Goal: Task Accomplishment & Management: Manage account settings

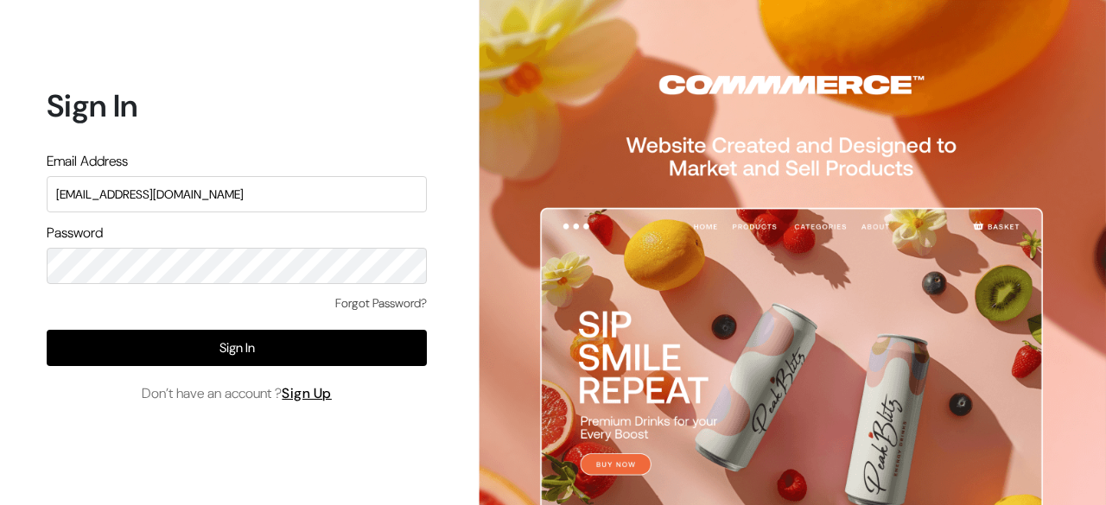
type input "[EMAIL_ADDRESS][DOMAIN_NAME]"
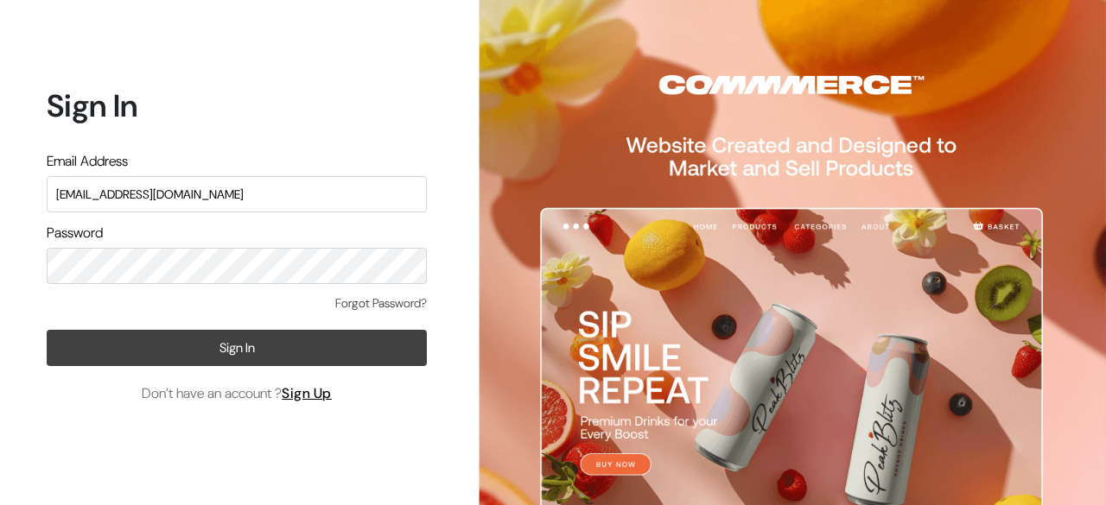
click at [232, 339] on button "Sign In" at bounding box center [237, 348] width 380 height 36
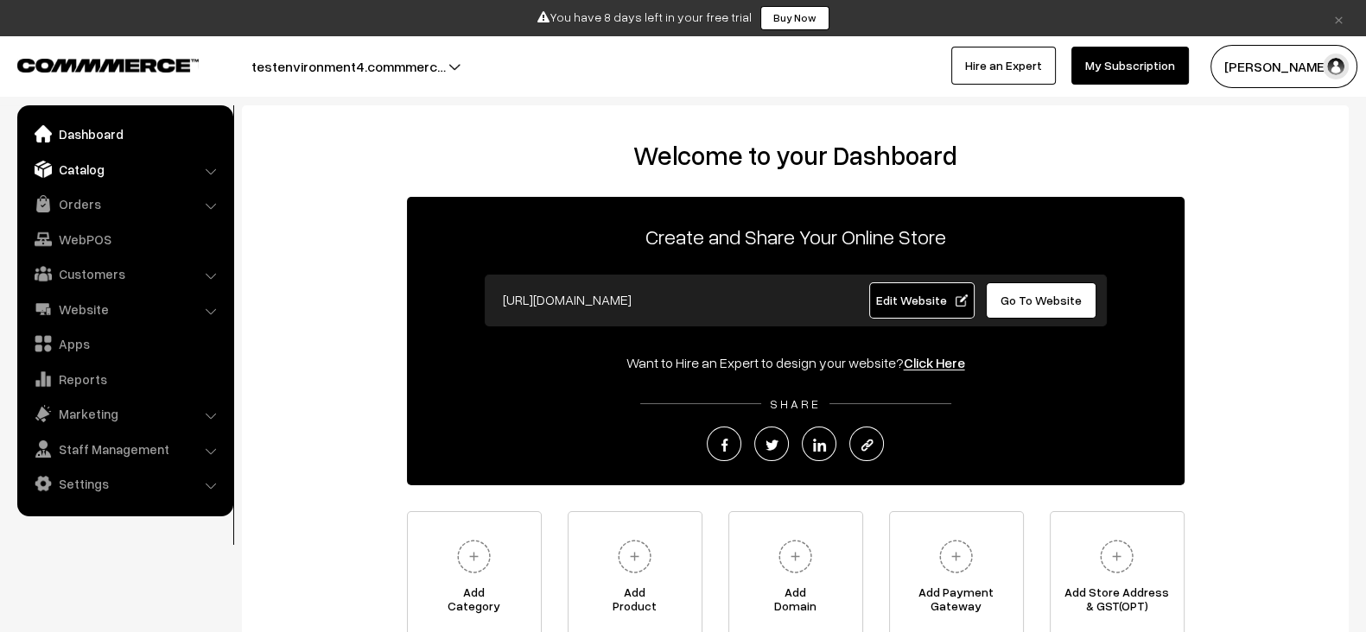
click at [87, 179] on link "Catalog" at bounding box center [125, 169] width 206 height 31
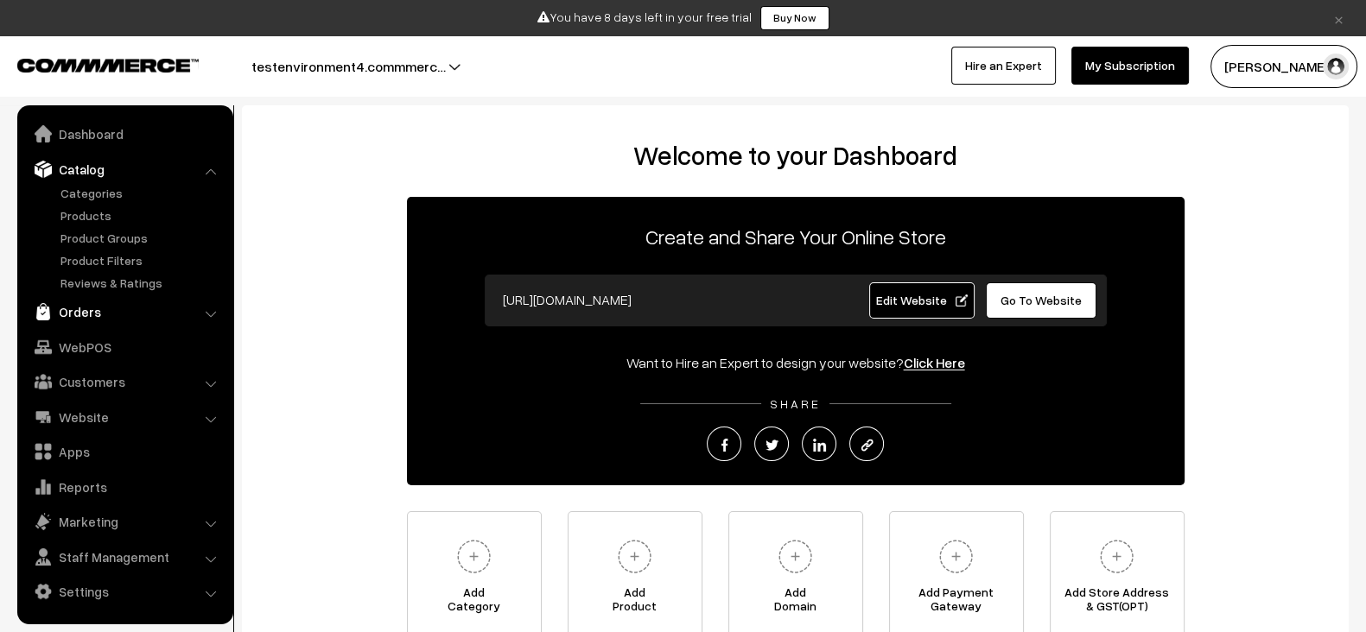
click at [79, 307] on link "Orders" at bounding box center [125, 311] width 206 height 31
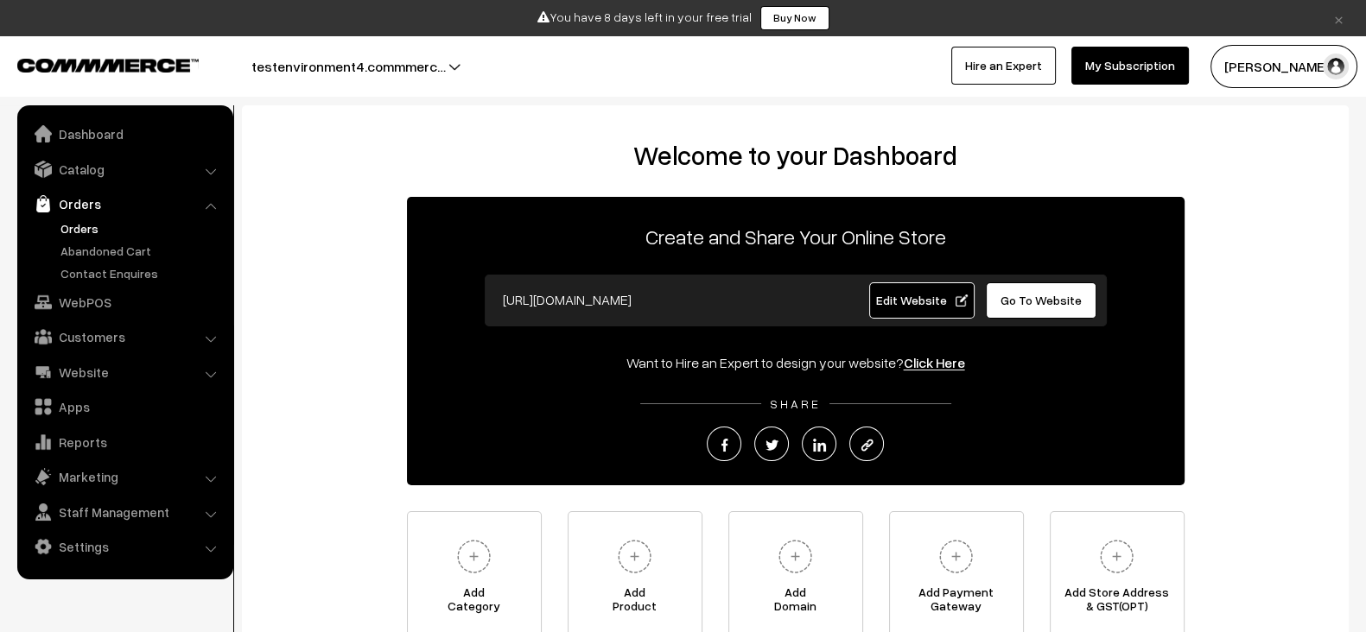
click at [86, 222] on link "Orders" at bounding box center [141, 228] width 171 height 18
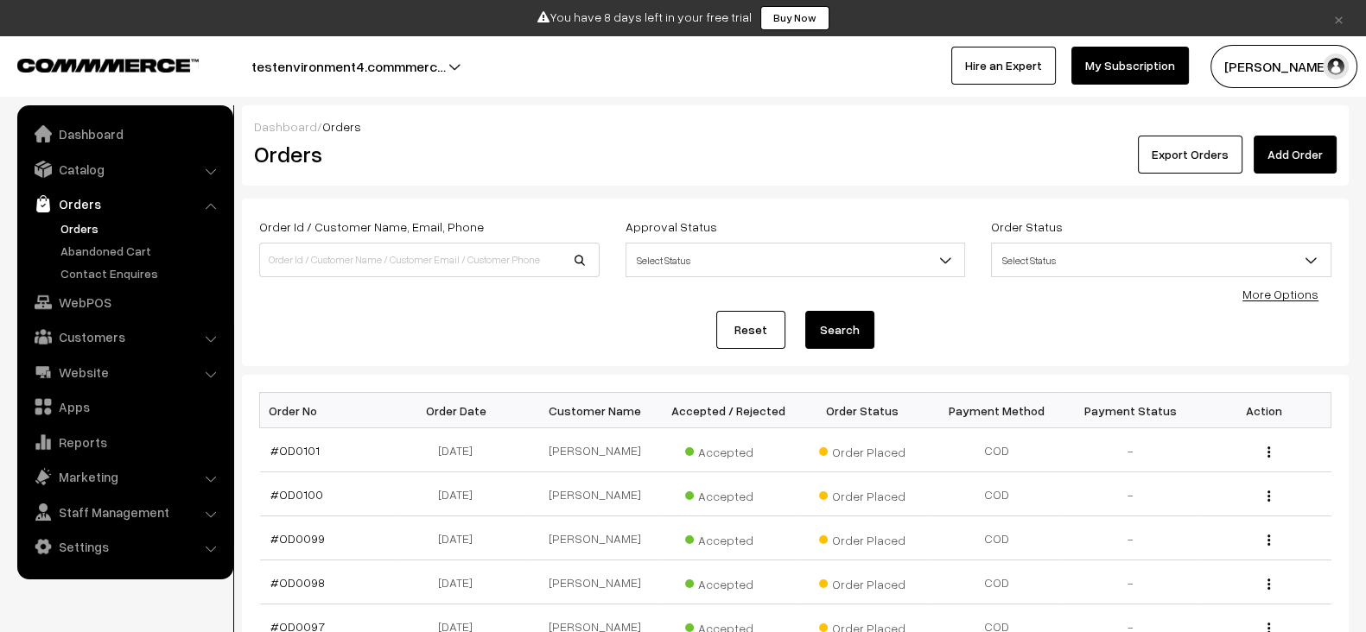
click at [1292, 157] on link "Add Order" at bounding box center [1294, 155] width 83 height 38
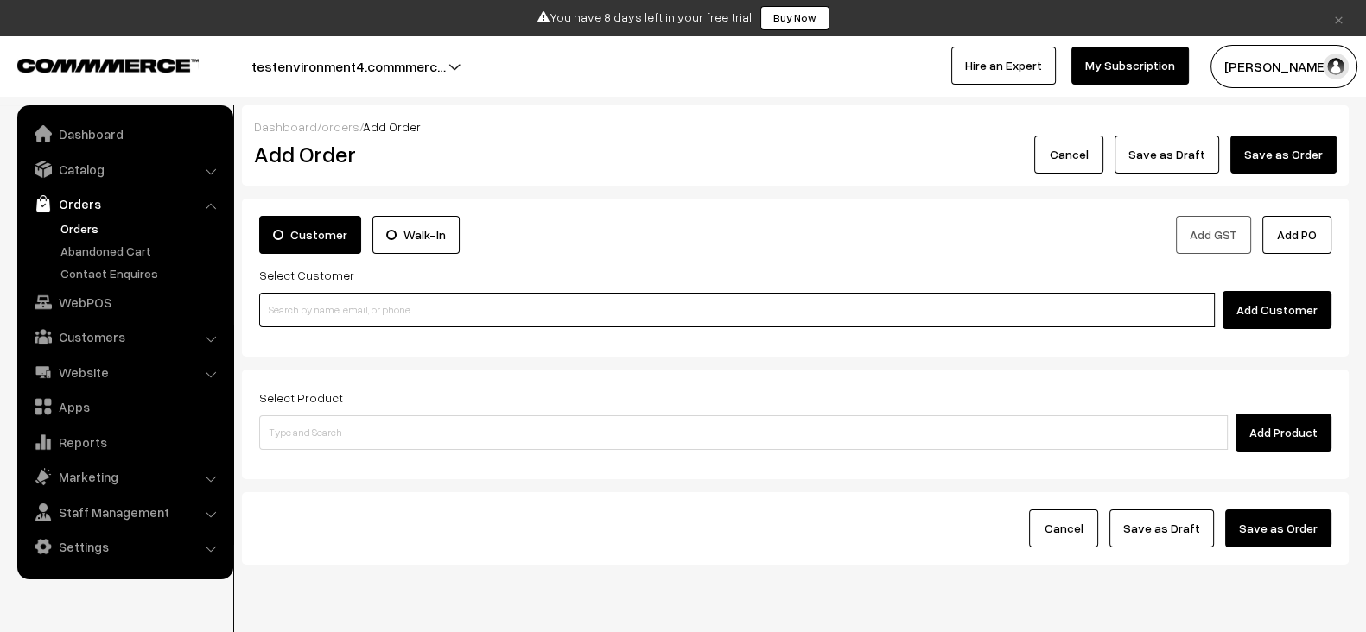
click at [441, 320] on input at bounding box center [736, 310] width 955 height 35
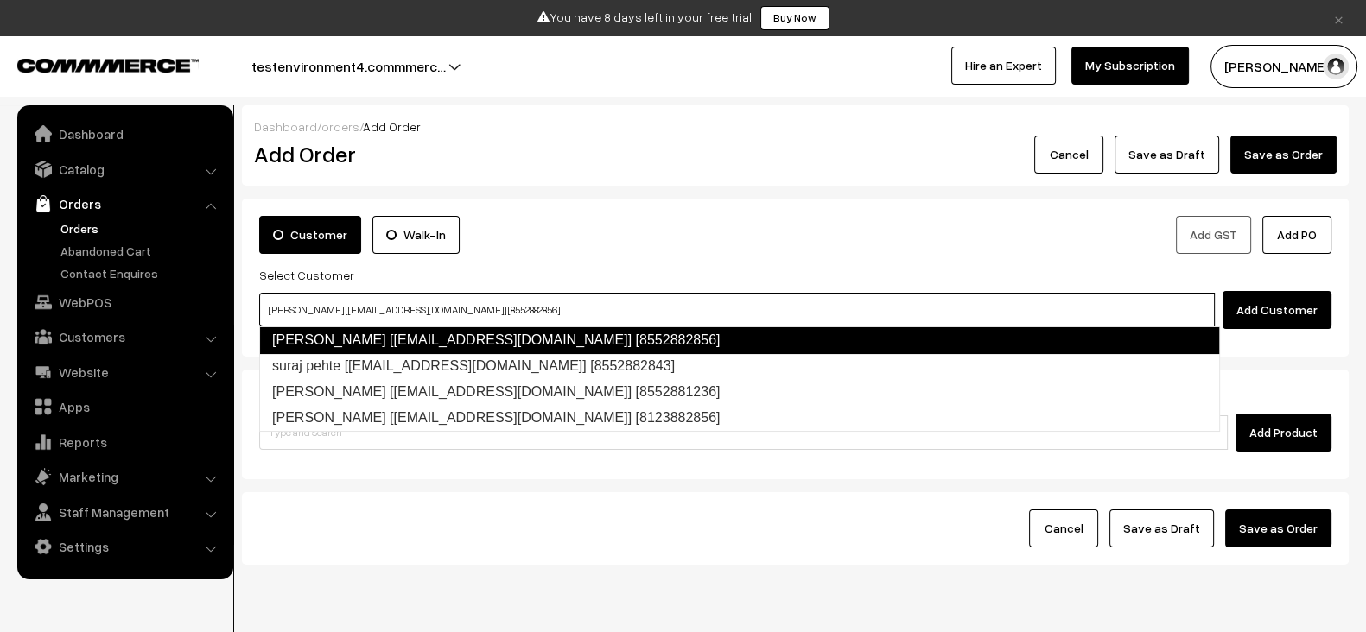
type input "[PERSON_NAME] [[EMAIL_ADDRESS][DOMAIN_NAME]] [8552882856]"
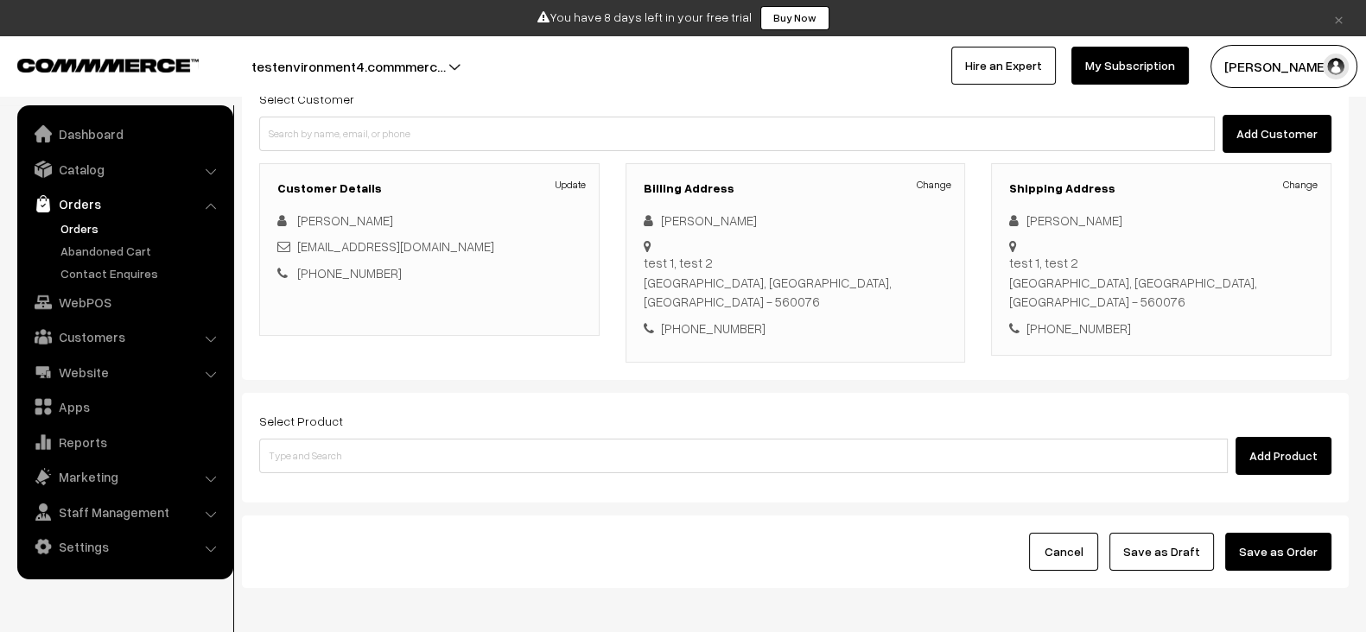
scroll to position [229, 0]
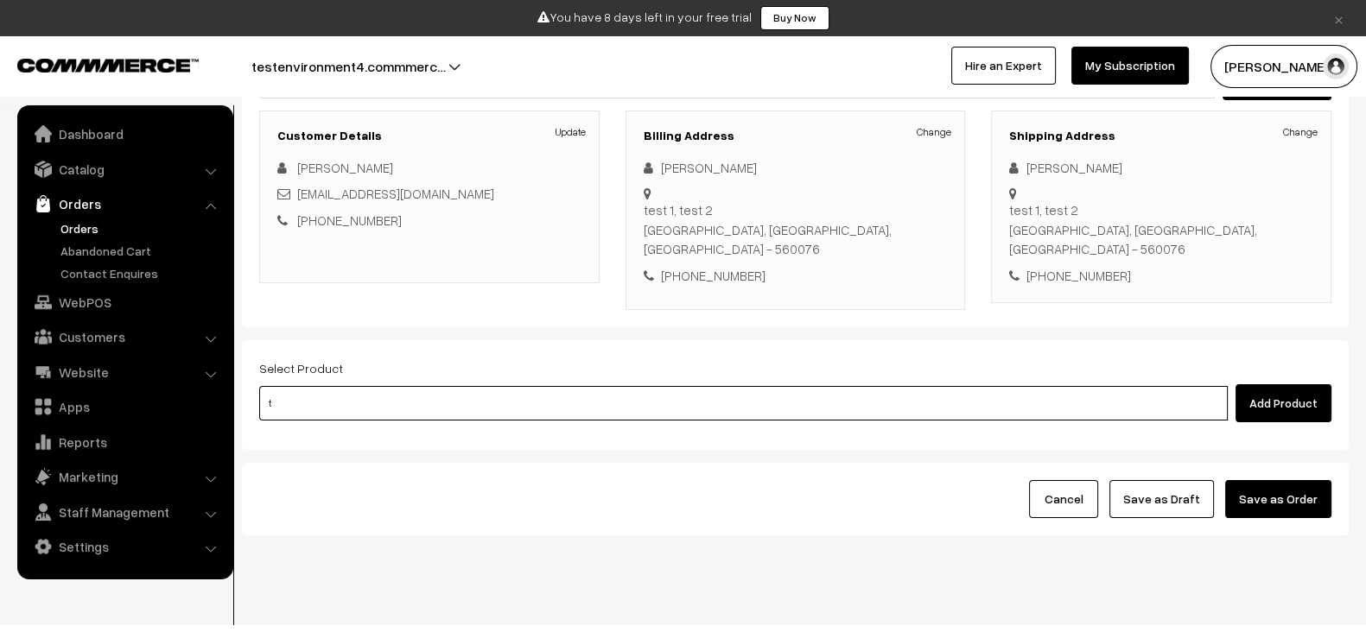
click at [431, 386] on input "t" at bounding box center [743, 403] width 968 height 35
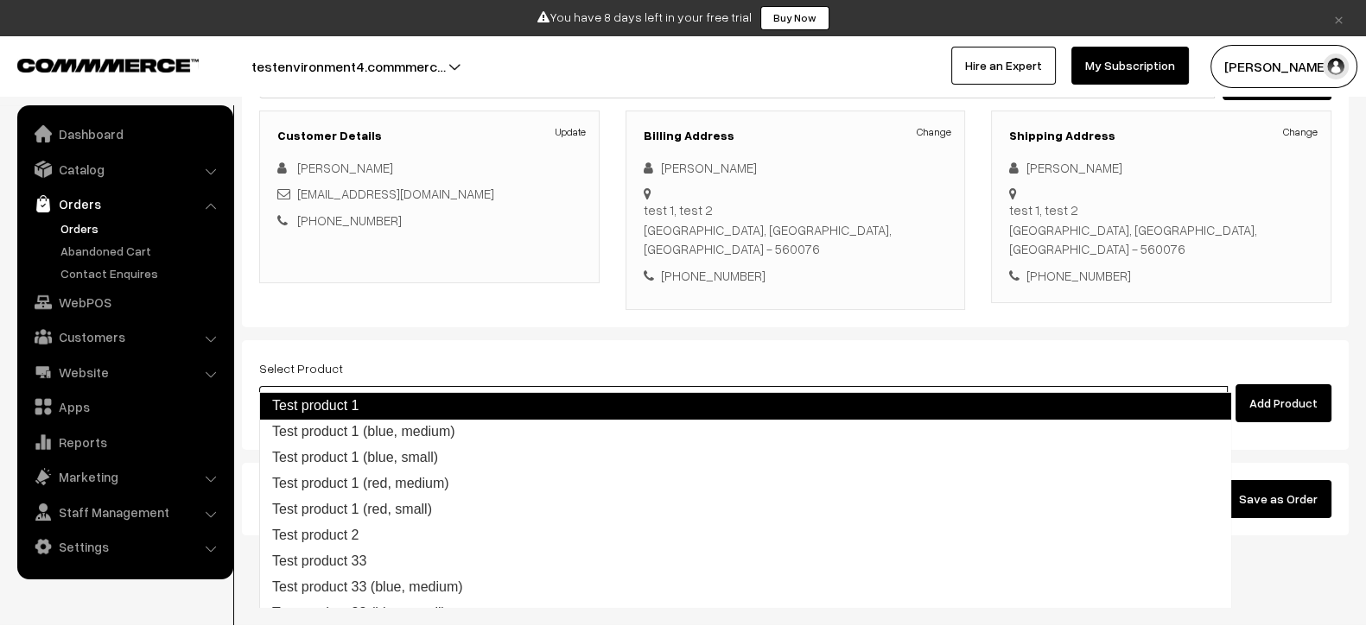
type input "Test product 1 (blue, medium)"
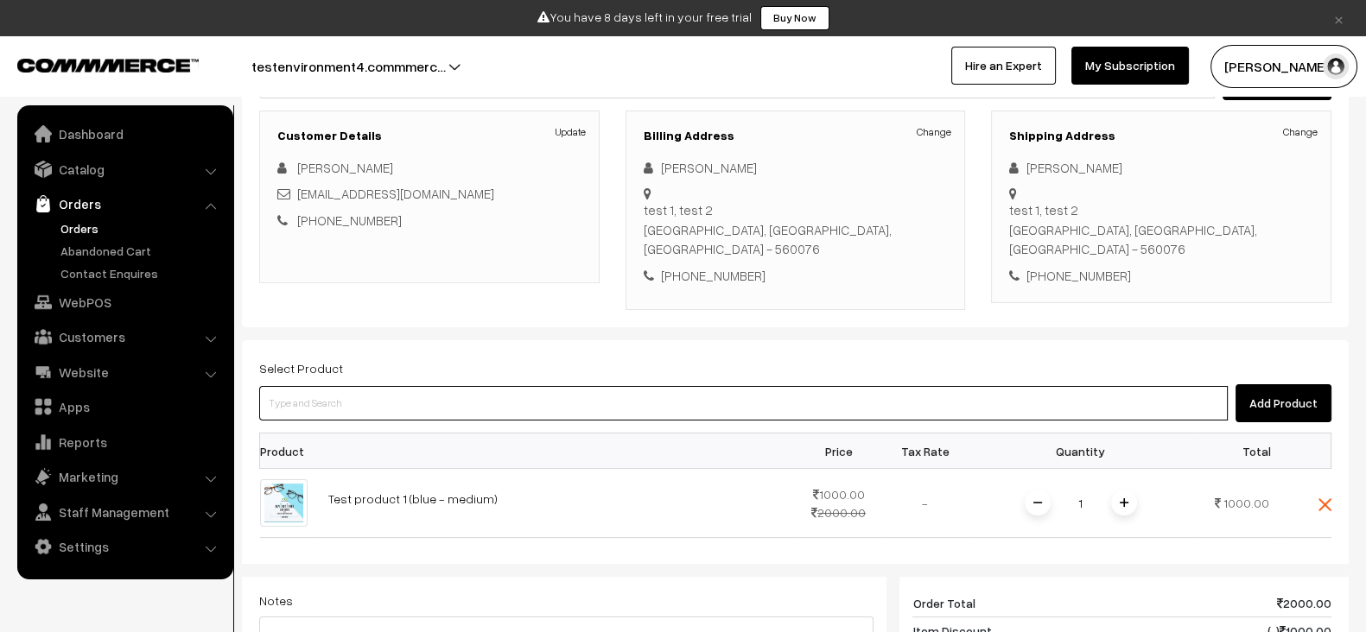
click at [455, 386] on input at bounding box center [743, 403] width 968 height 35
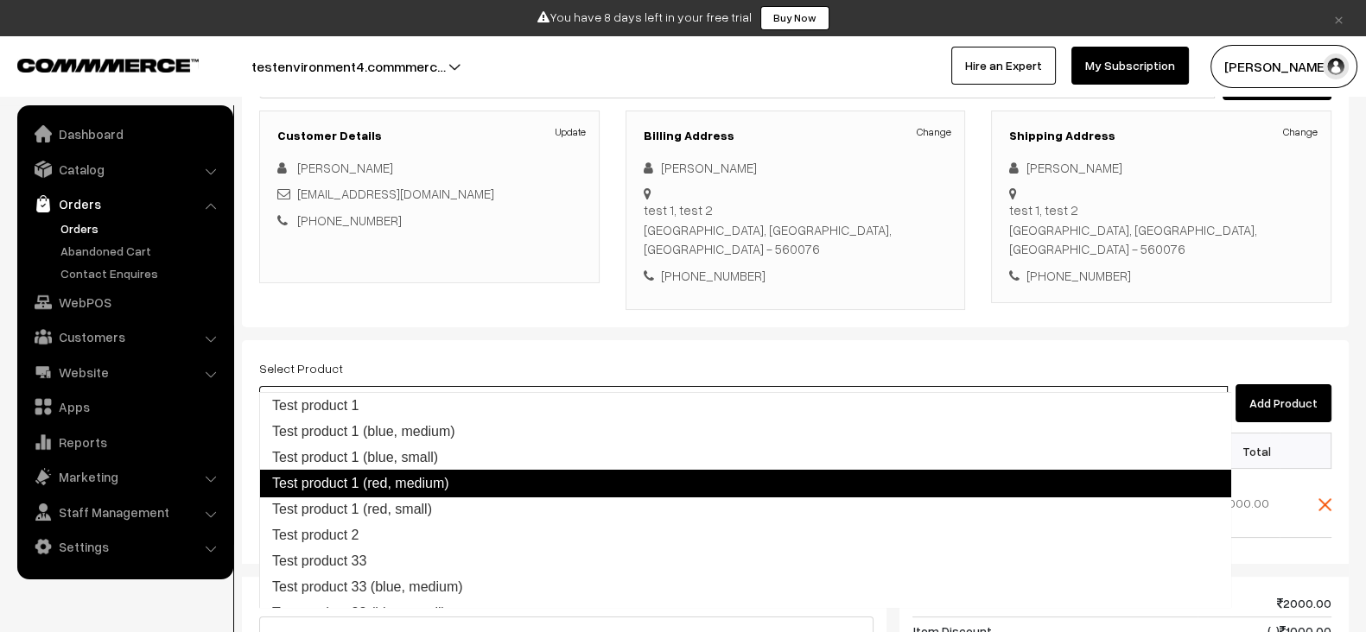
type input "Test product 2"
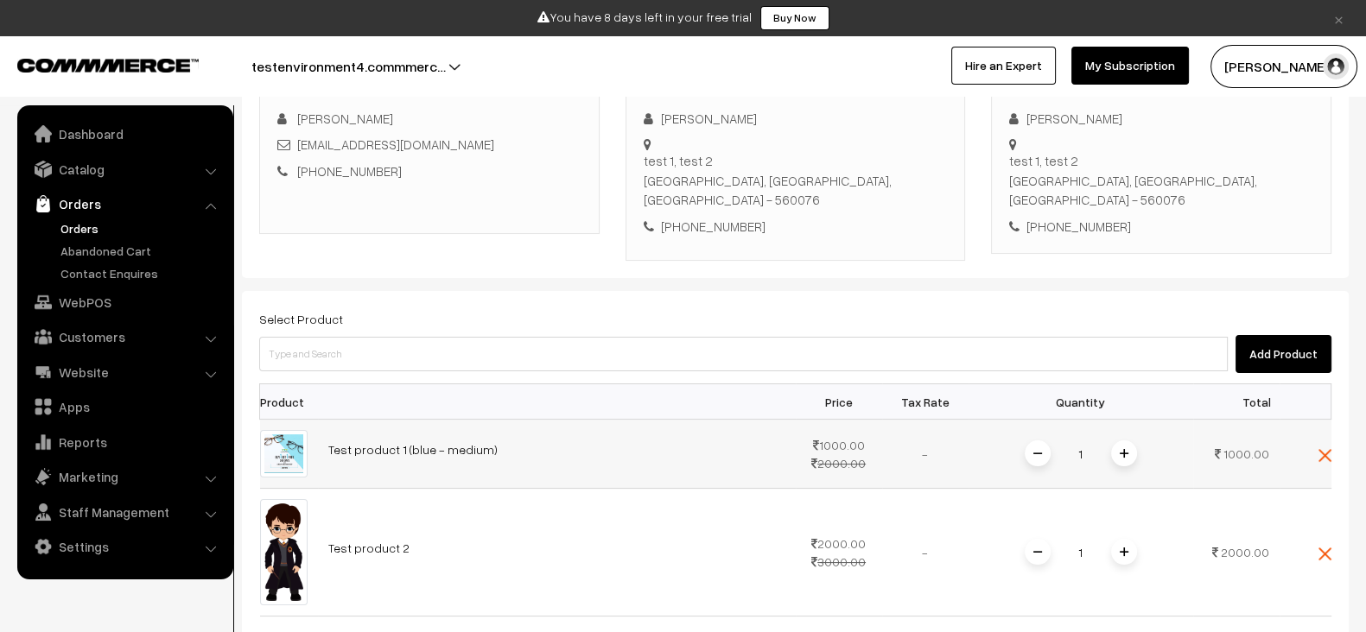
scroll to position [274, 0]
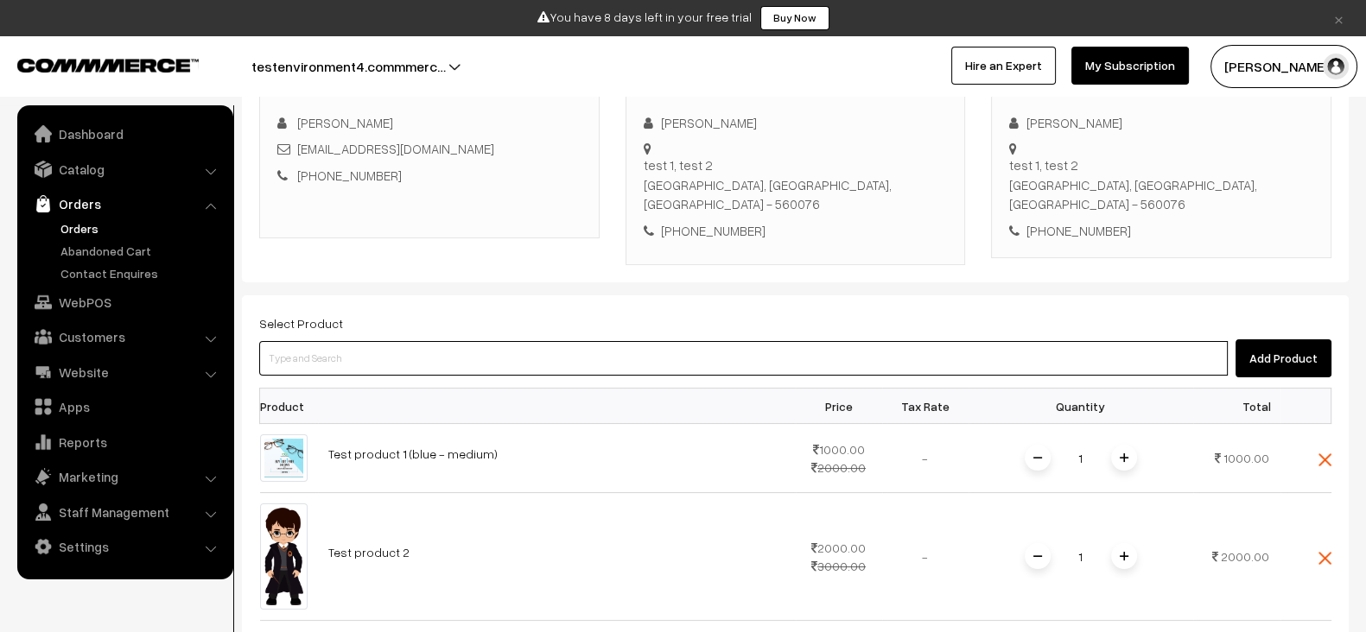
click at [506, 341] on input at bounding box center [743, 358] width 968 height 35
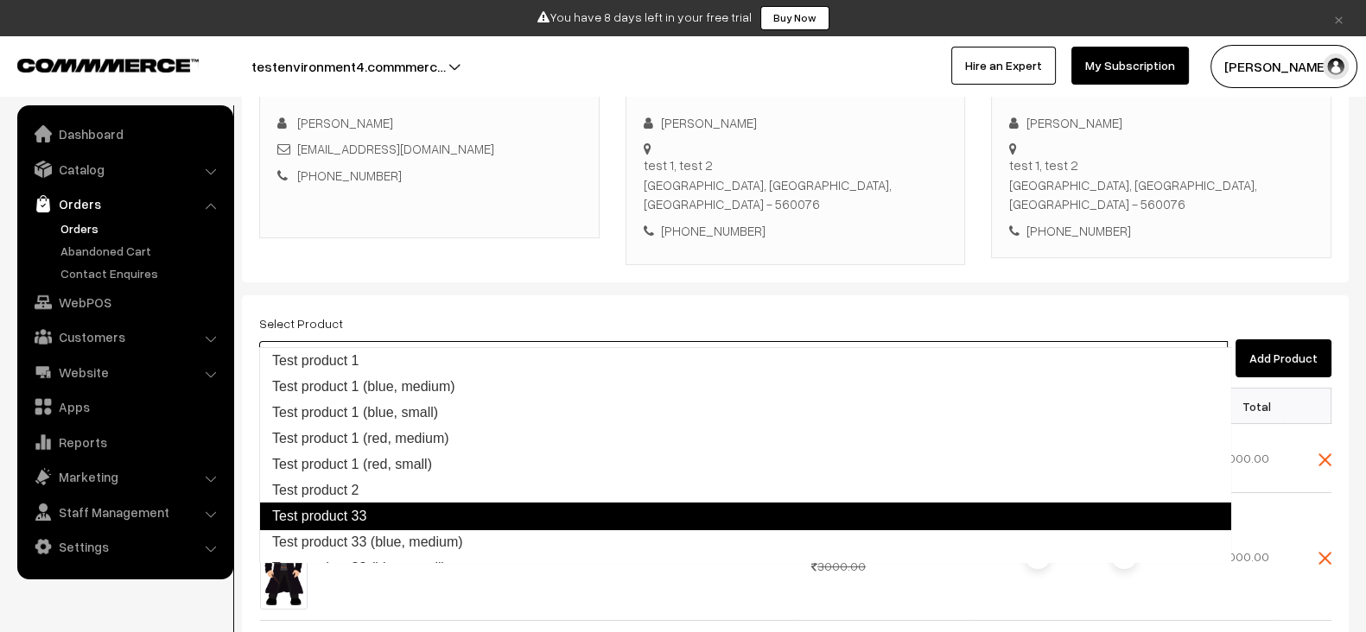
type input "Test product 33 (blue, medium)"
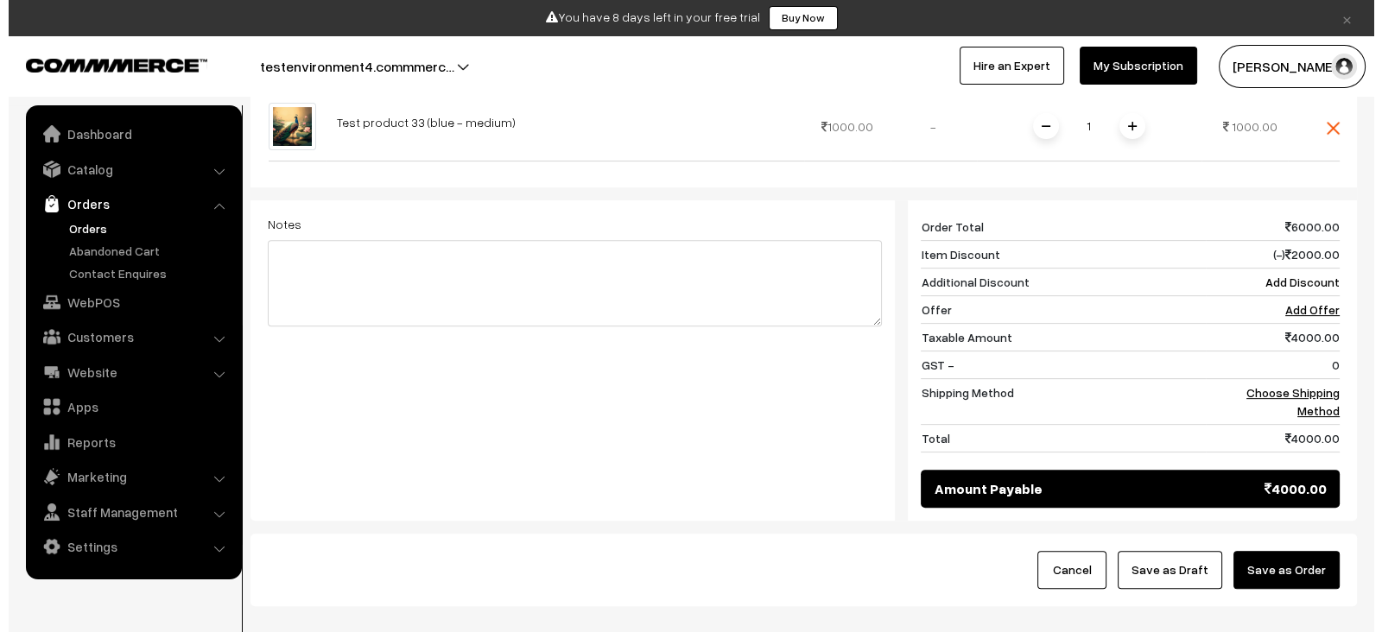
scroll to position [808, 0]
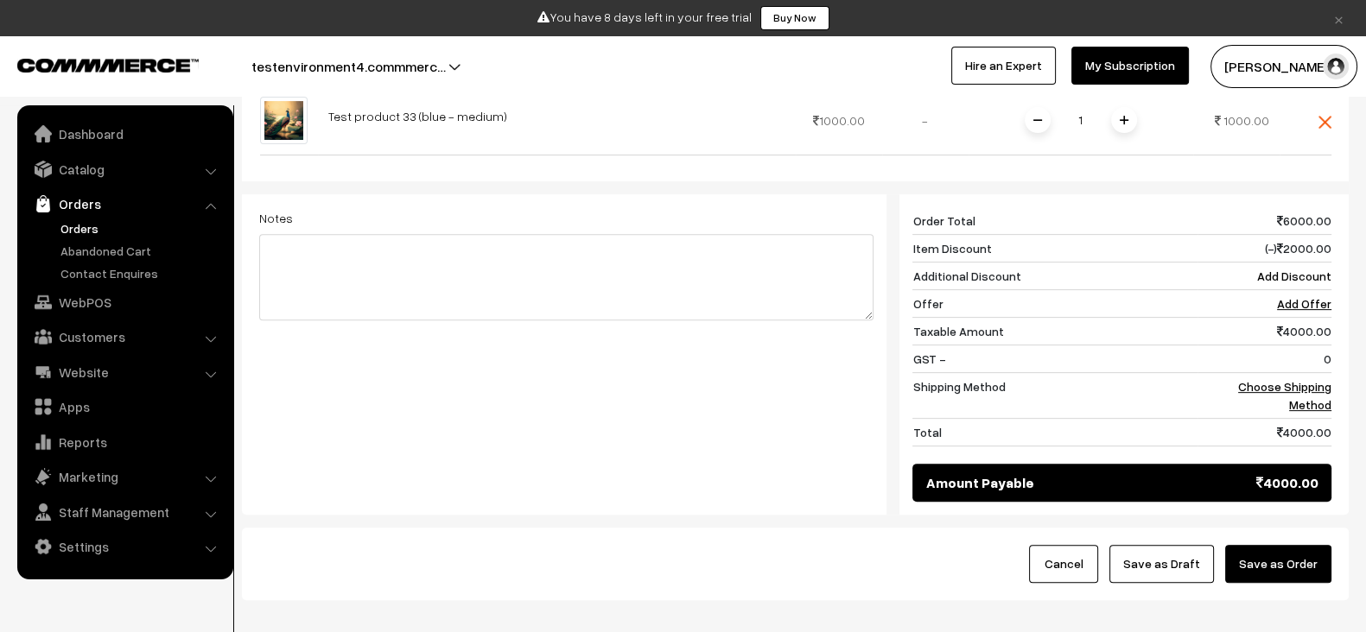
click at [1304, 545] on button "Save as Order" at bounding box center [1278, 564] width 106 height 38
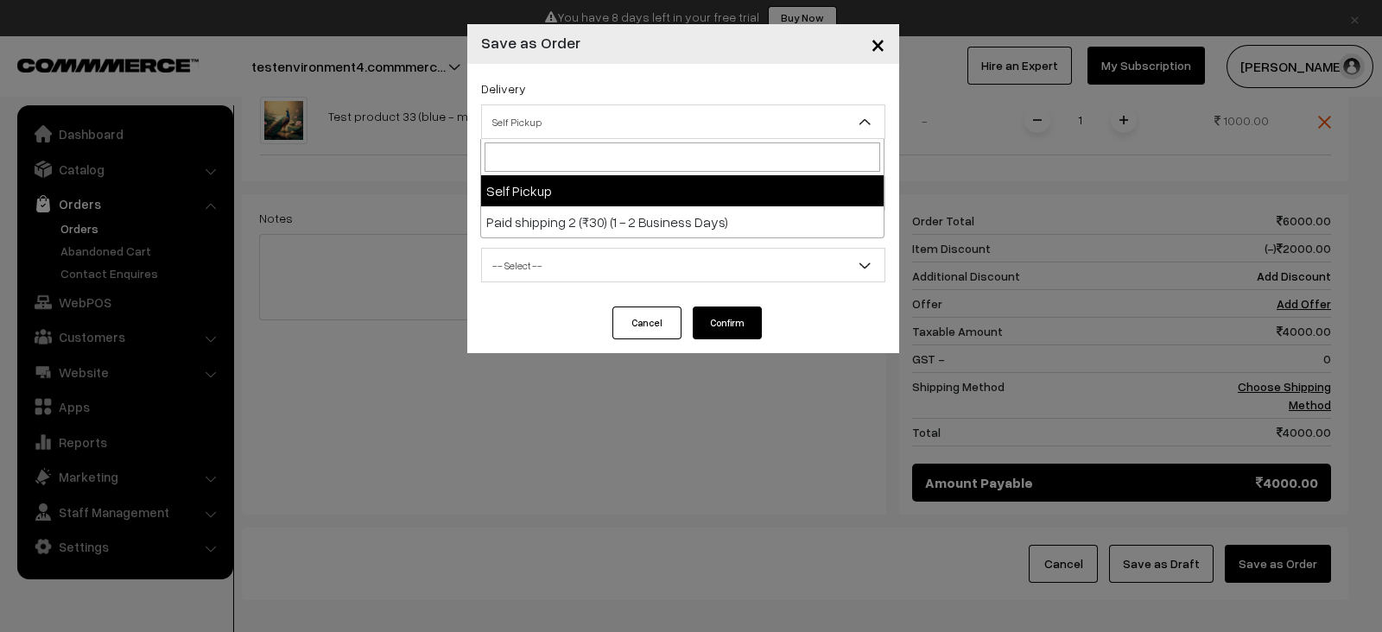
click at [634, 117] on span "Self Pickup" at bounding box center [683, 122] width 402 height 30
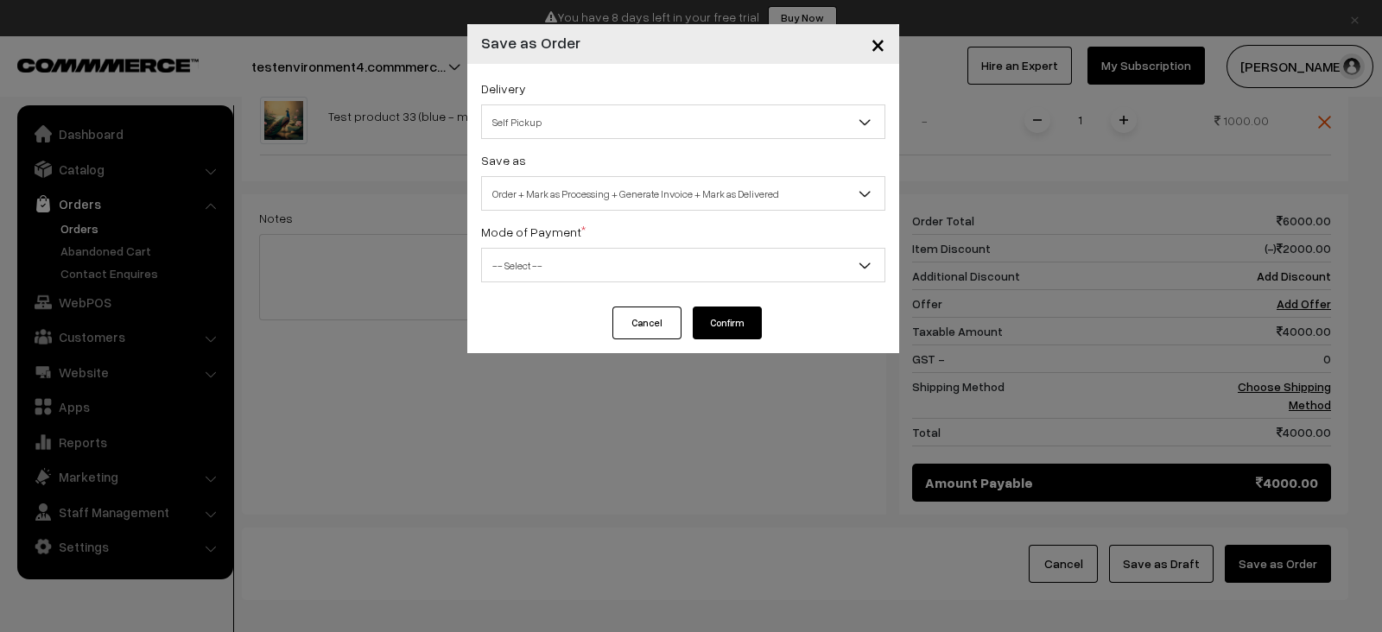
click at [634, 117] on span "Self Pickup" at bounding box center [683, 122] width 402 height 30
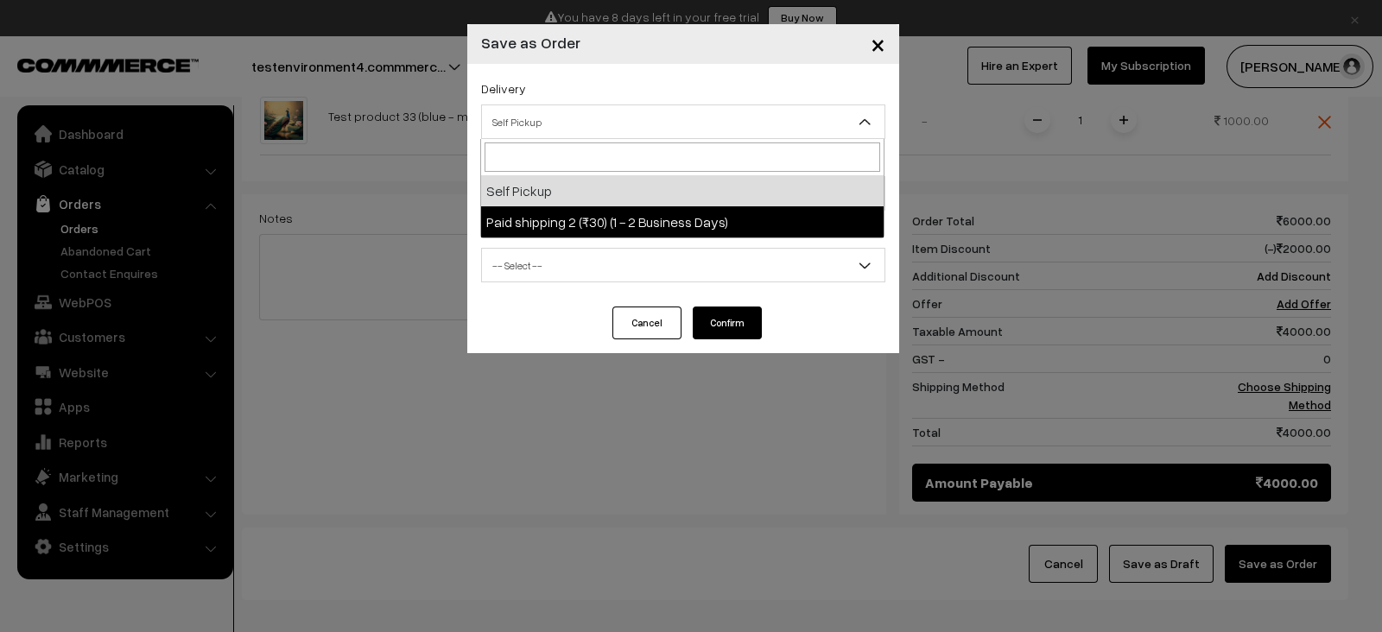
select select "PS3"
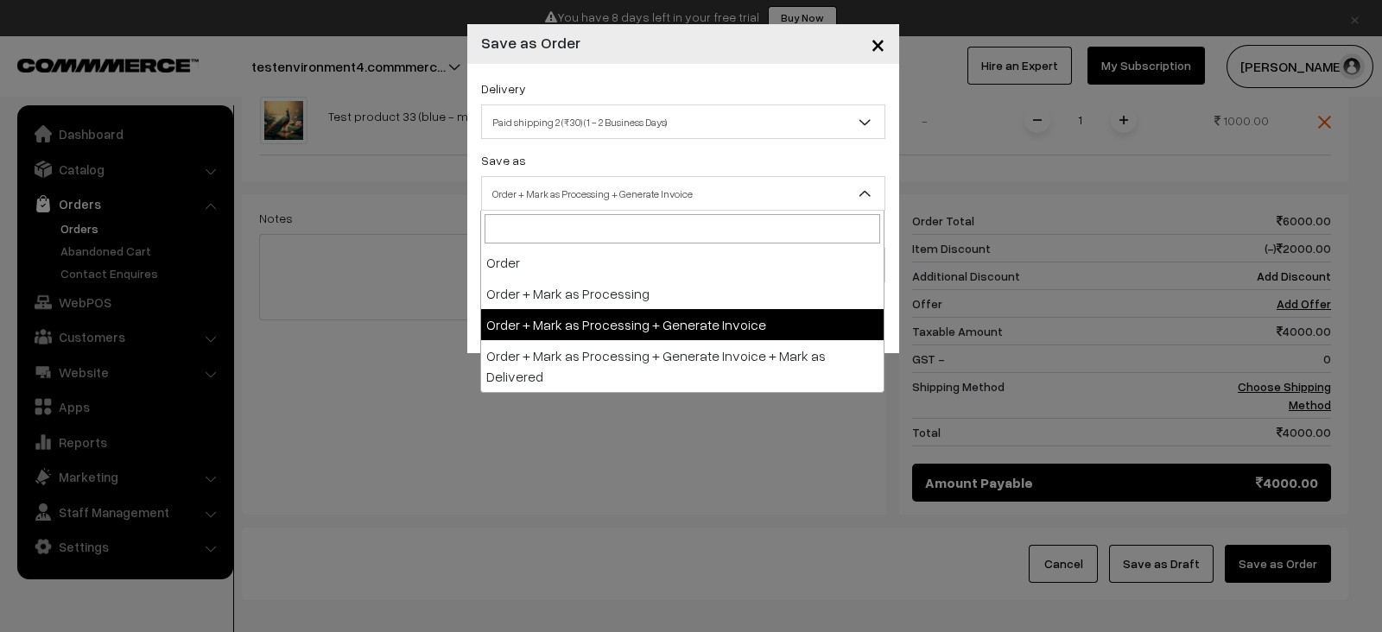
click at [628, 187] on span "Order + Mark as Processing + Generate Invoice" at bounding box center [683, 194] width 402 height 30
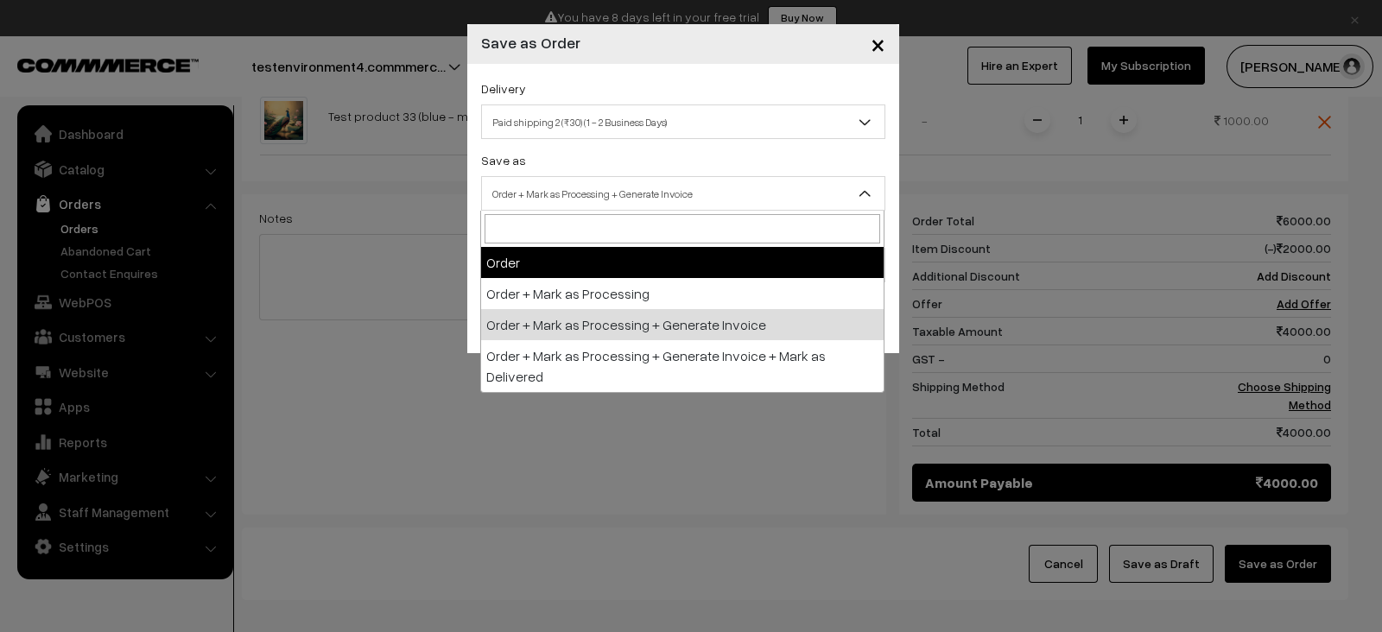
select select "1"
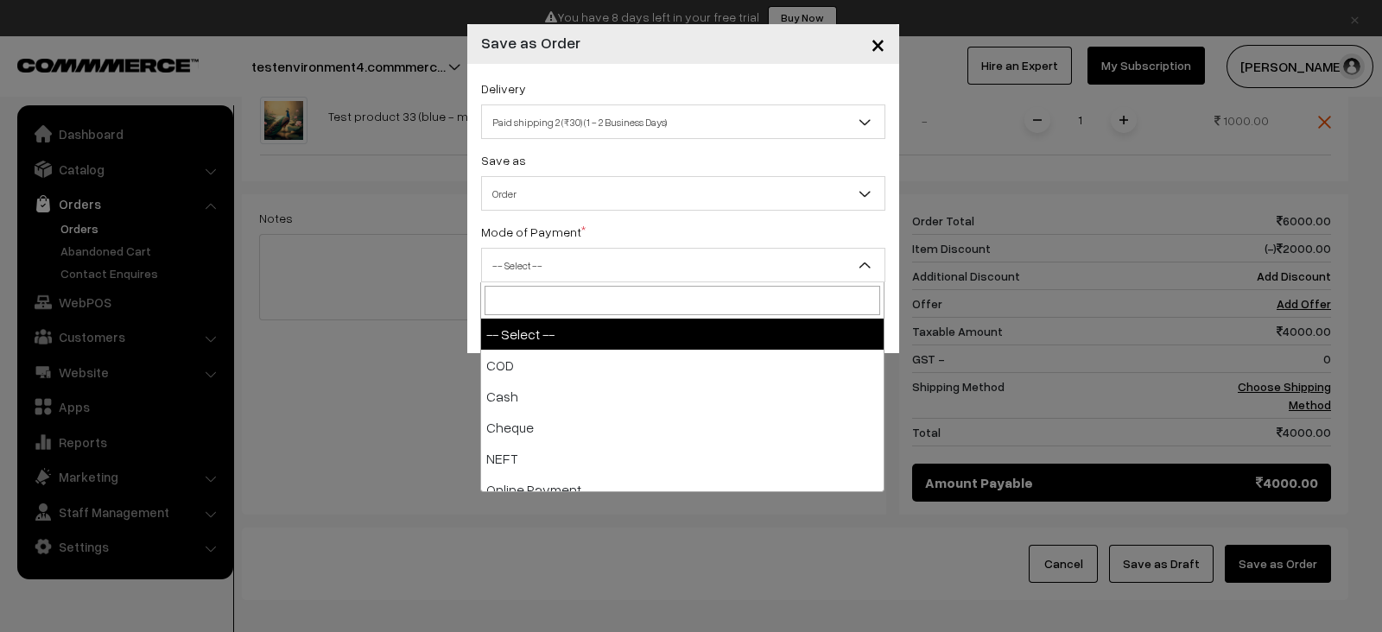
click at [626, 265] on span "-- Select --" at bounding box center [683, 265] width 402 height 30
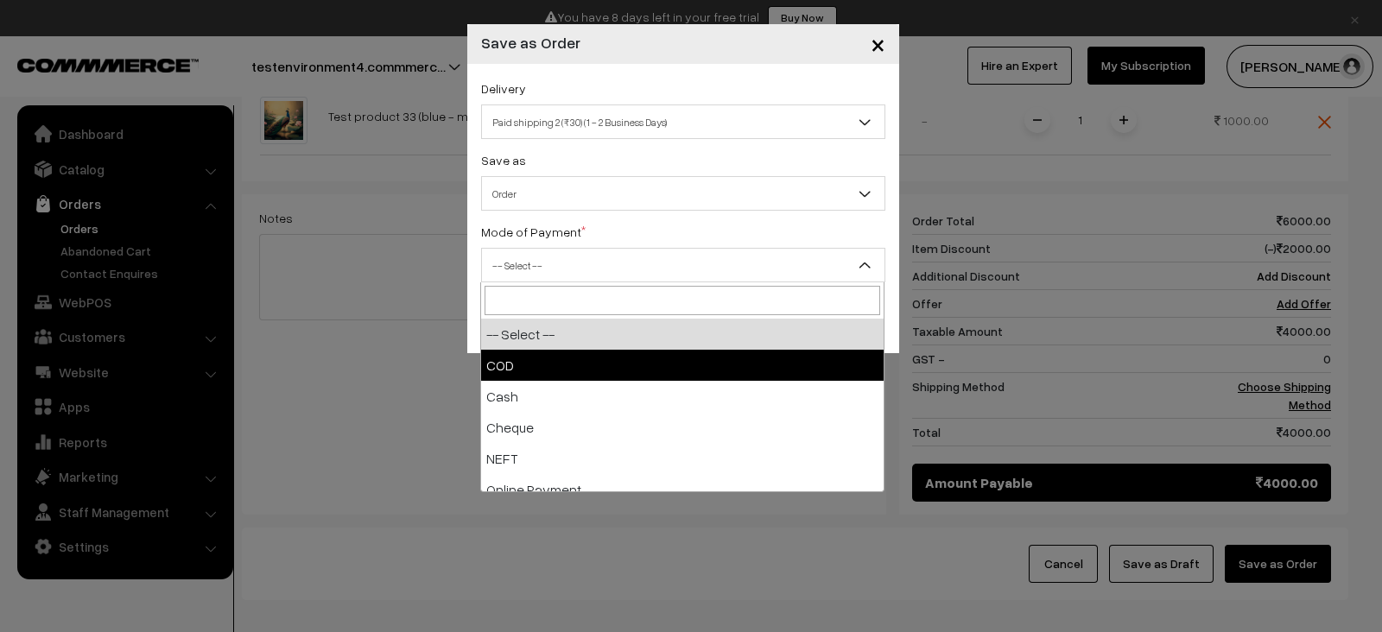
drag, startPoint x: 562, startPoint y: 378, endPoint x: 555, endPoint y: 366, distance: 13.9
select select "1"
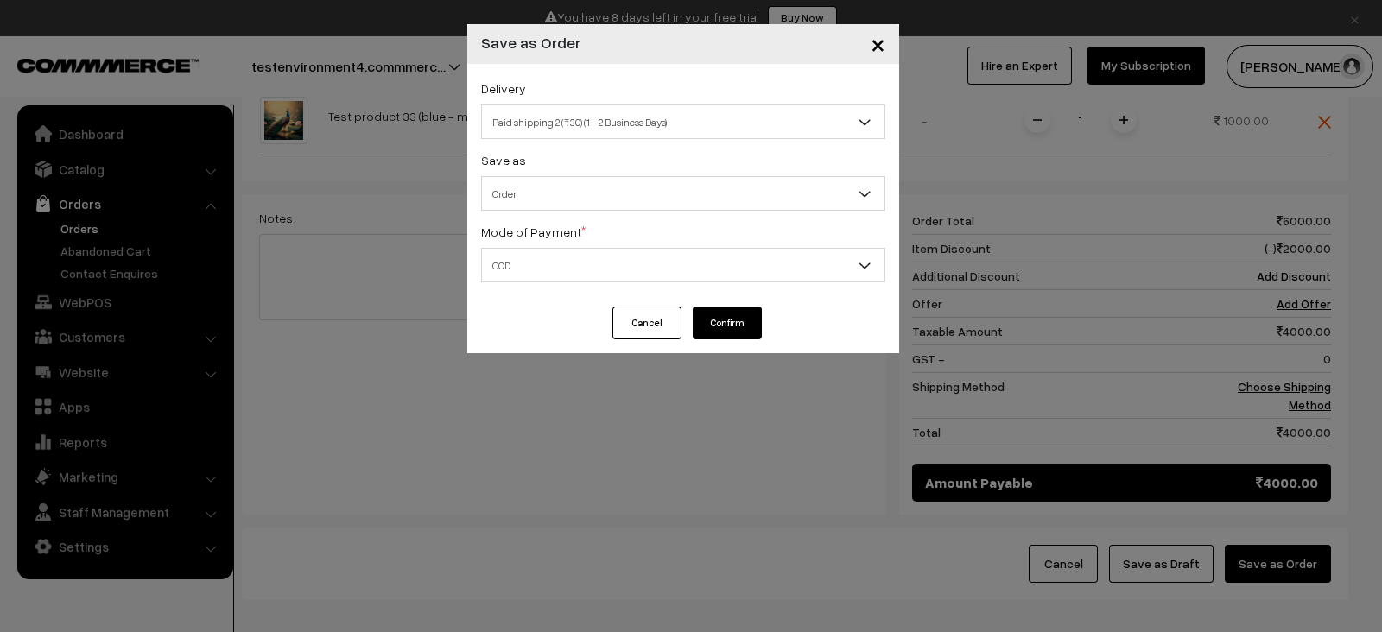
click at [555, 366] on div "× Save as Order Delivery Self Pickup Paid shipping 2 (₹30) (1 - 2 Business Days…" at bounding box center [691, 316] width 1382 height 632
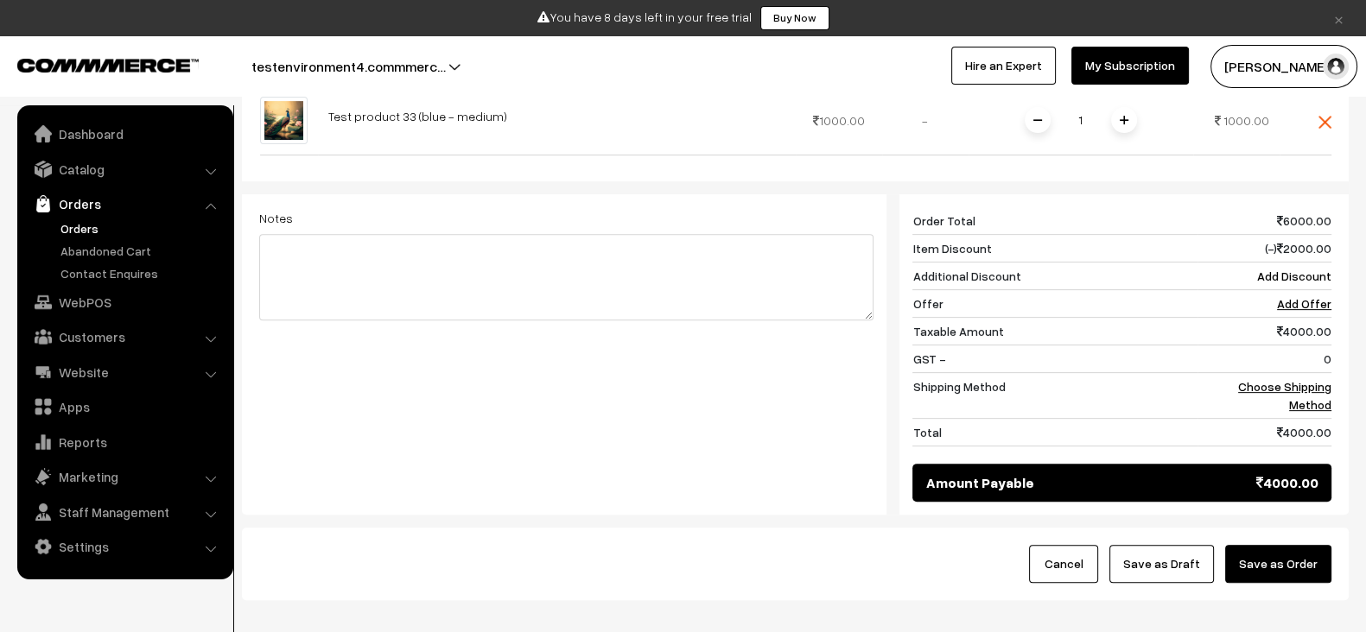
click at [1271, 545] on button "Save as Order" at bounding box center [1278, 564] width 106 height 38
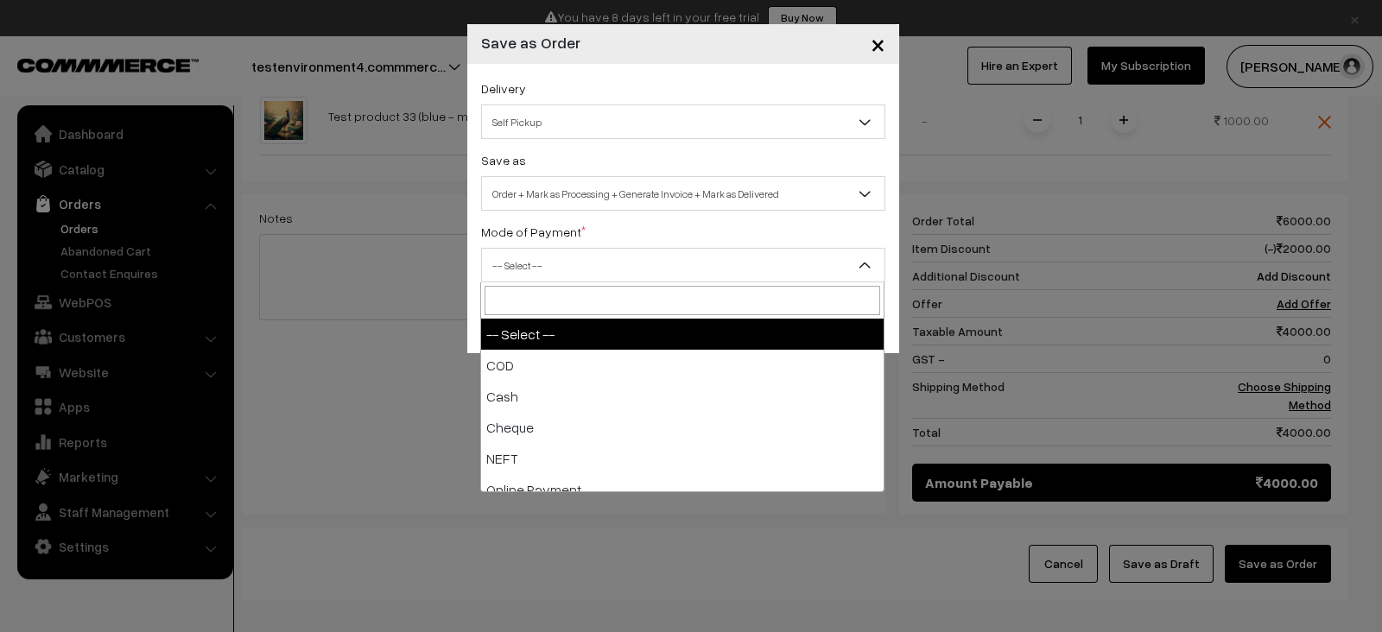
click at [662, 248] on span "-- Select --" at bounding box center [683, 265] width 404 height 35
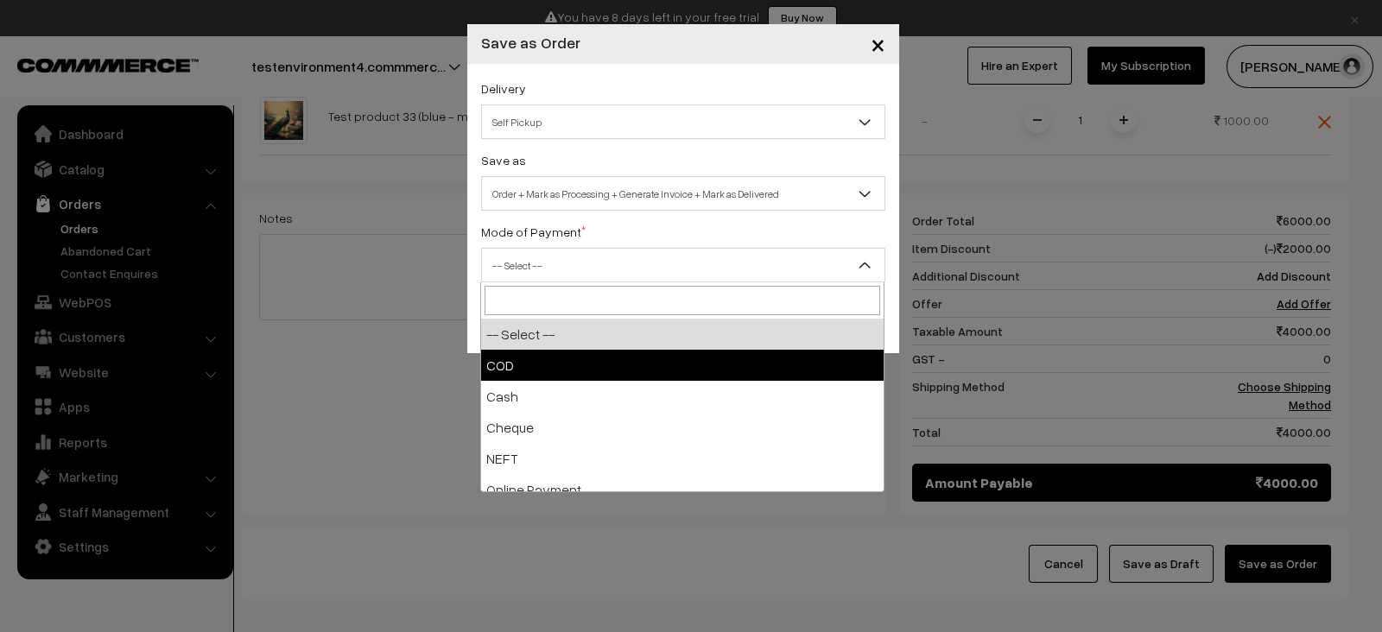
select select "1"
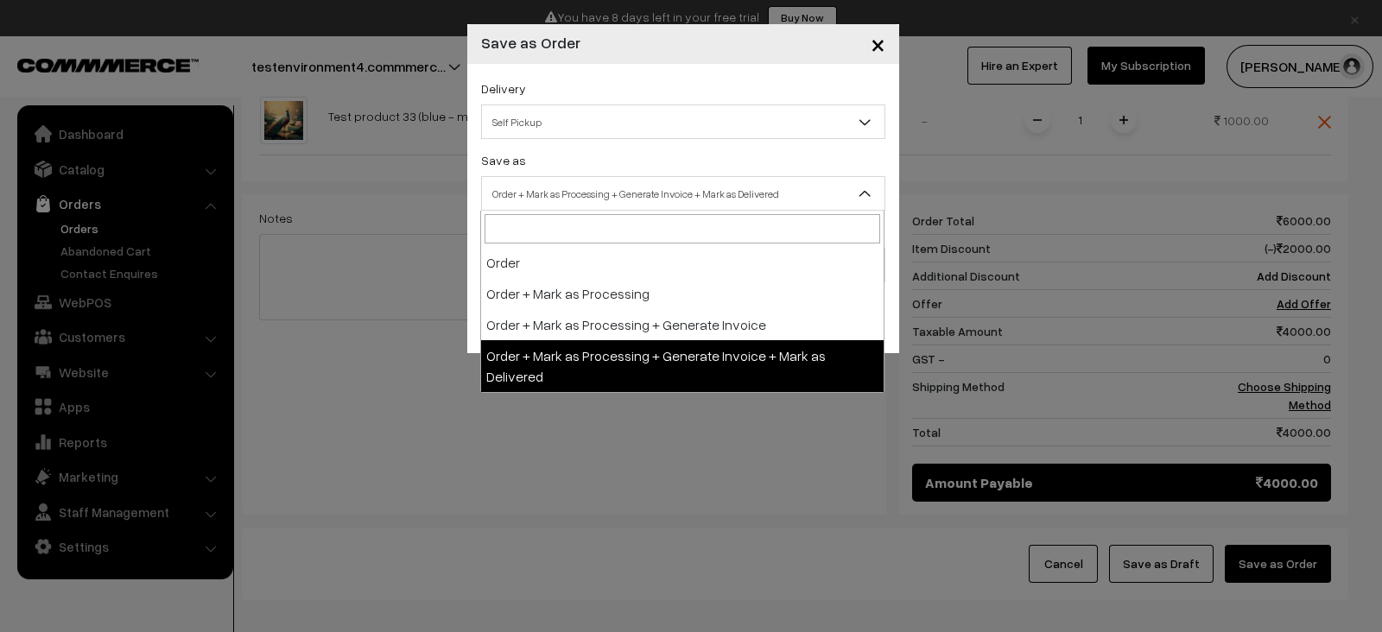
click at [642, 200] on span "Order + Mark as Processing + Generate Invoice + Mark as Delivered" at bounding box center [683, 194] width 402 height 30
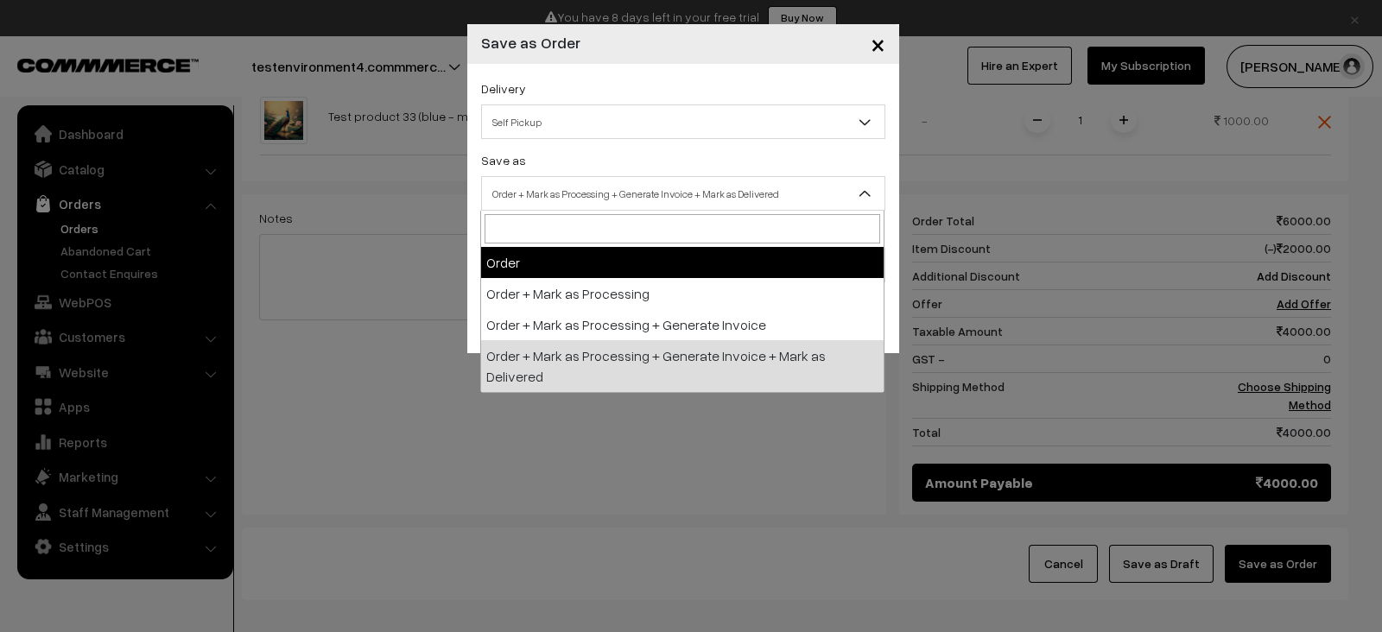
select select "1"
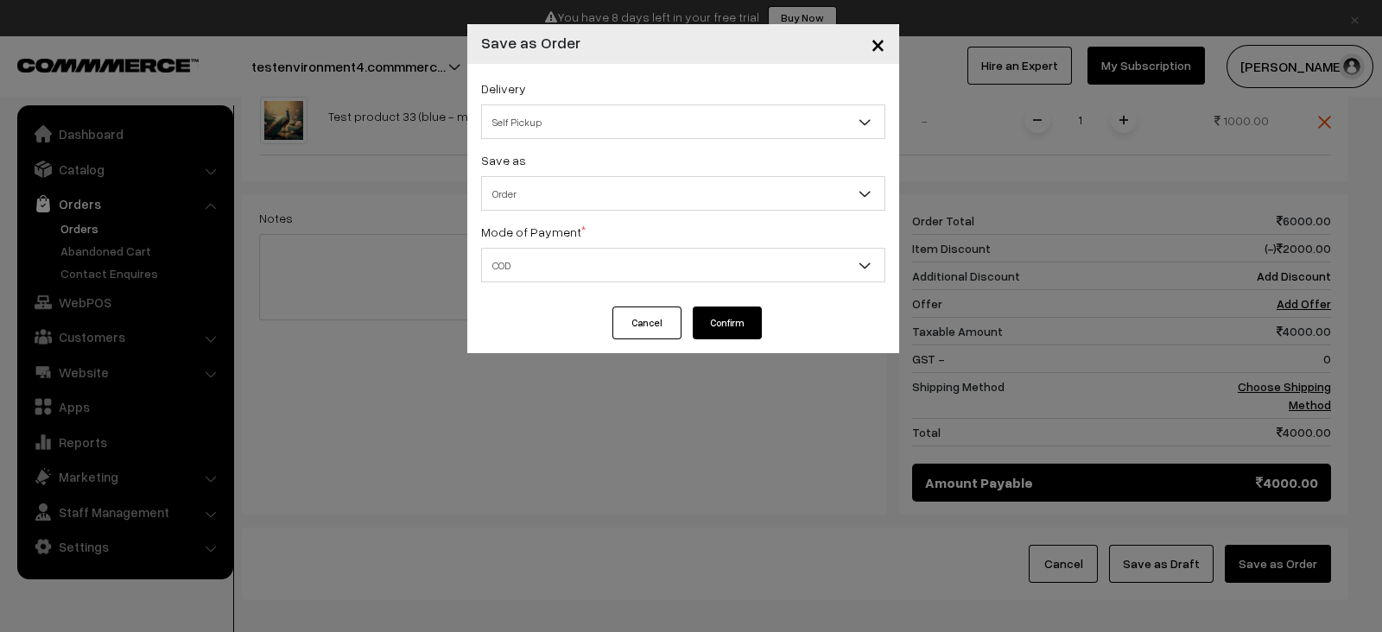
click at [600, 126] on span "Self Pickup" at bounding box center [683, 122] width 402 height 30
click at [738, 326] on button "Confirm" at bounding box center [727, 323] width 69 height 33
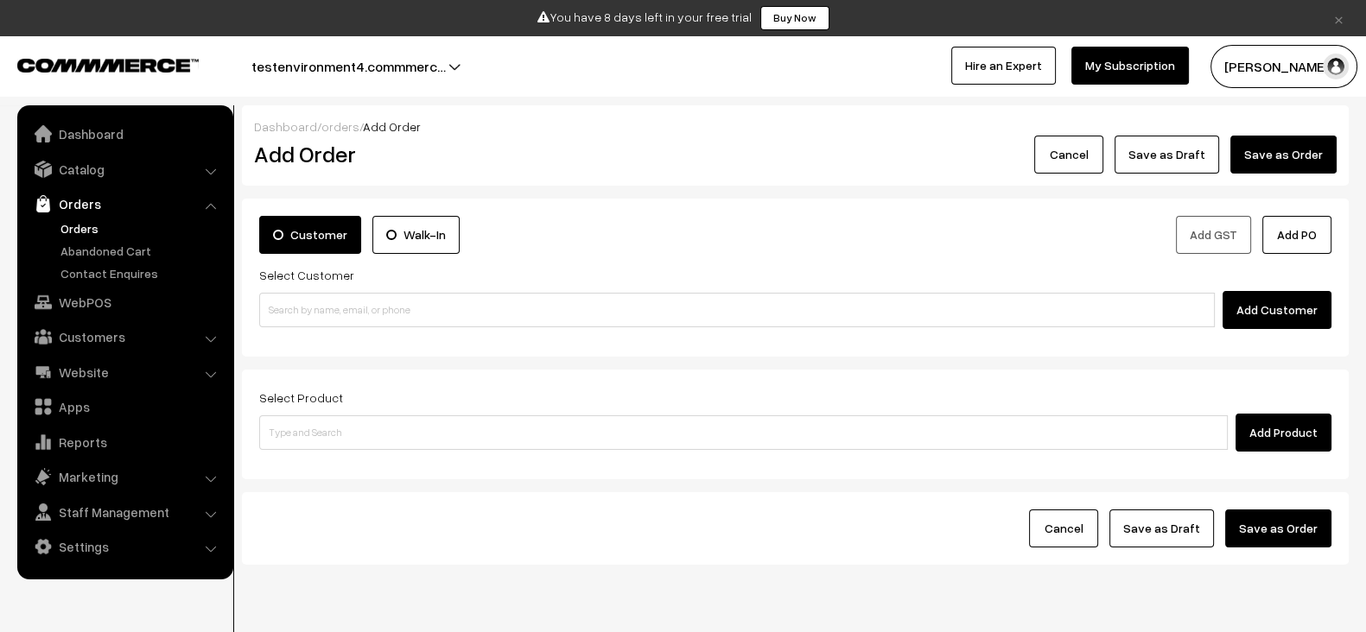
click at [81, 224] on link "Orders" at bounding box center [141, 228] width 171 height 18
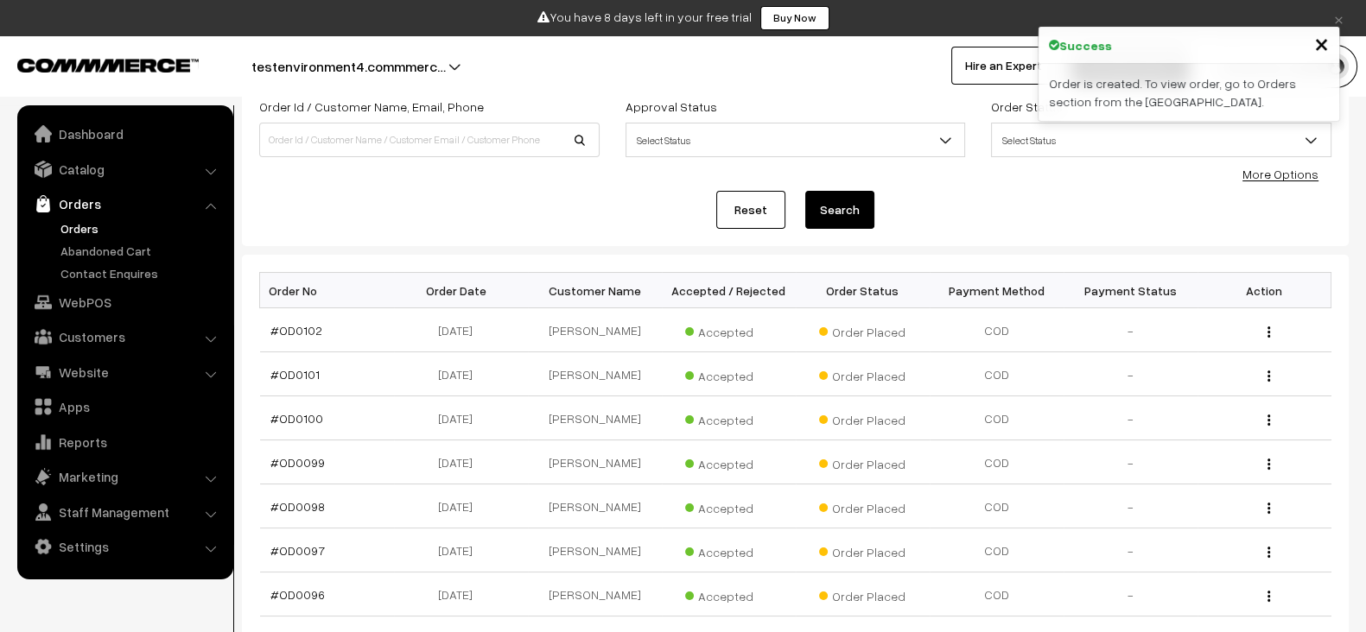
scroll to position [123, 0]
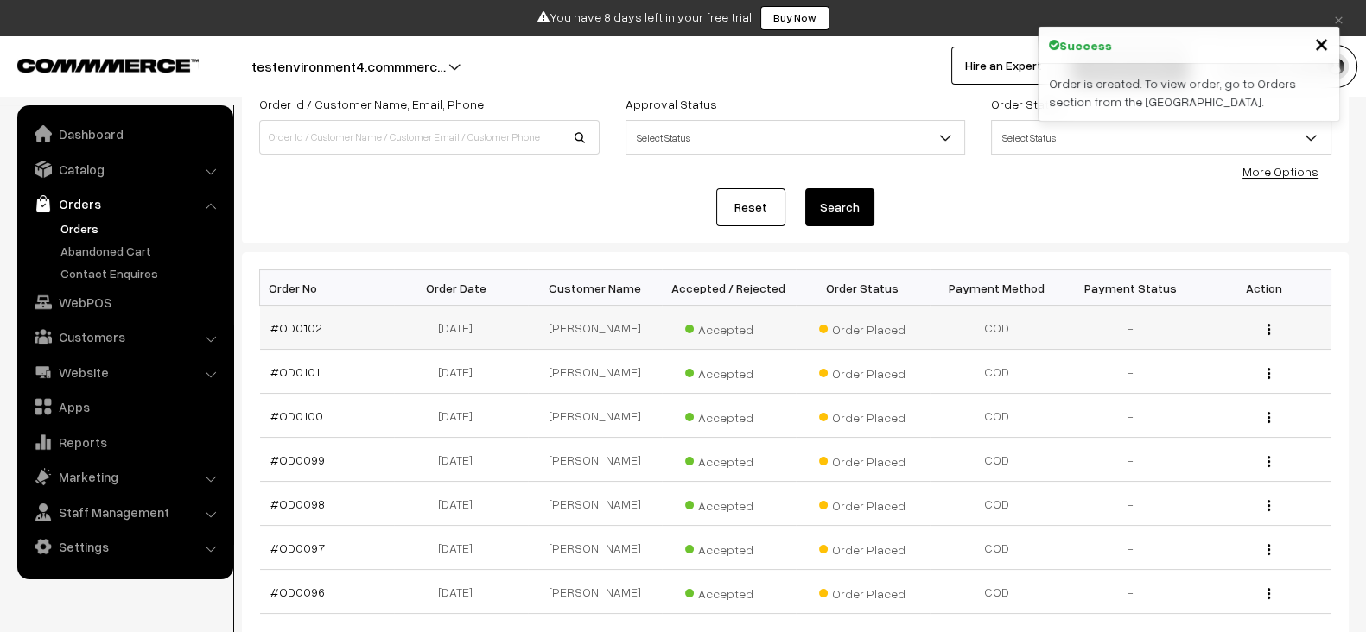
click at [320, 326] on td "#OD0102" at bounding box center [327, 328] width 134 height 44
click at [302, 326] on link "#OD0102" at bounding box center [296, 327] width 52 height 15
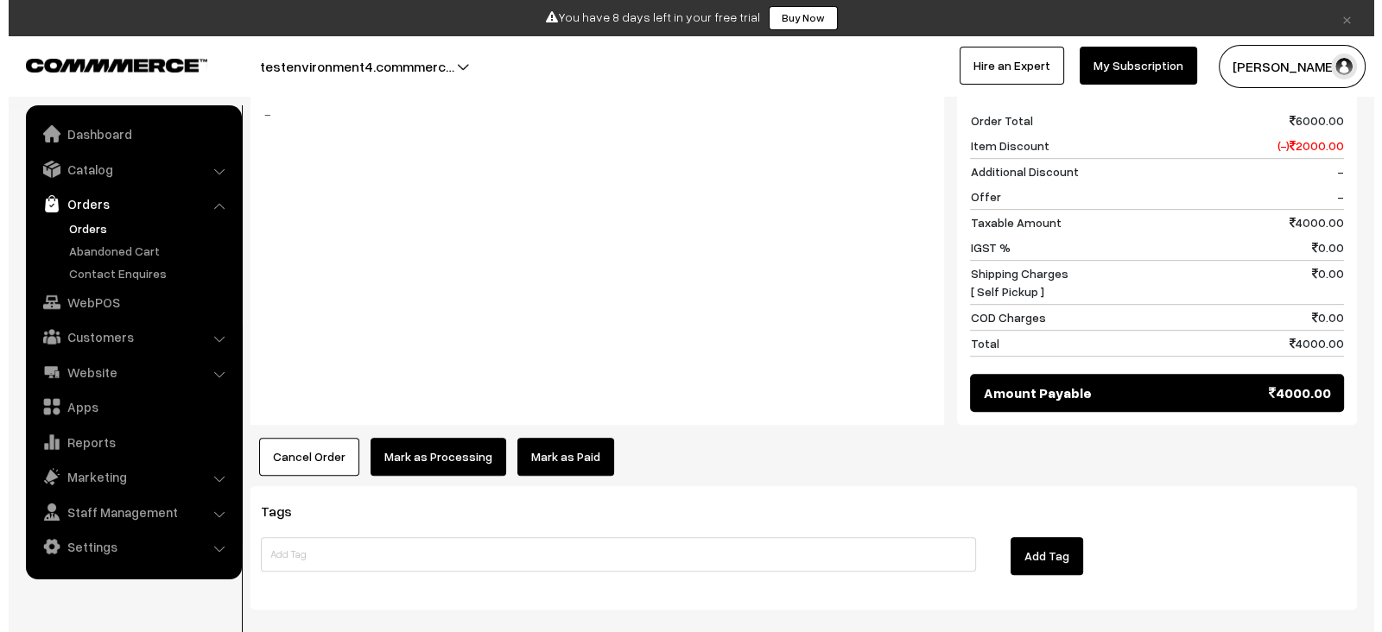
scroll to position [1153, 0]
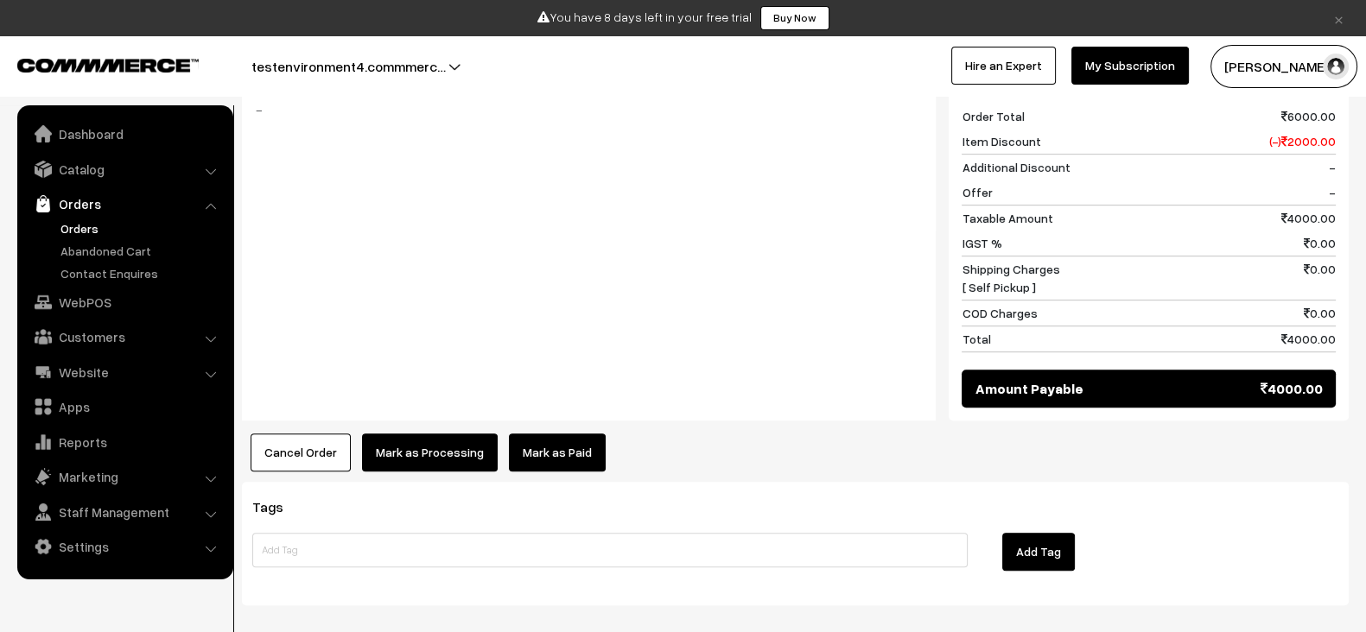
click at [444, 434] on button "Mark as Processing" at bounding box center [430, 453] width 136 height 38
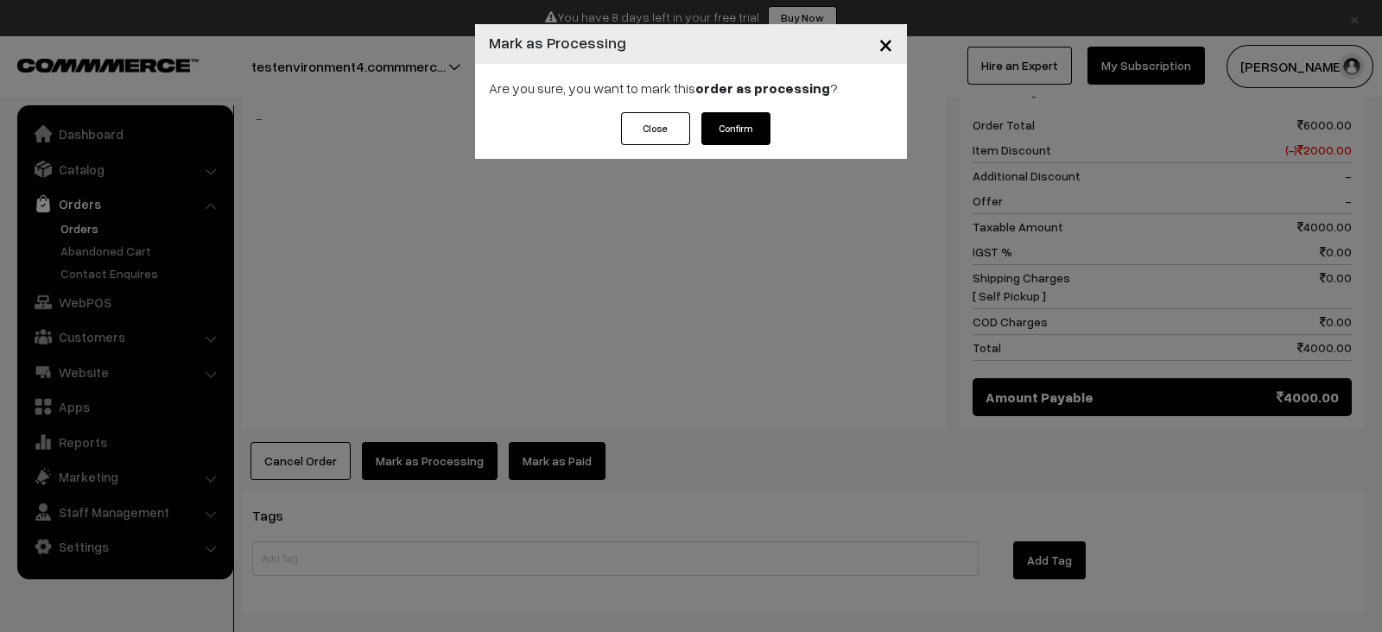
click at [745, 122] on button "Confirm" at bounding box center [735, 128] width 69 height 33
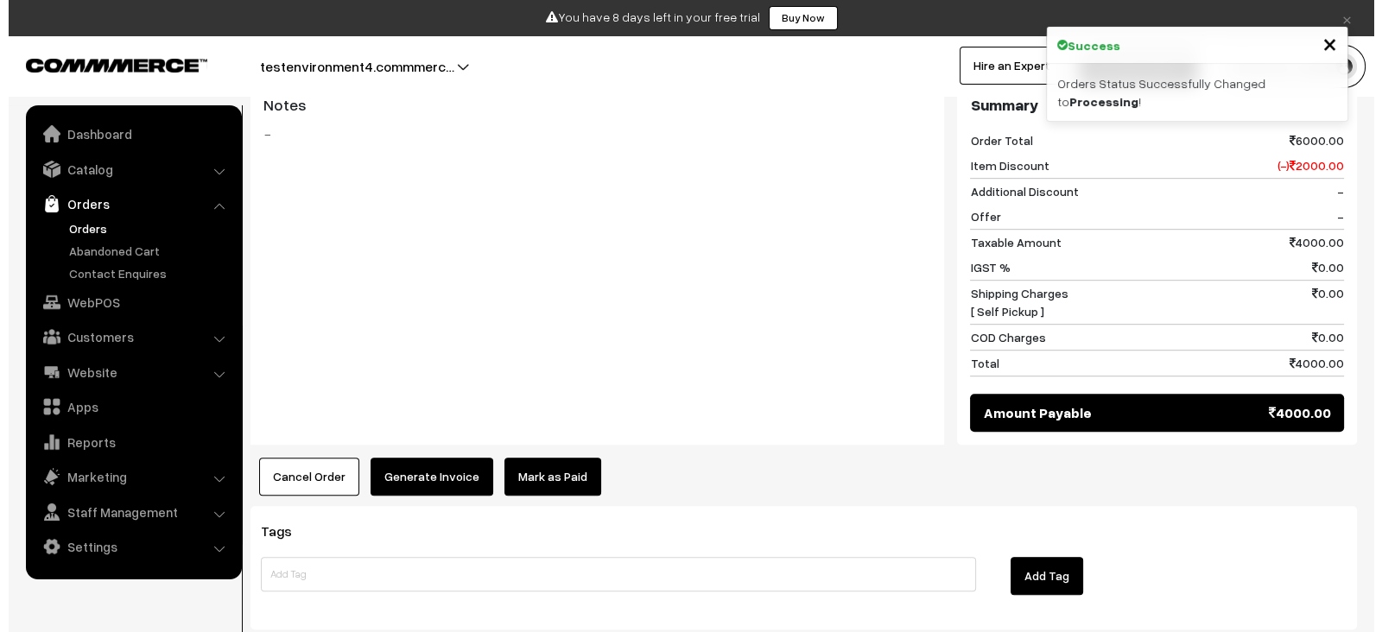
scroll to position [1140, 0]
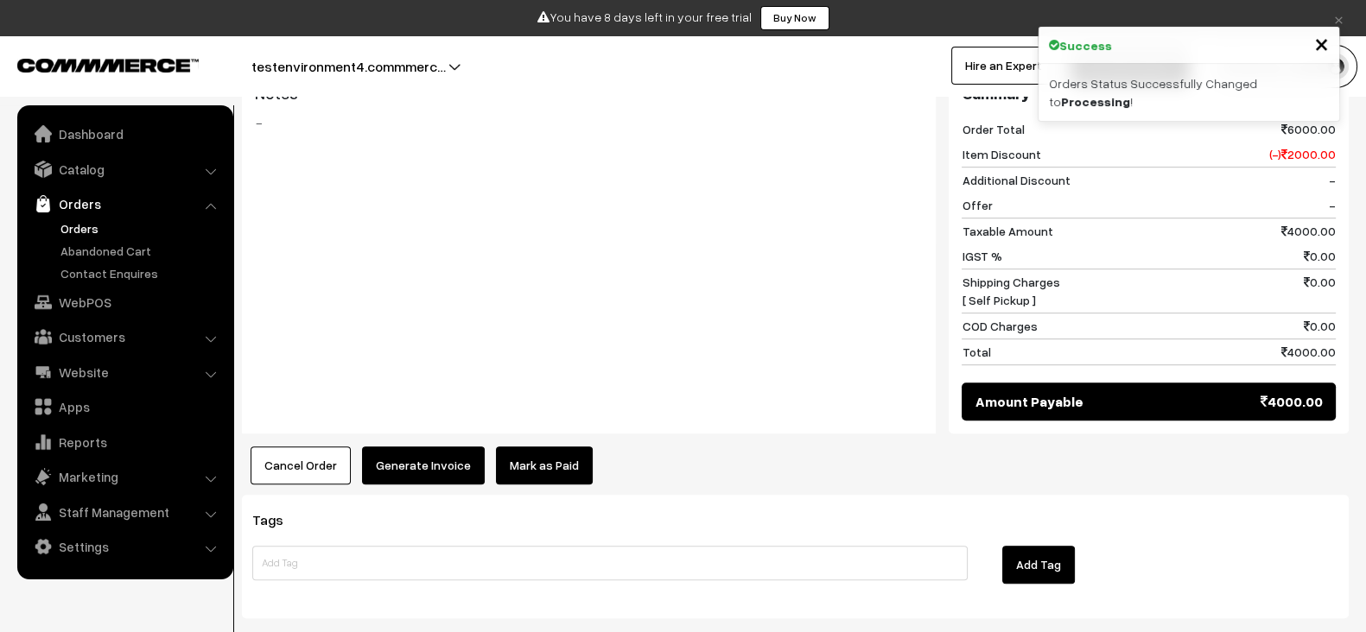
click at [440, 447] on button "Generate Invoice" at bounding box center [423, 466] width 123 height 38
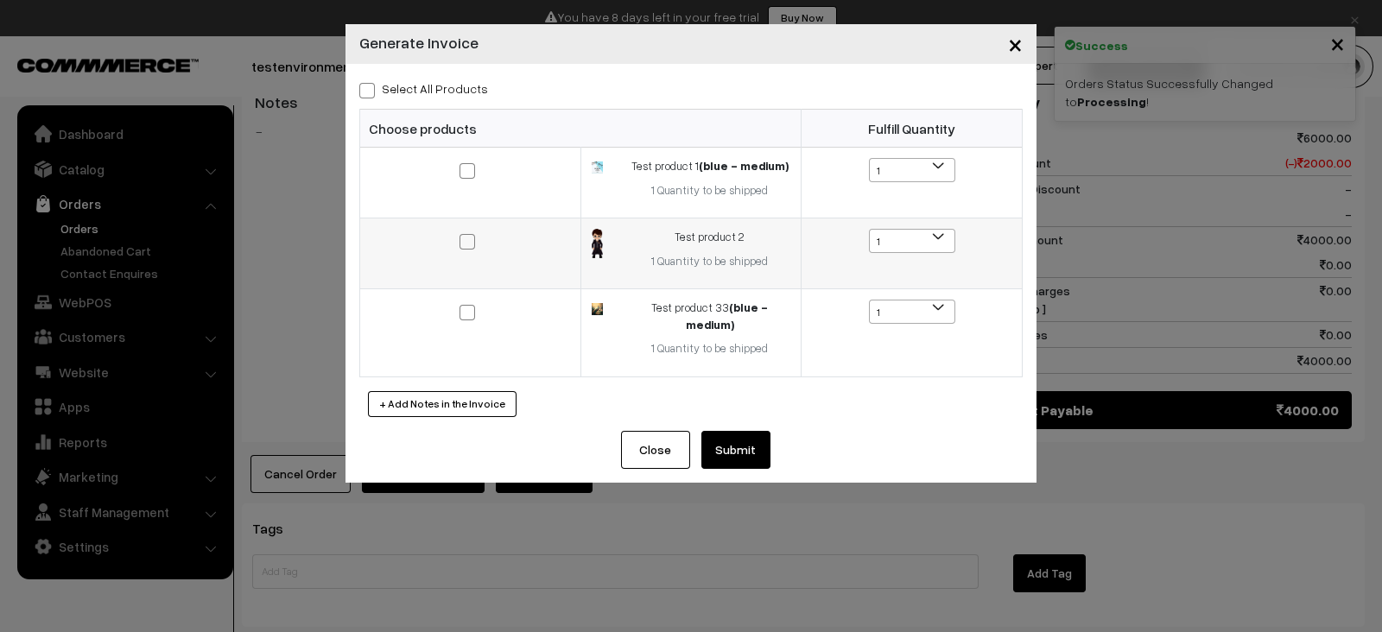
click at [466, 234] on span at bounding box center [467, 242] width 16 height 16
click at [462, 233] on input "checkbox" at bounding box center [456, 230] width 11 height 11
checkbox input "true"
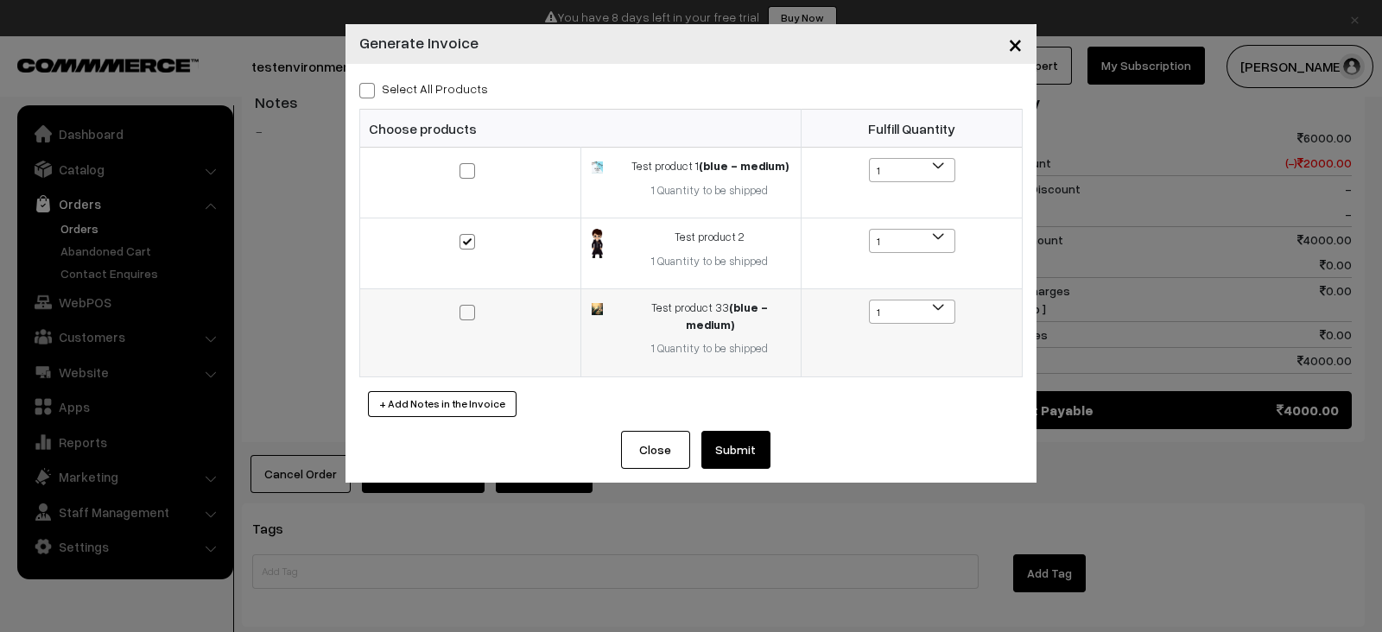
click at [470, 308] on span at bounding box center [467, 313] width 16 height 16
click at [462, 307] on input "checkbox" at bounding box center [456, 300] width 11 height 11
click at [478, 320] on label at bounding box center [469, 311] width 21 height 21
click at [462, 307] on input "checkbox" at bounding box center [456, 300] width 11 height 11
checkbox input "false"
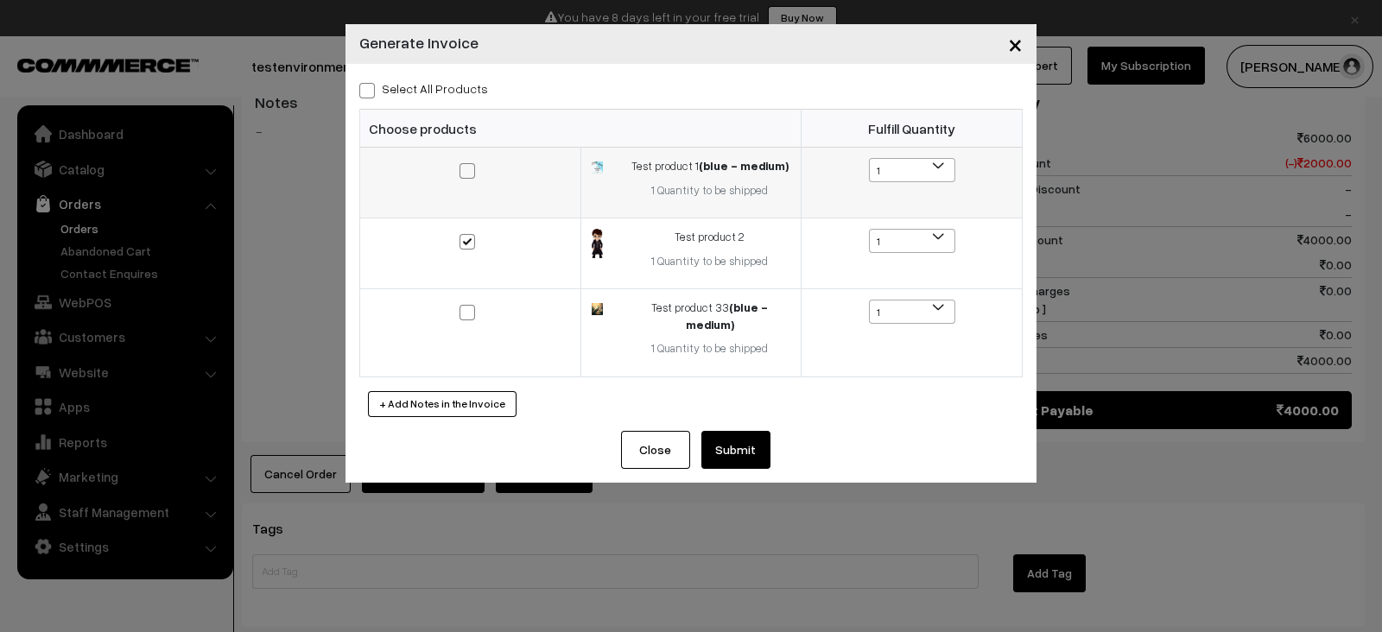
click at [463, 174] on span at bounding box center [467, 171] width 16 height 16
click at [462, 165] on input "checkbox" at bounding box center [456, 159] width 11 height 11
checkbox input "true"
click at [751, 434] on button "Submit" at bounding box center [735, 450] width 69 height 38
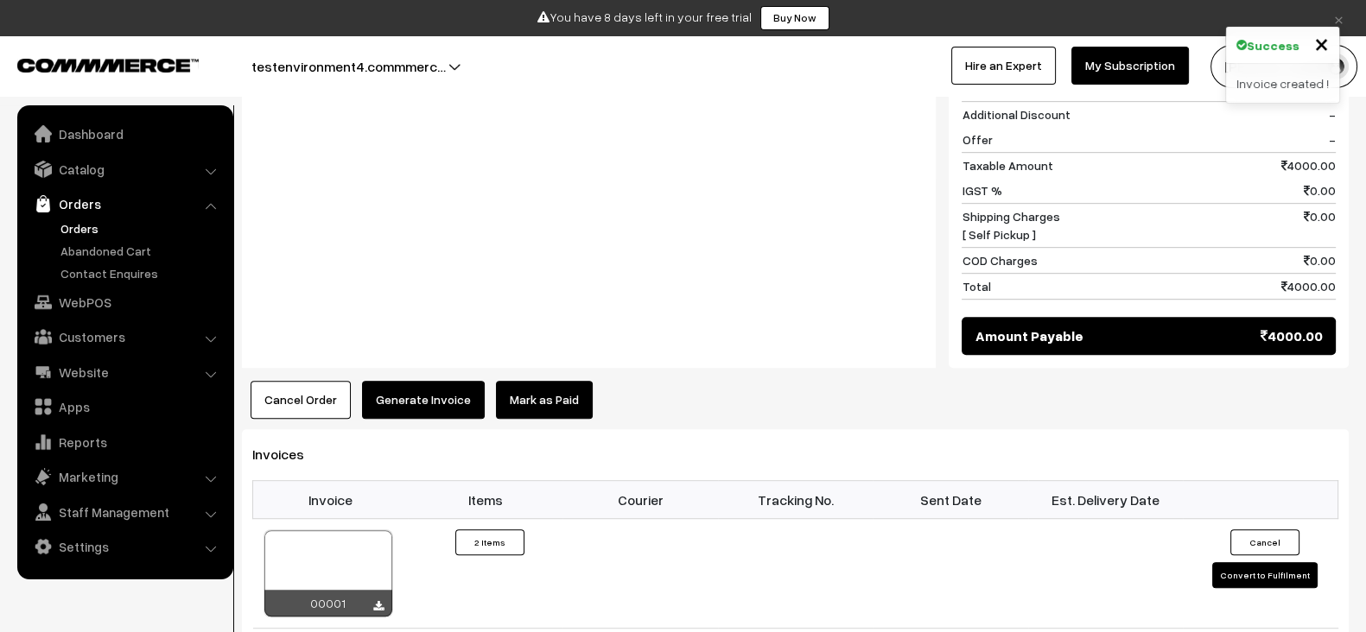
scroll to position [1214, 0]
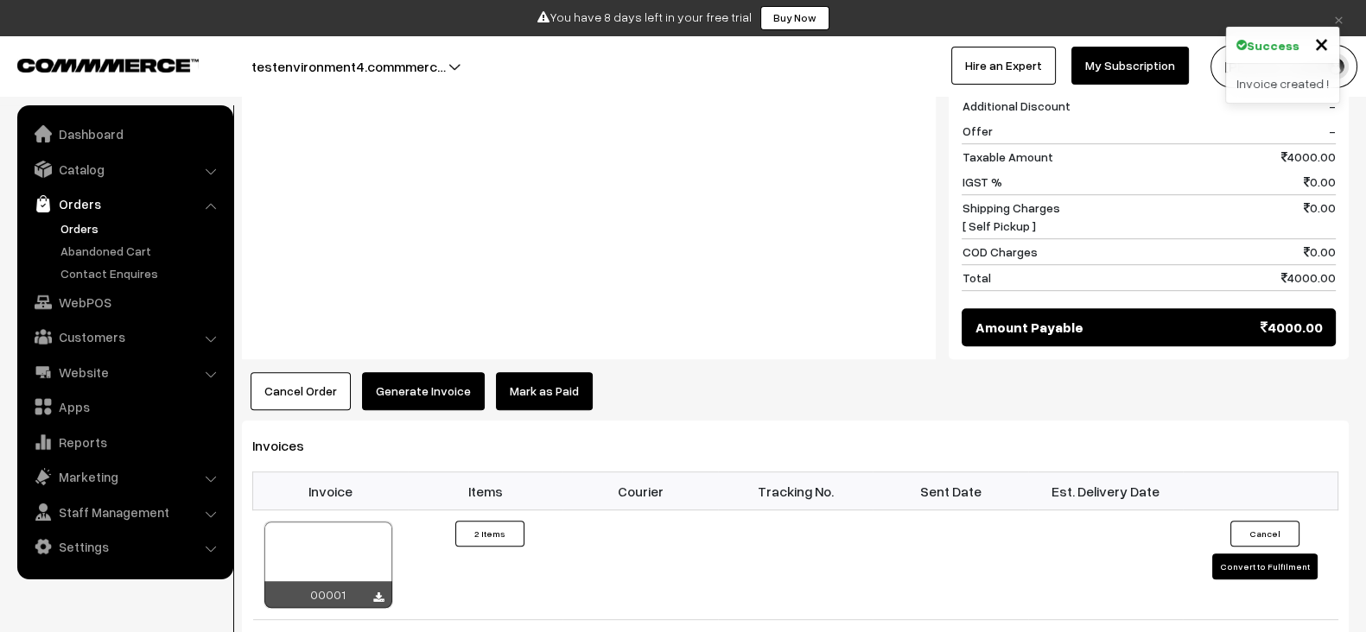
click at [451, 373] on button "Generate Invoice" at bounding box center [423, 391] width 123 height 38
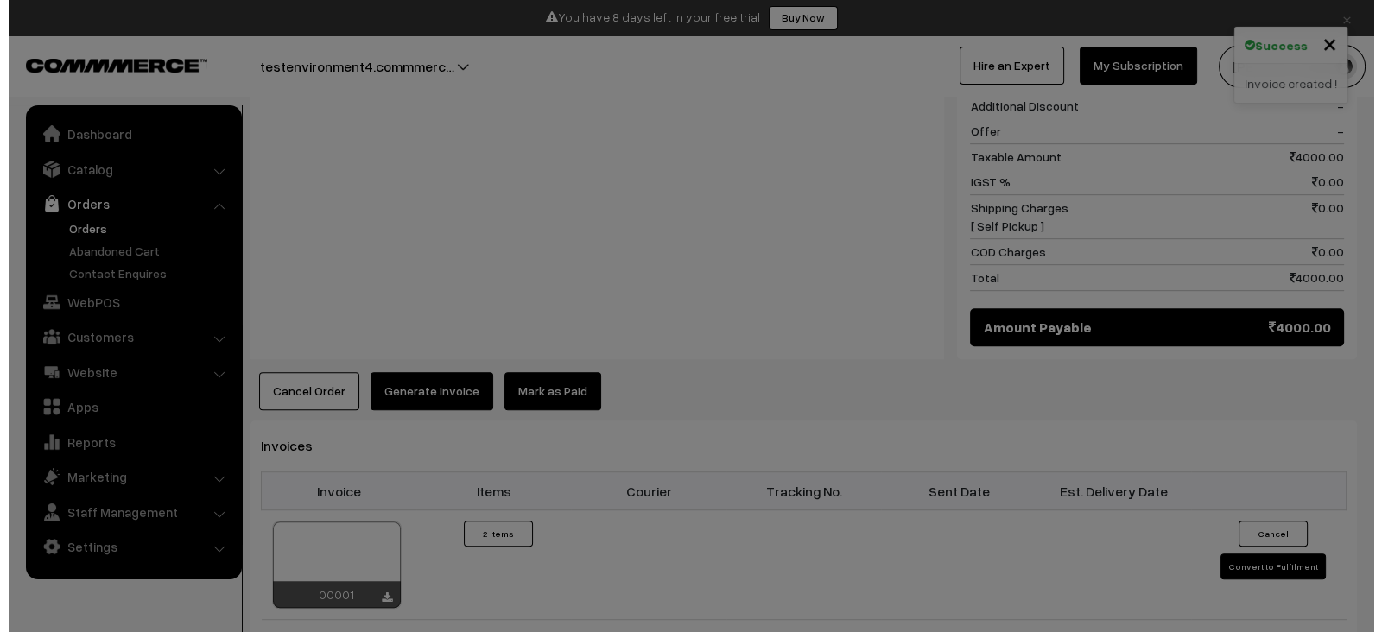
scroll to position [1223, 0]
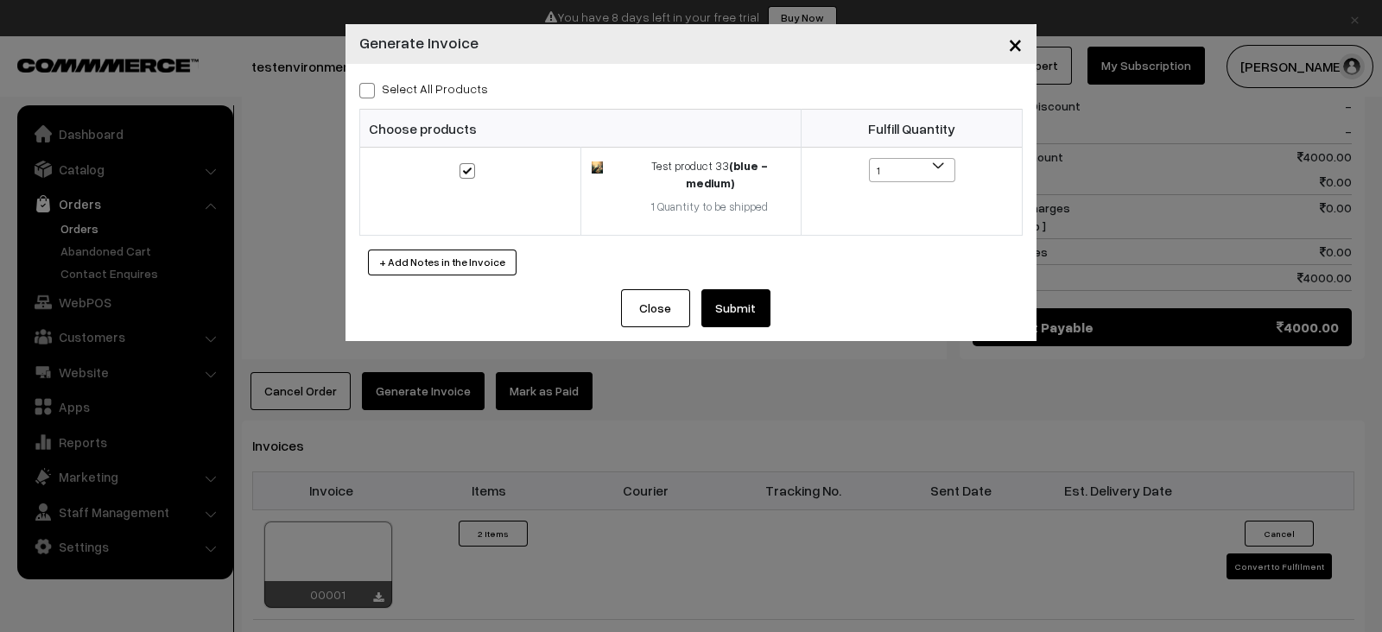
click at [1017, 48] on span "×" at bounding box center [1015, 44] width 15 height 32
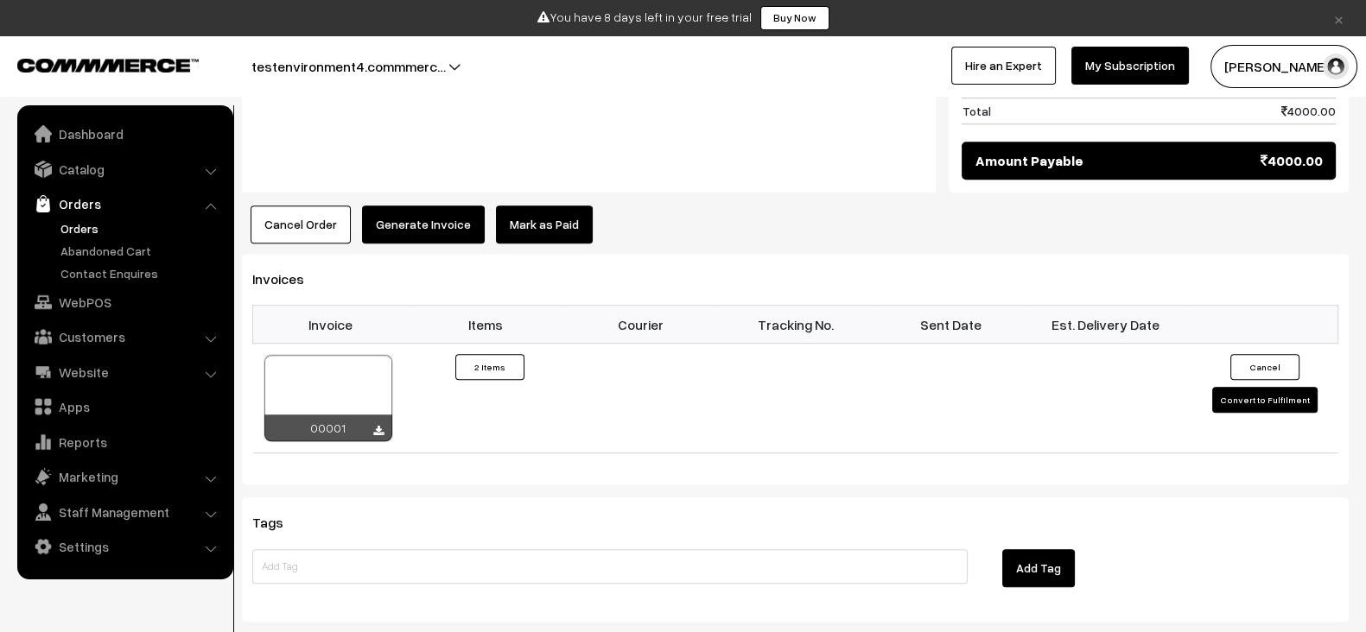
scroll to position [1379, 0]
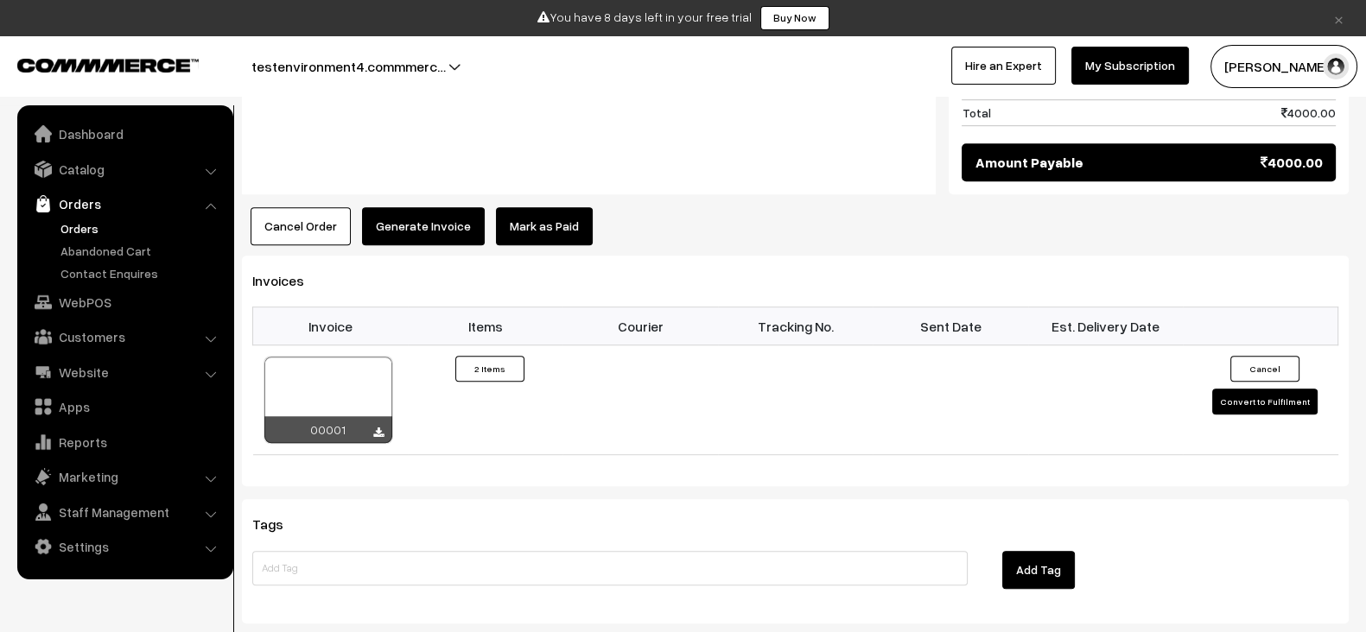
click at [468, 212] on button "Generate Invoice" at bounding box center [423, 226] width 123 height 38
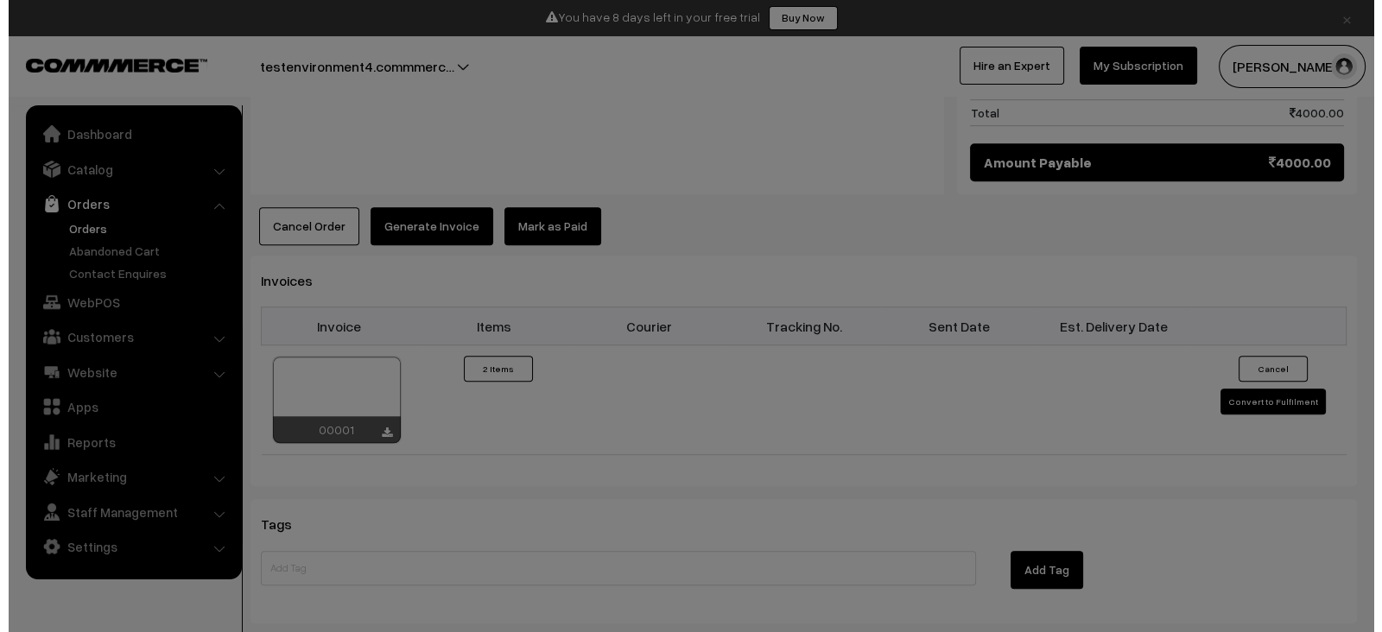
scroll to position [1388, 0]
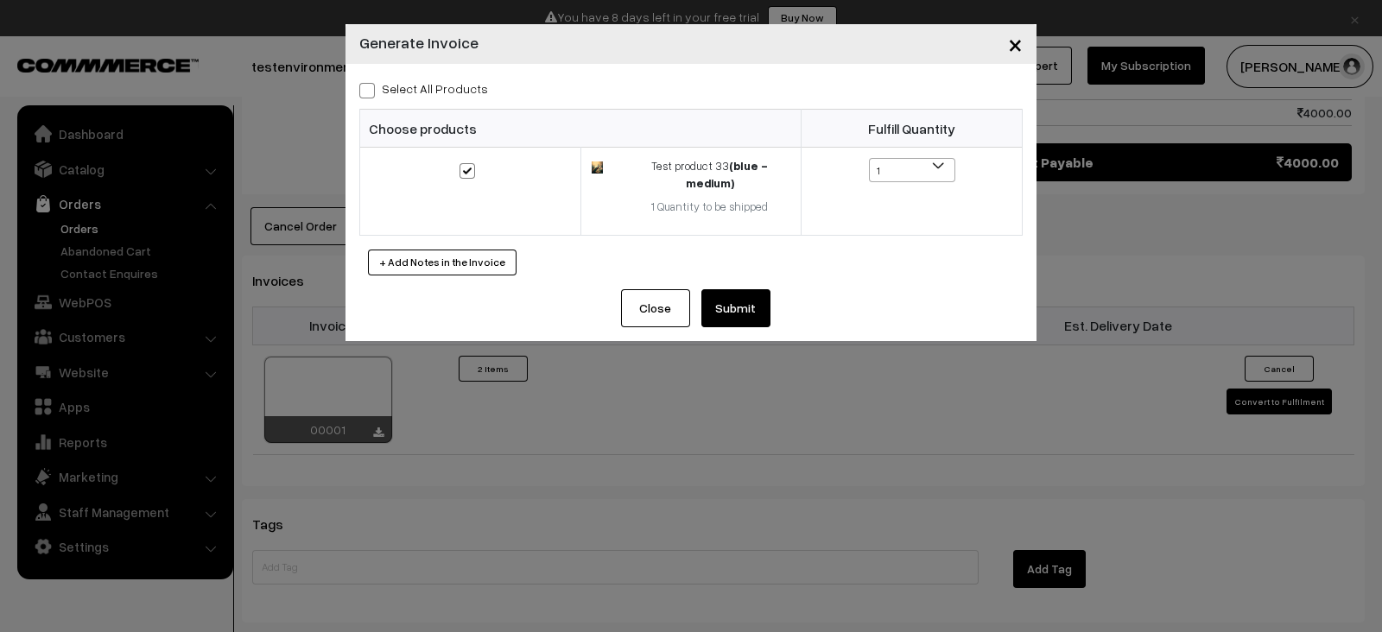
click at [1028, 45] on button "×" at bounding box center [1015, 44] width 42 height 54
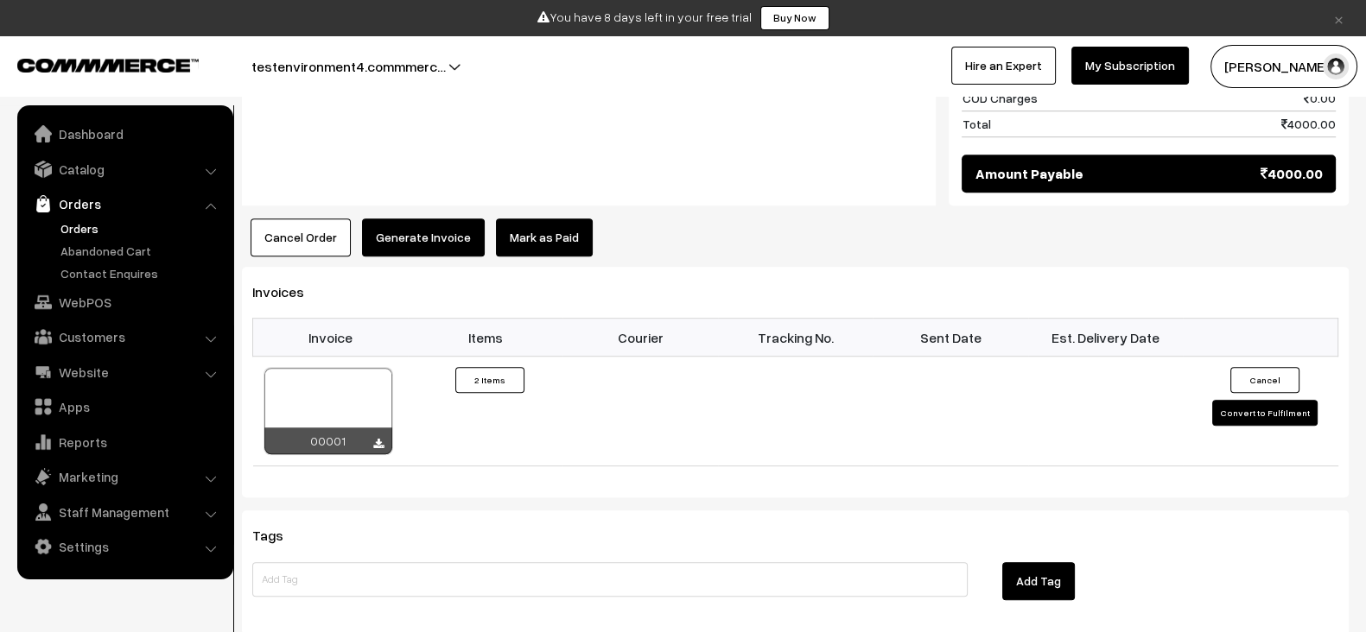
scroll to position [1364, 0]
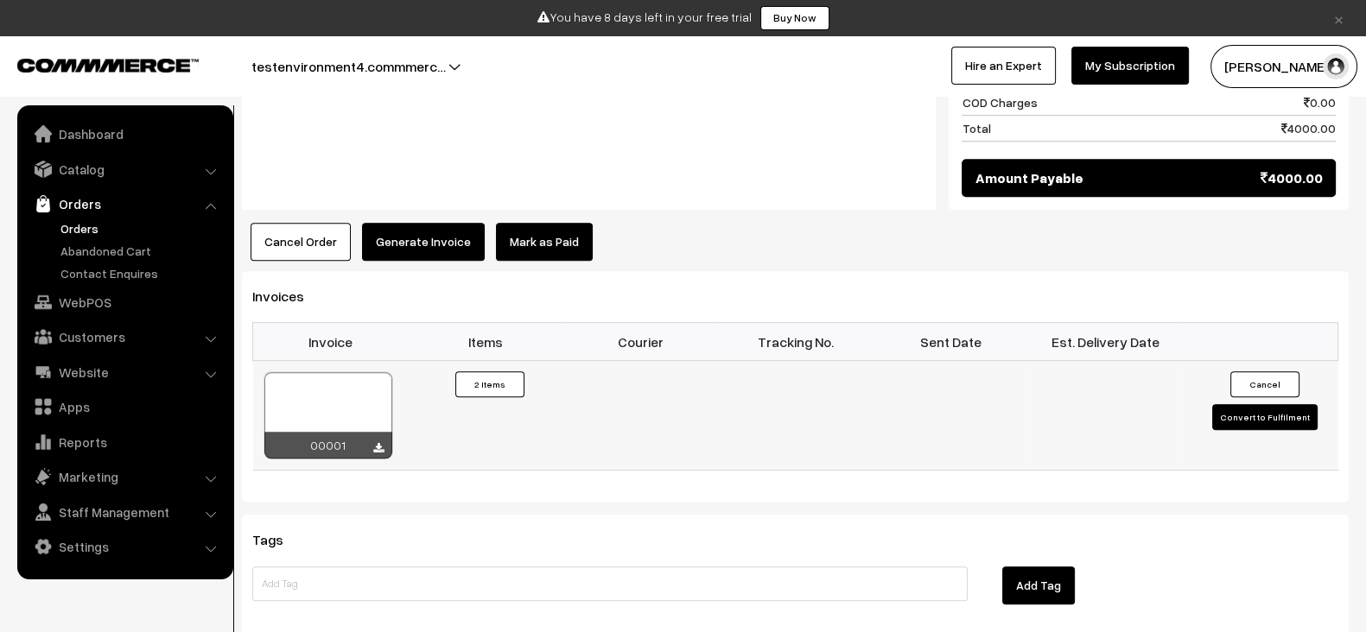
click at [1269, 404] on button "Convert to Fulfilment" at bounding box center [1264, 417] width 105 height 26
click at [440, 223] on button "Generate Invoice" at bounding box center [423, 242] width 123 height 38
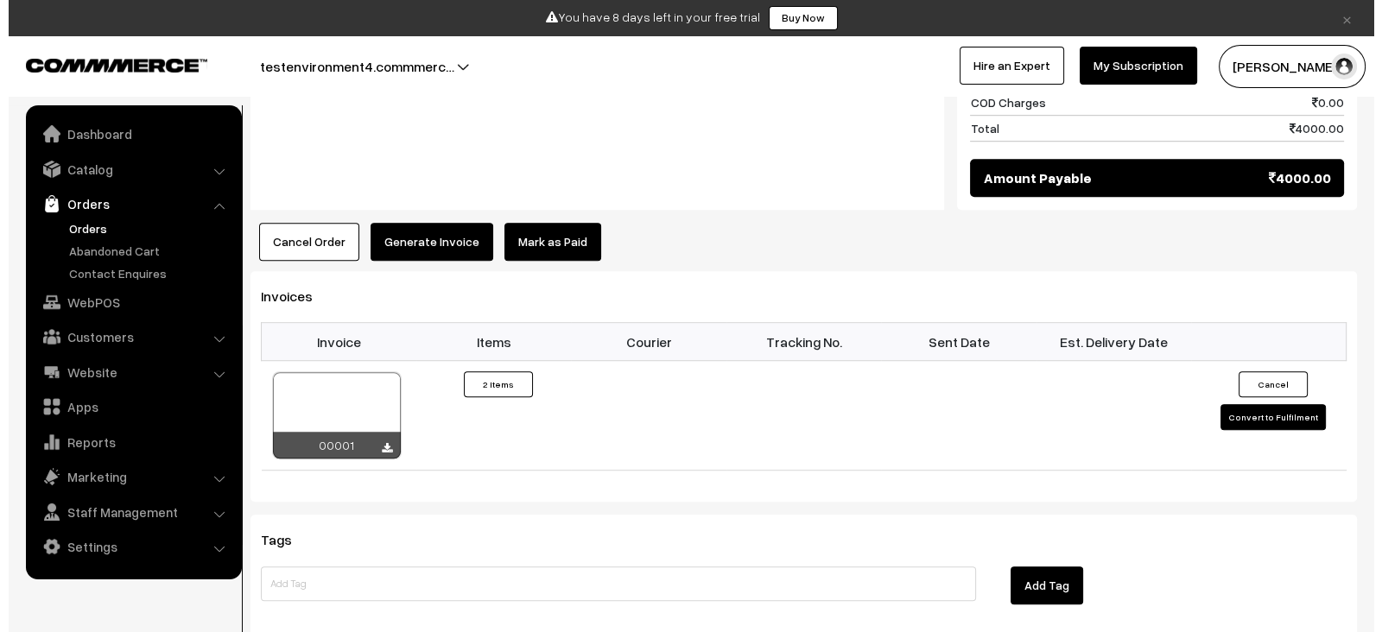
scroll to position [1372, 0]
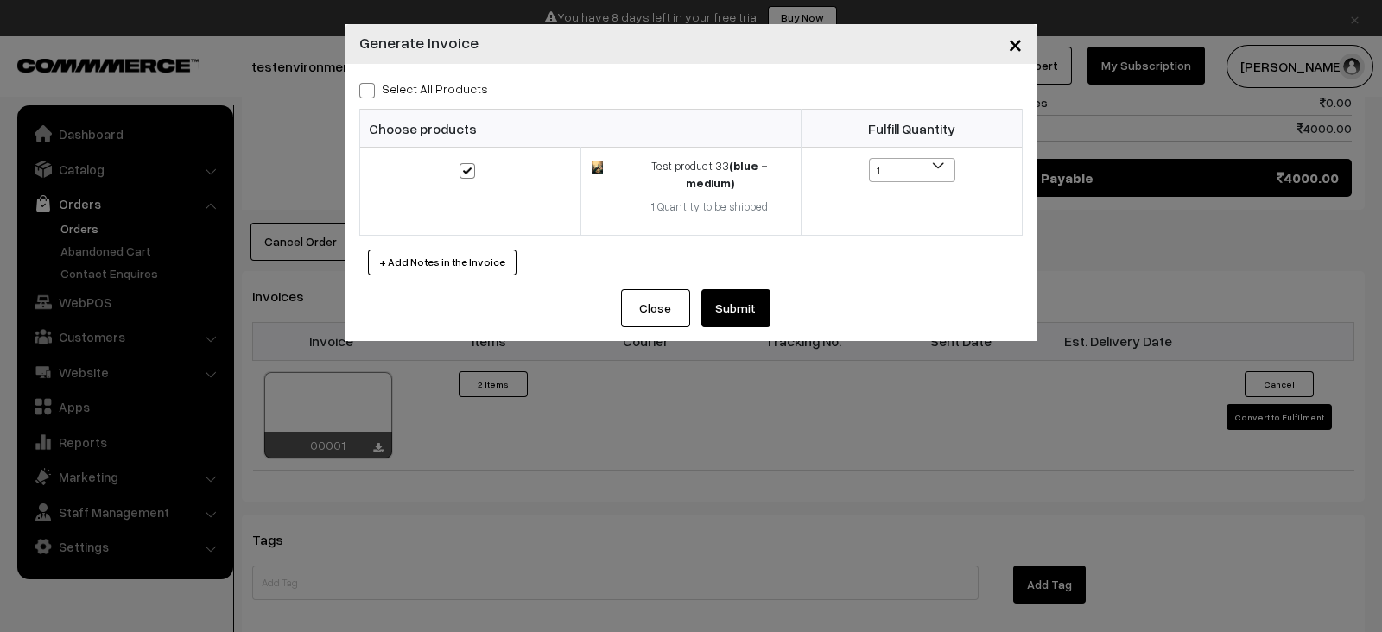
click at [739, 289] on button "Submit" at bounding box center [735, 308] width 69 height 38
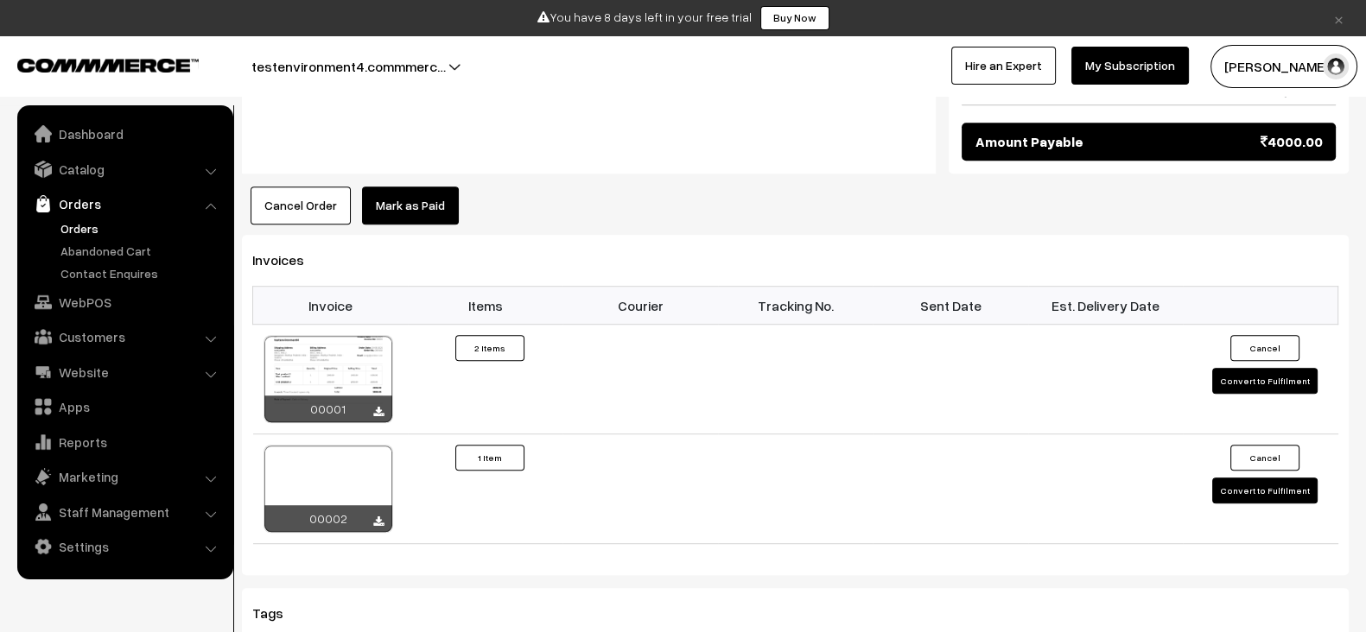
scroll to position [1401, 0]
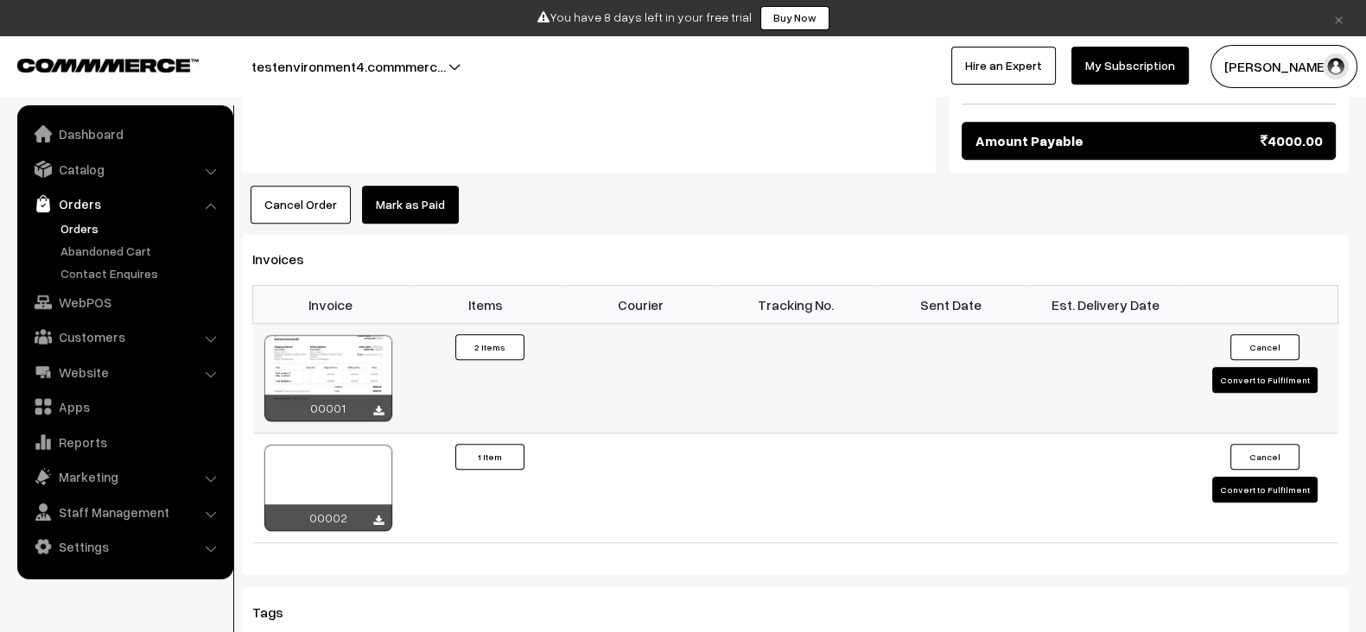
click at [1277, 367] on button "Convert to Fulfilment" at bounding box center [1264, 380] width 105 height 26
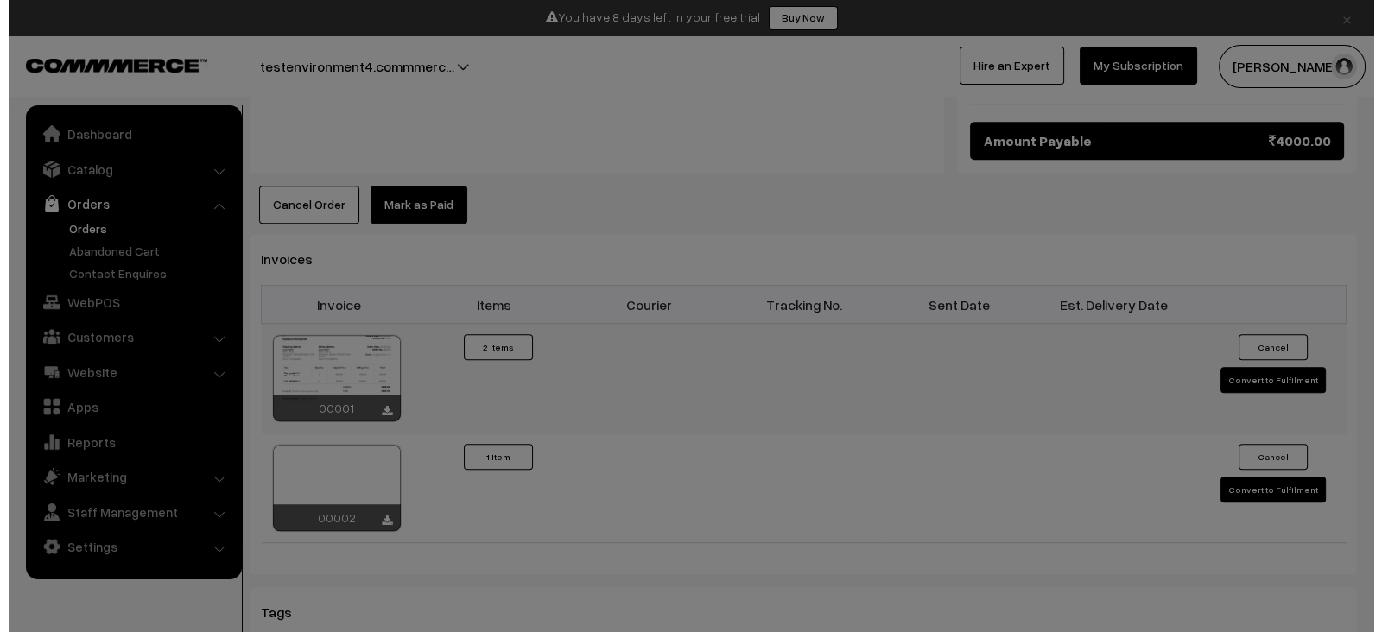
scroll to position [1410, 0]
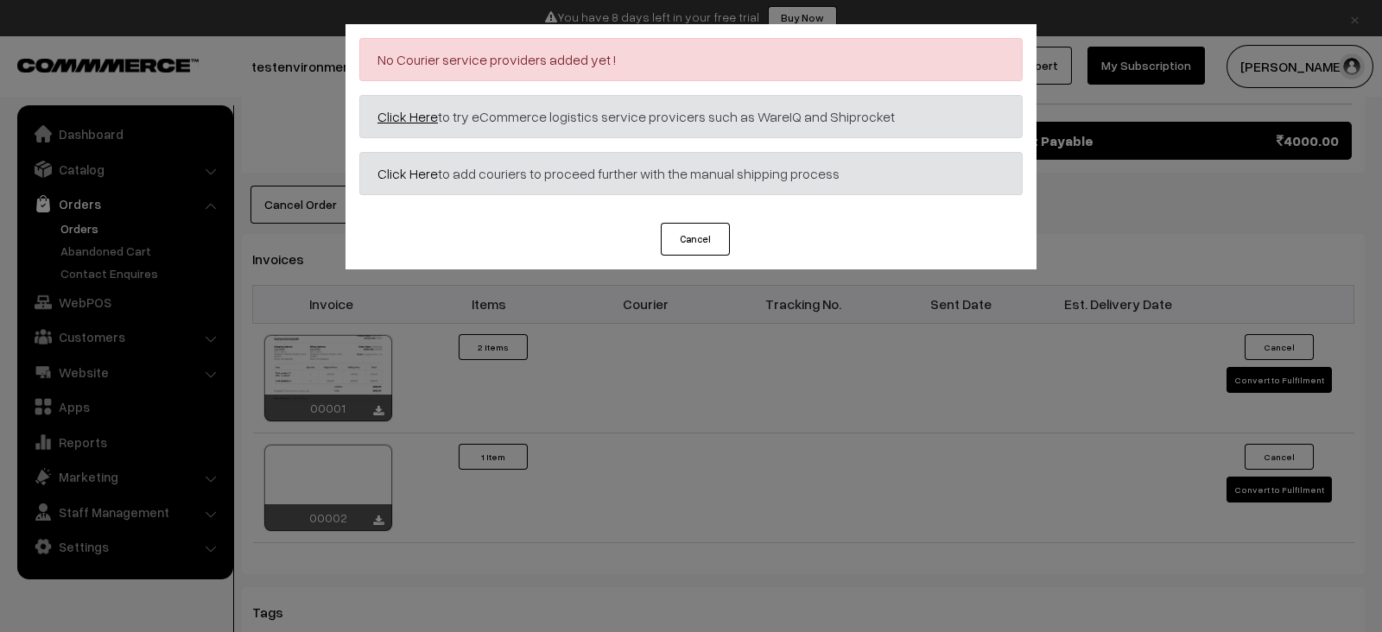
click at [410, 114] on link "Click Here" at bounding box center [407, 116] width 60 height 17
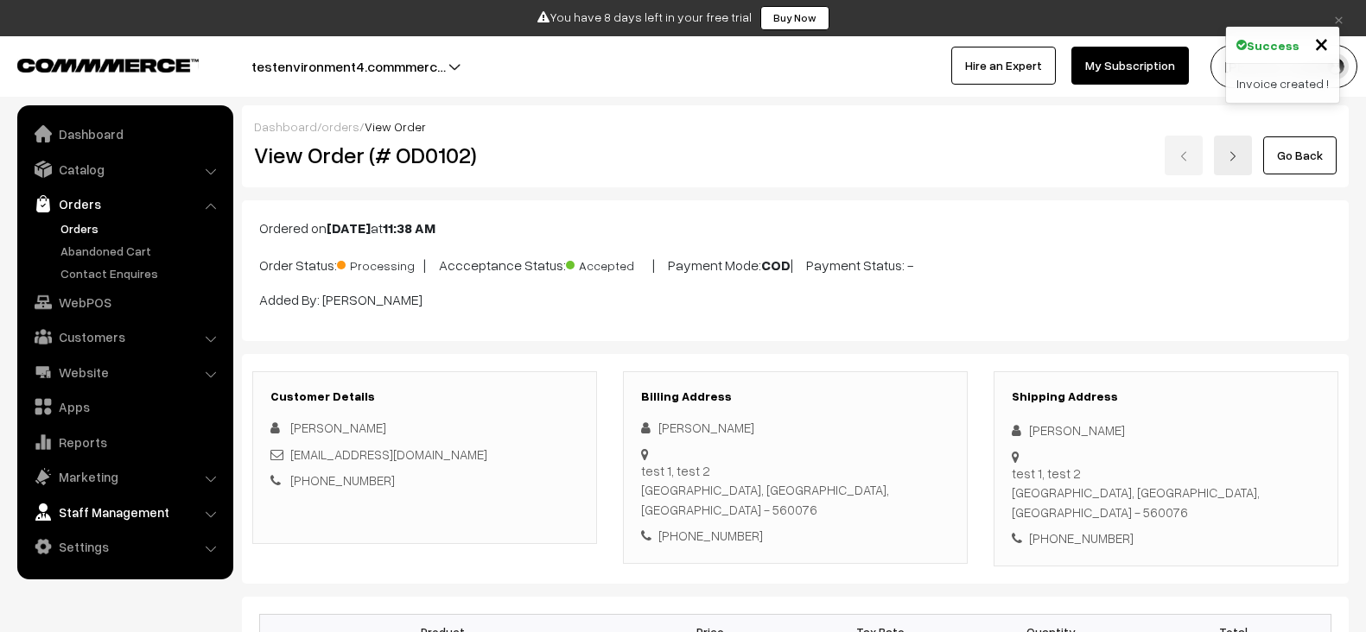
scroll to position [1401, 0]
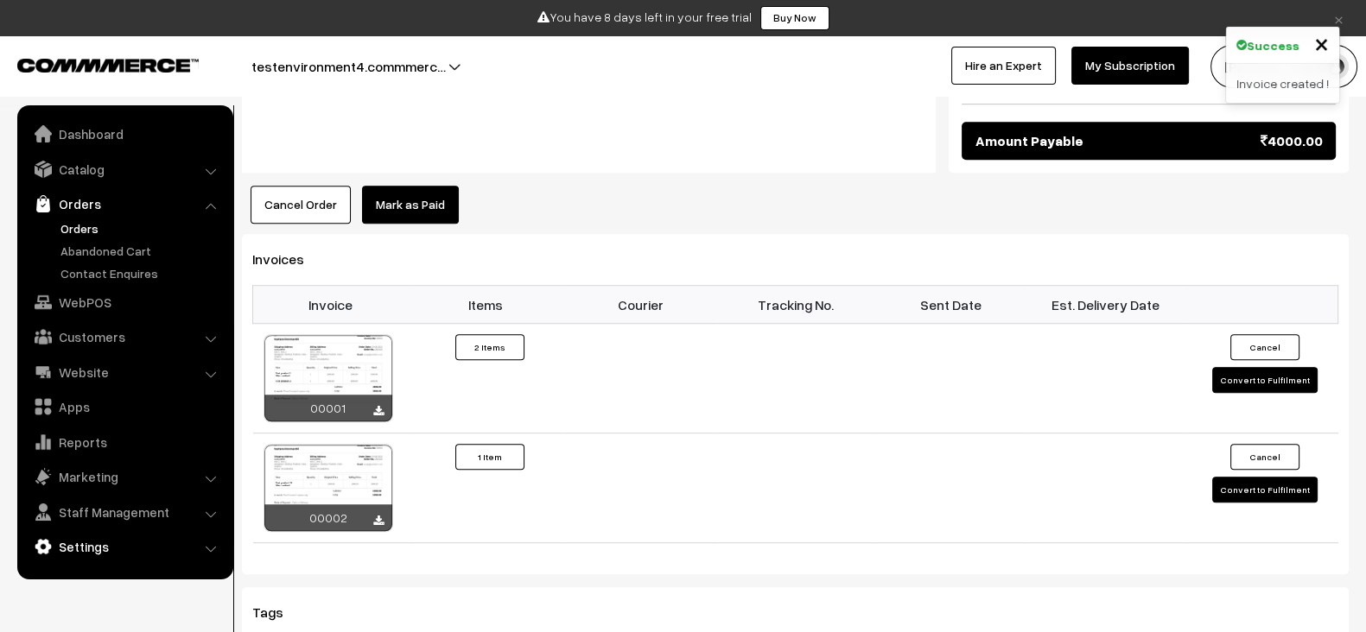
click at [105, 536] on link "Settings" at bounding box center [125, 546] width 206 height 31
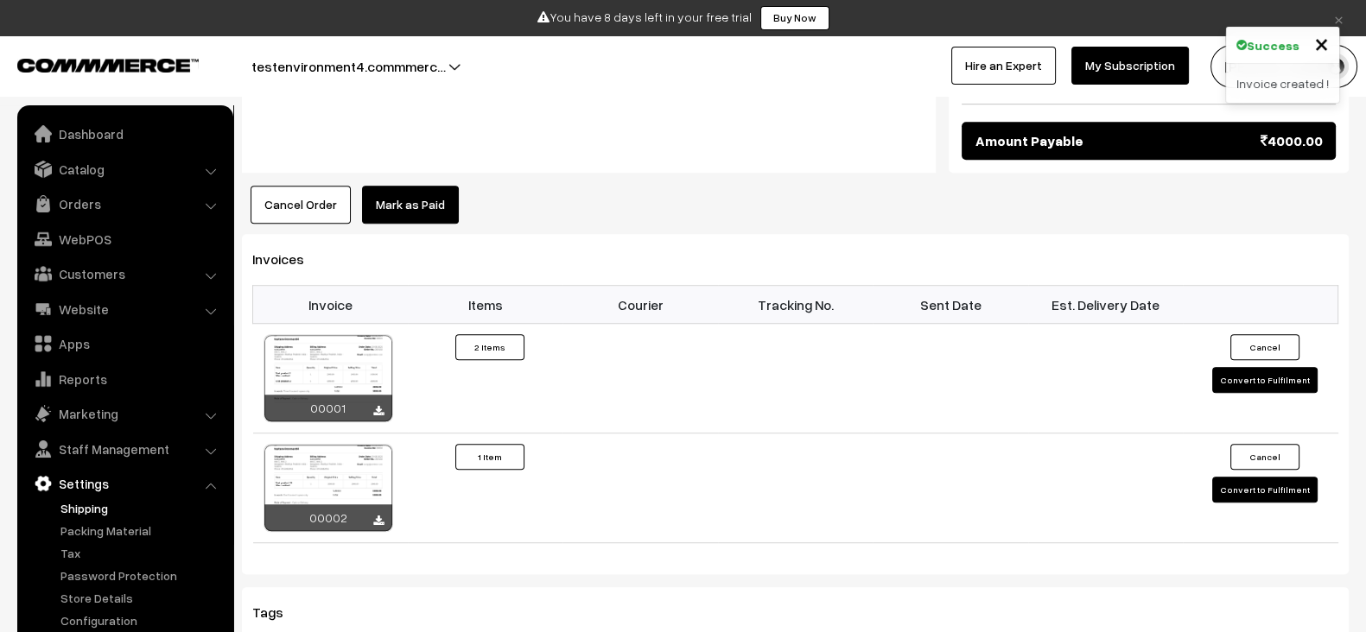
click at [100, 513] on link "Shipping" at bounding box center [141, 508] width 171 height 18
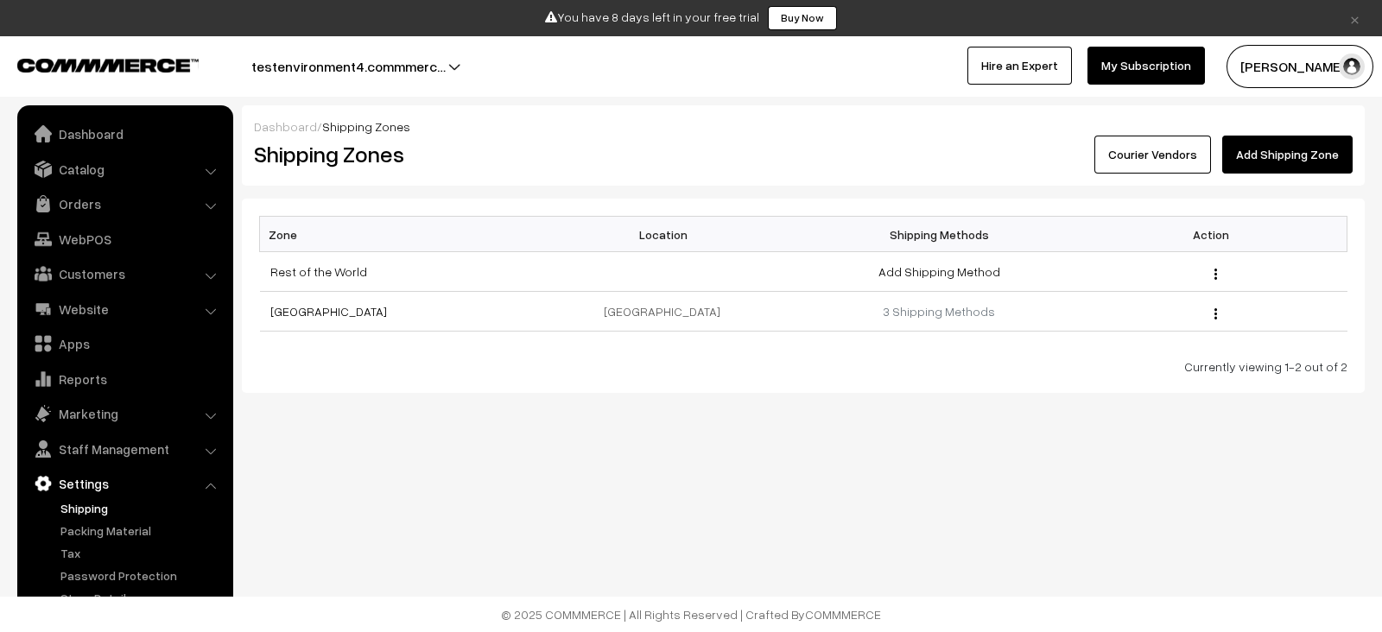
click at [1188, 151] on link "Courier Vendors" at bounding box center [1152, 155] width 117 height 38
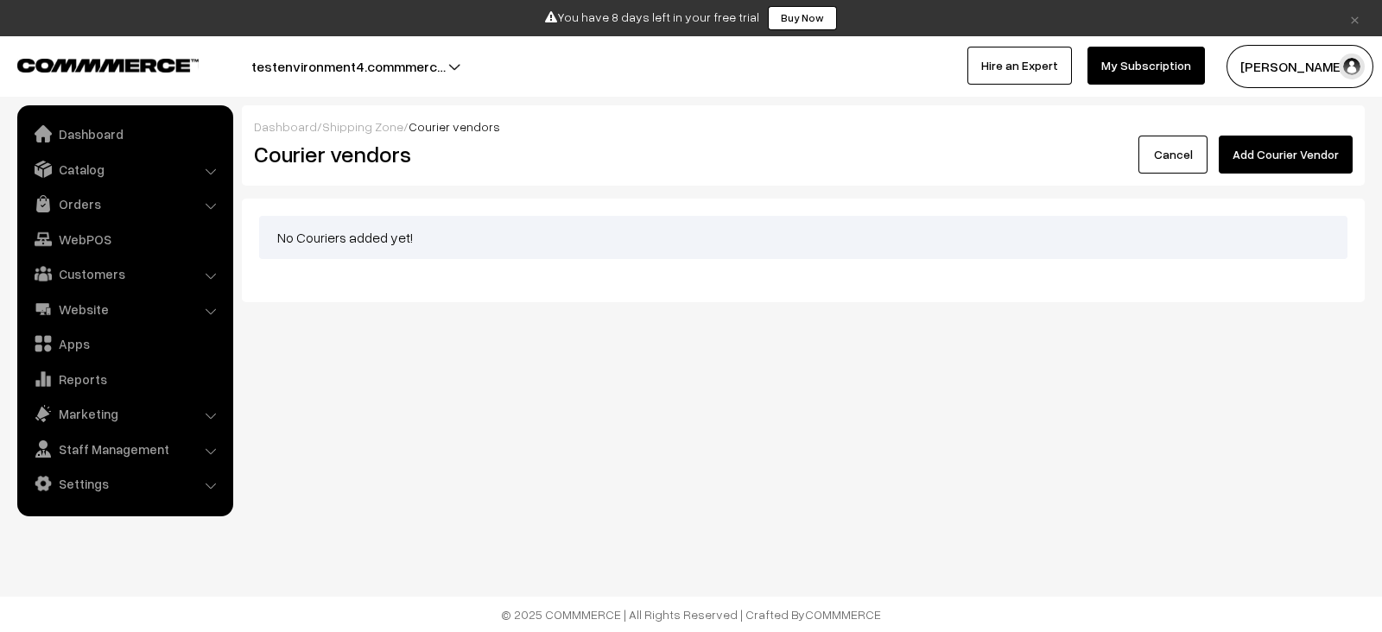
click at [1255, 155] on button "Add Courier Vendor" at bounding box center [1286, 155] width 134 height 38
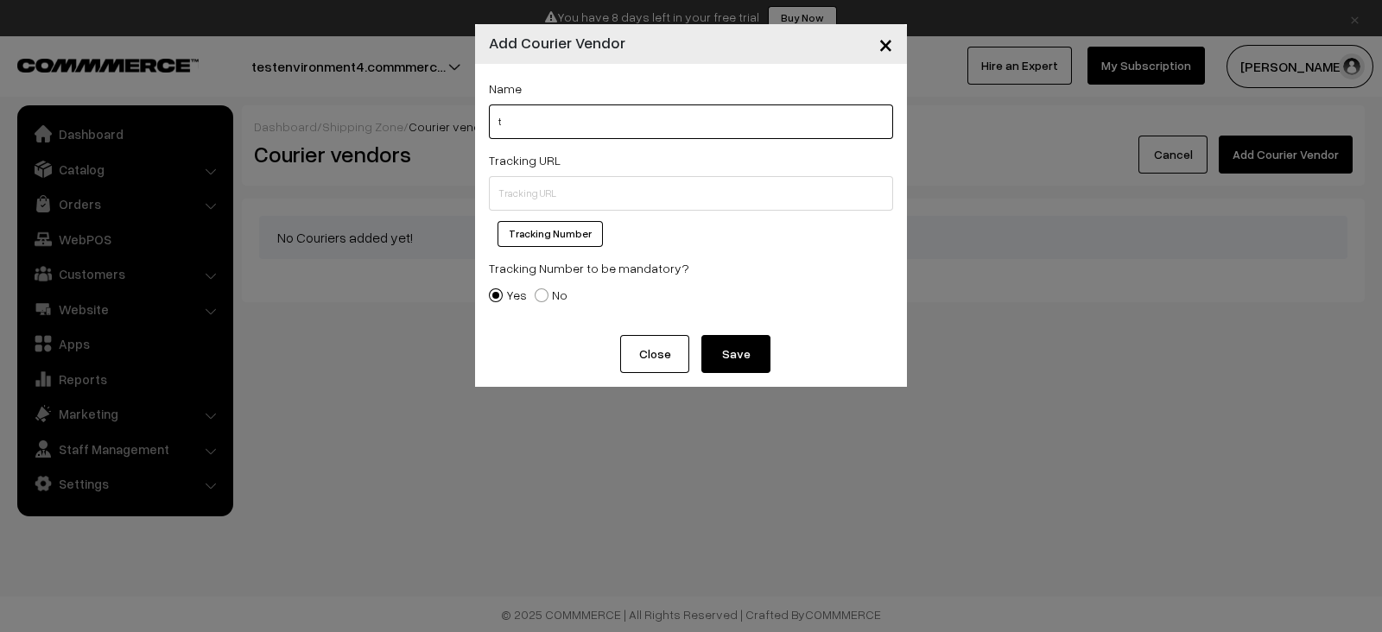
click at [575, 125] on input "t" at bounding box center [691, 122] width 404 height 35
type input "test"
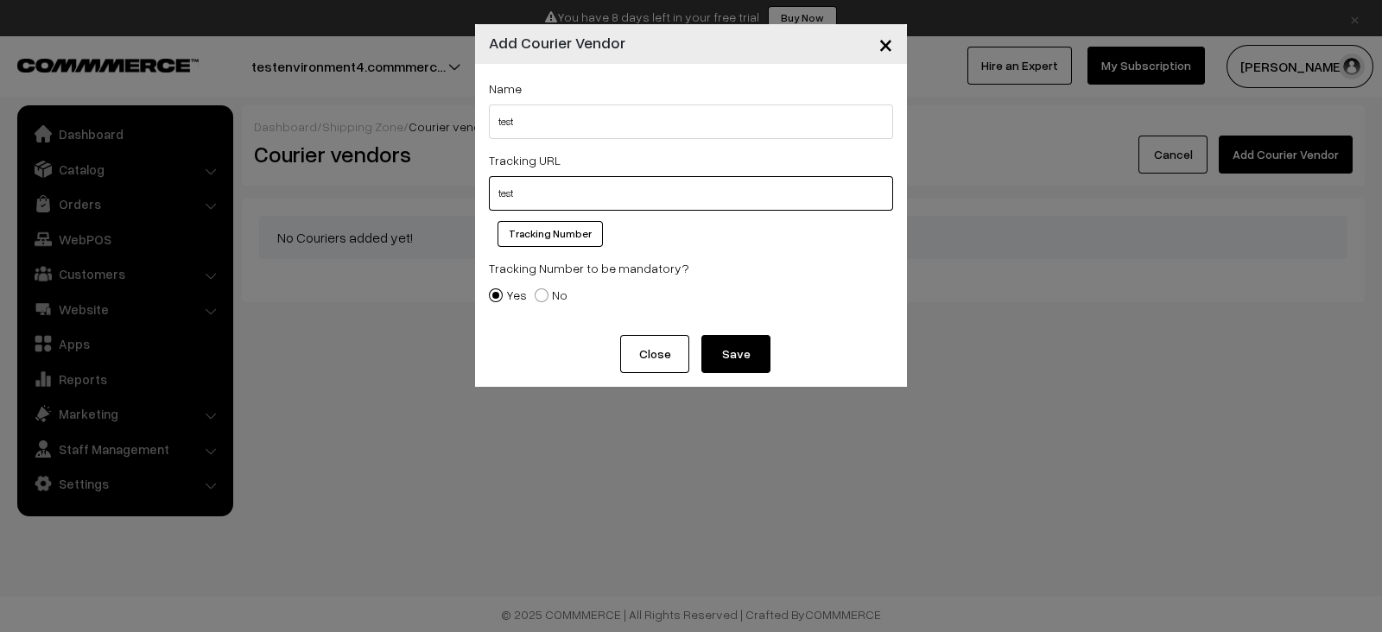
type input "test"
click at [727, 354] on button "Save" at bounding box center [735, 354] width 69 height 38
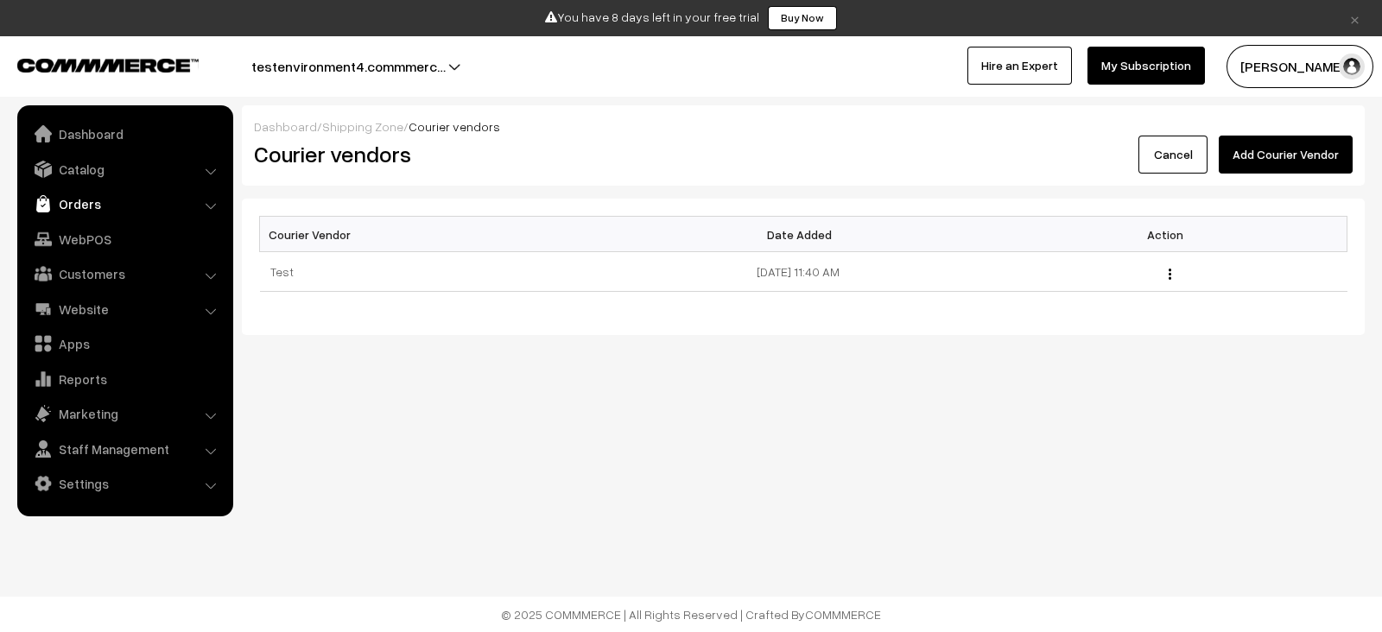
click at [106, 199] on link "Orders" at bounding box center [125, 203] width 206 height 31
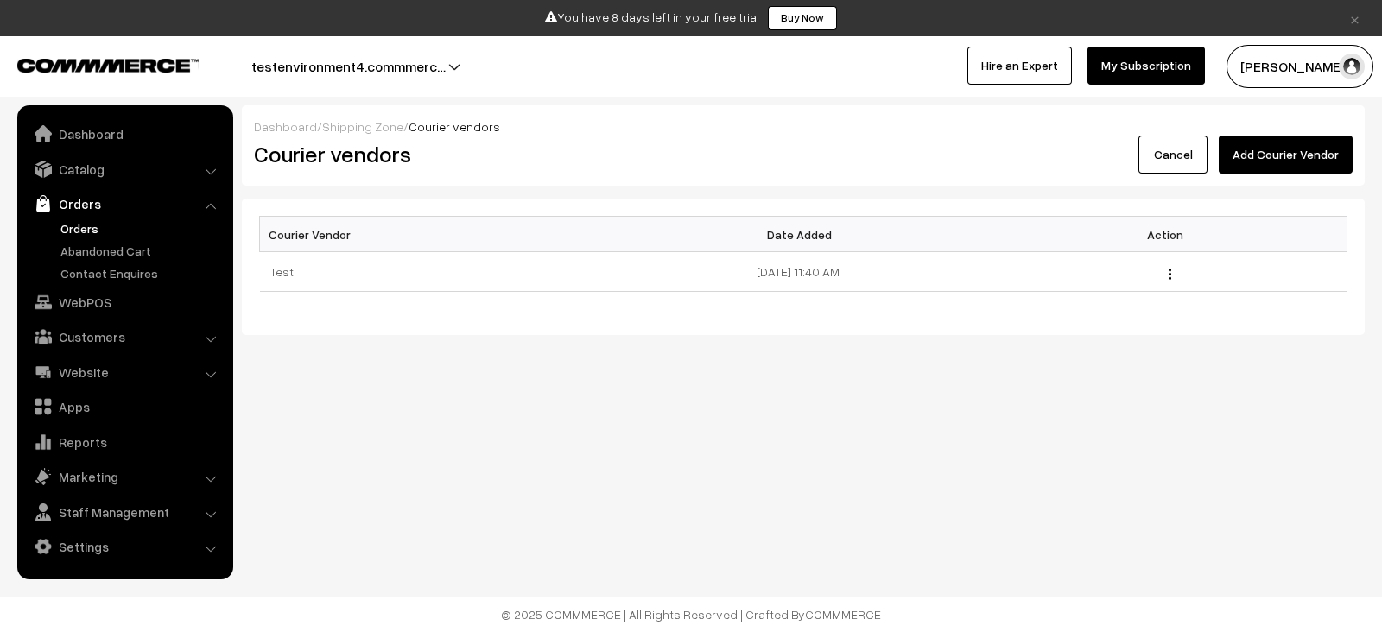
click at [92, 231] on link "Orders" at bounding box center [141, 228] width 171 height 18
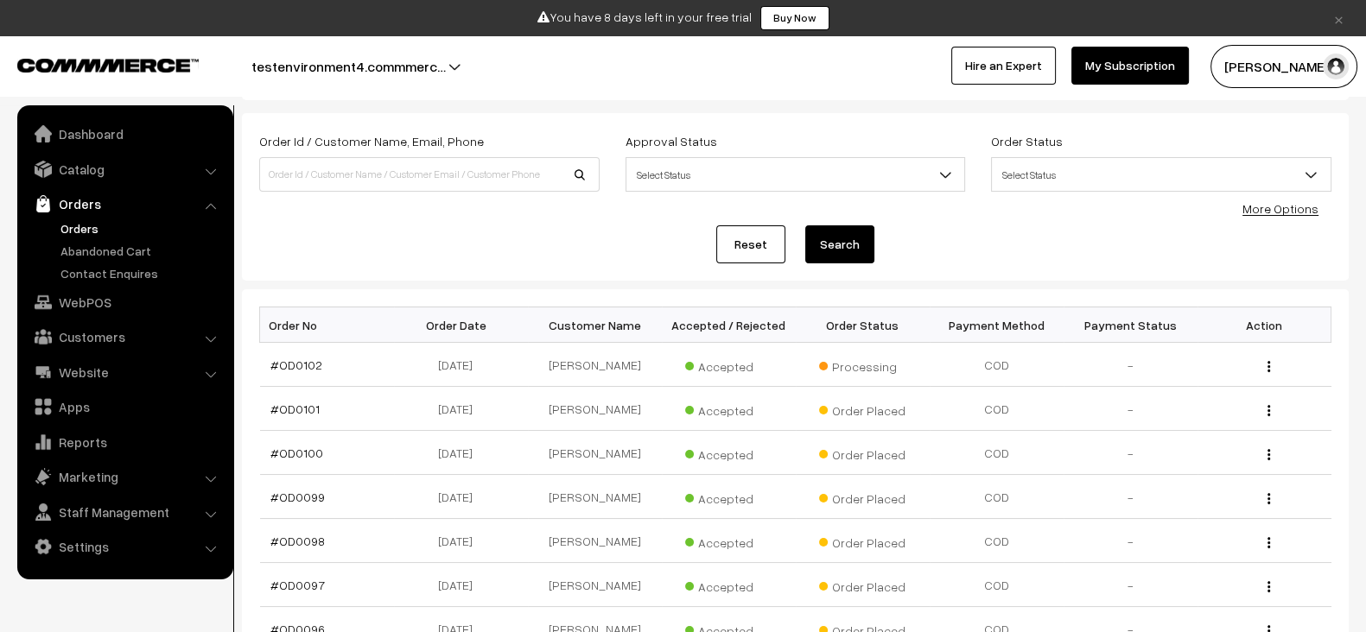
scroll to position [92, 0]
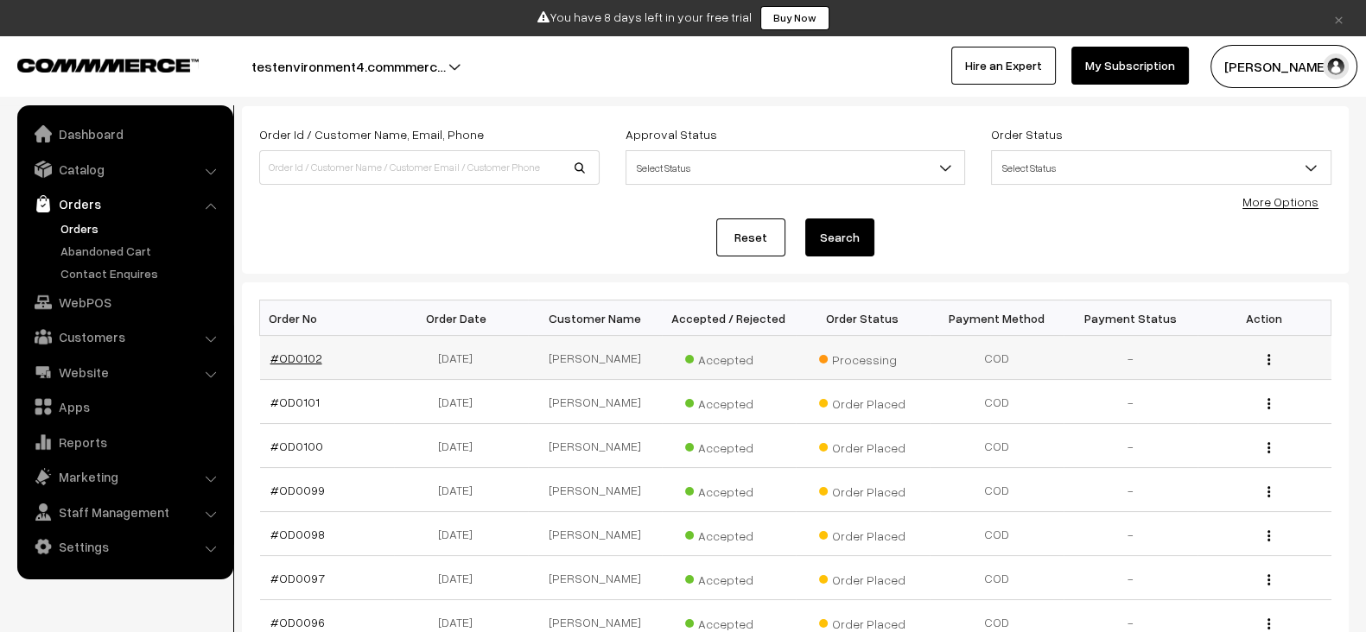
click at [305, 361] on link "#OD0102" at bounding box center [296, 358] width 52 height 15
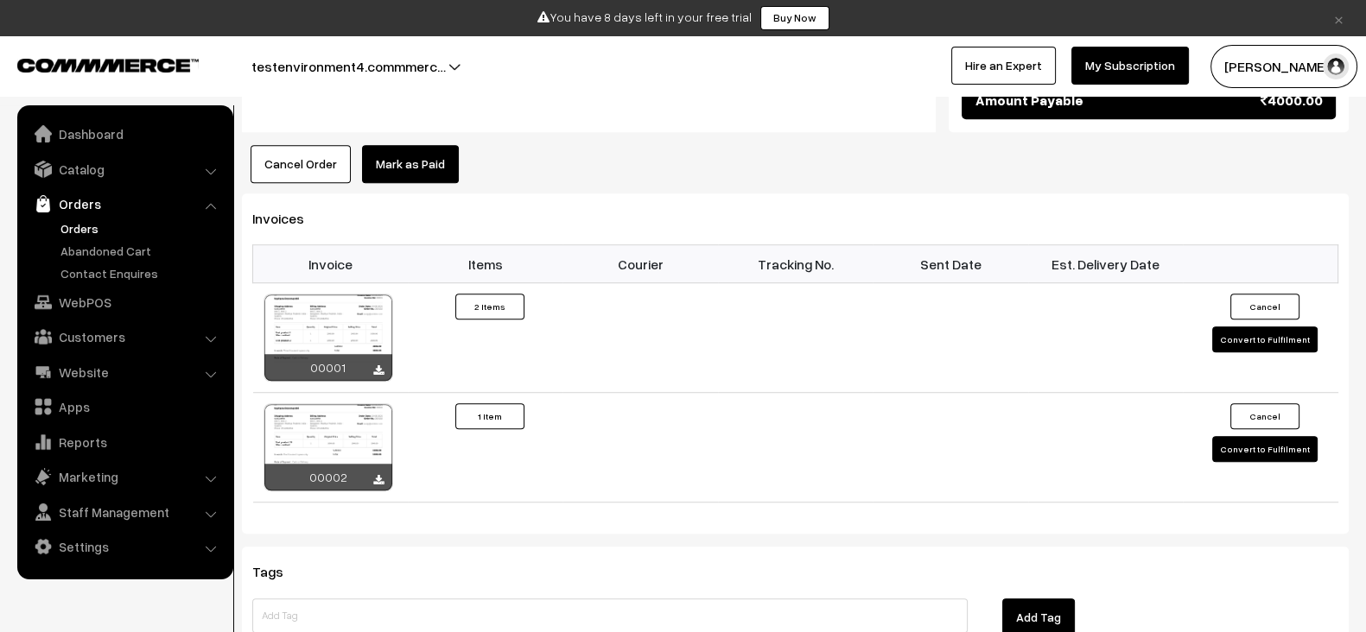
scroll to position [1442, 0]
click at [1252, 326] on button "Convert to Fulfilment" at bounding box center [1264, 339] width 105 height 26
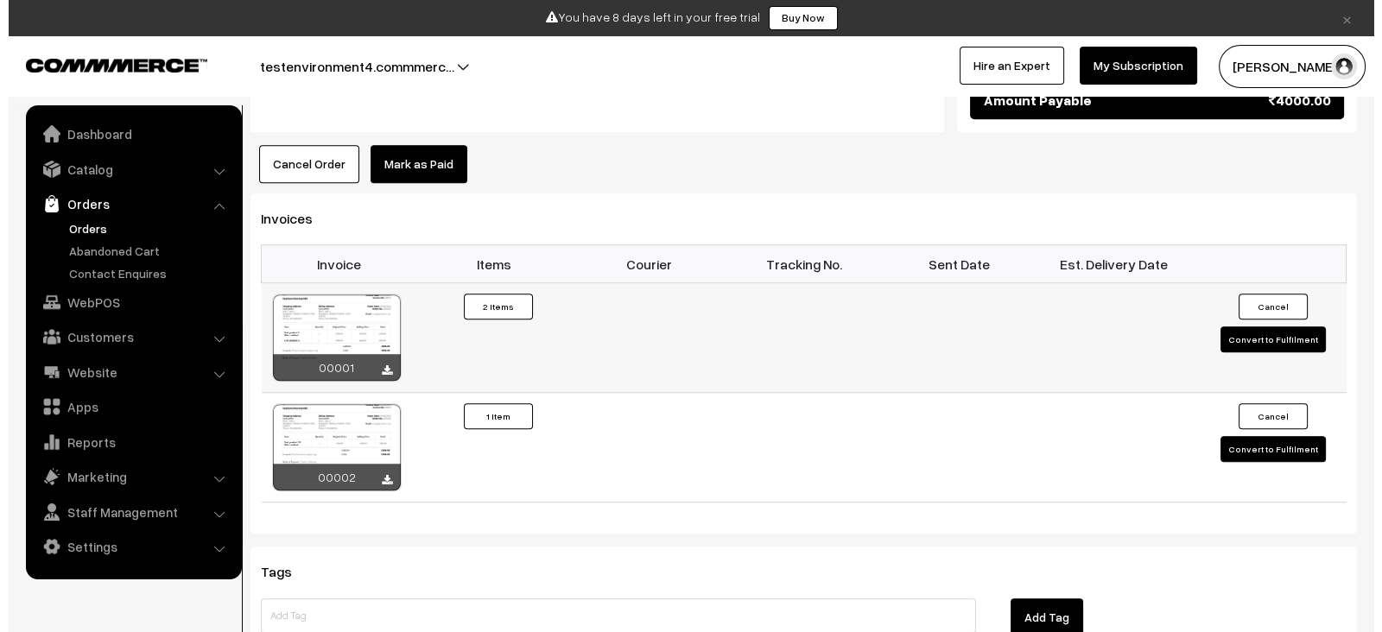
scroll to position [1450, 0]
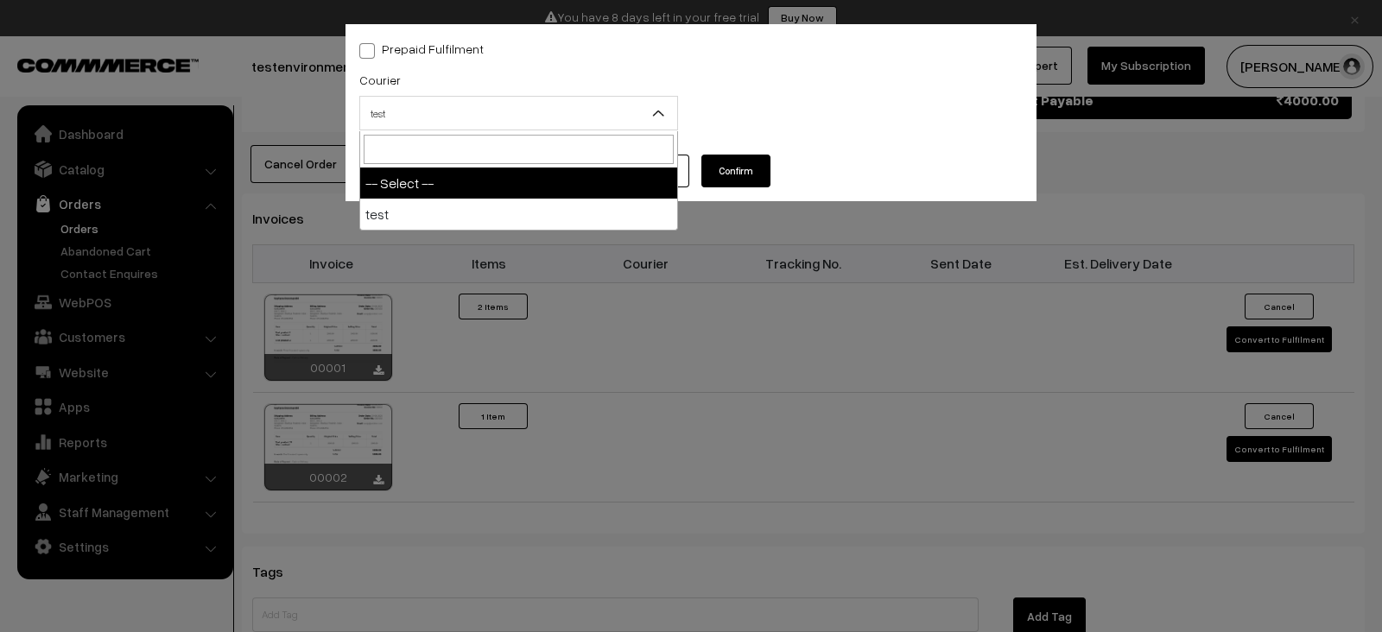
click at [647, 125] on span "test" at bounding box center [518, 113] width 317 height 30
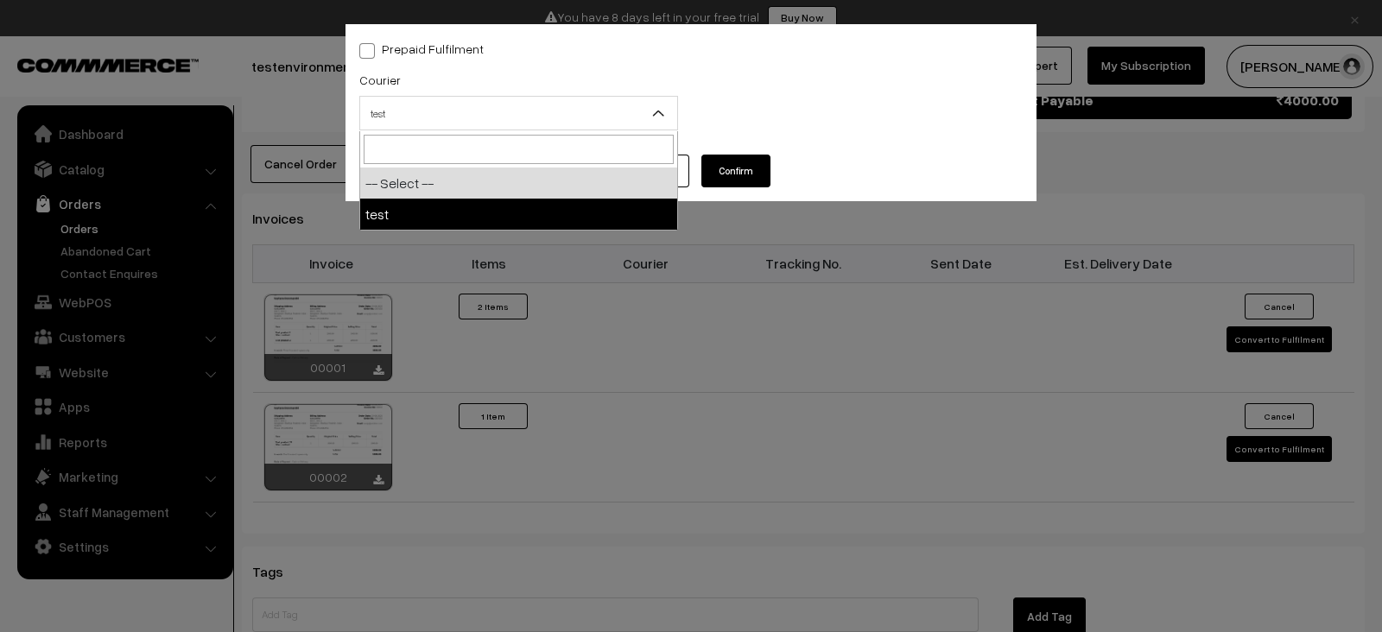
select select "1"
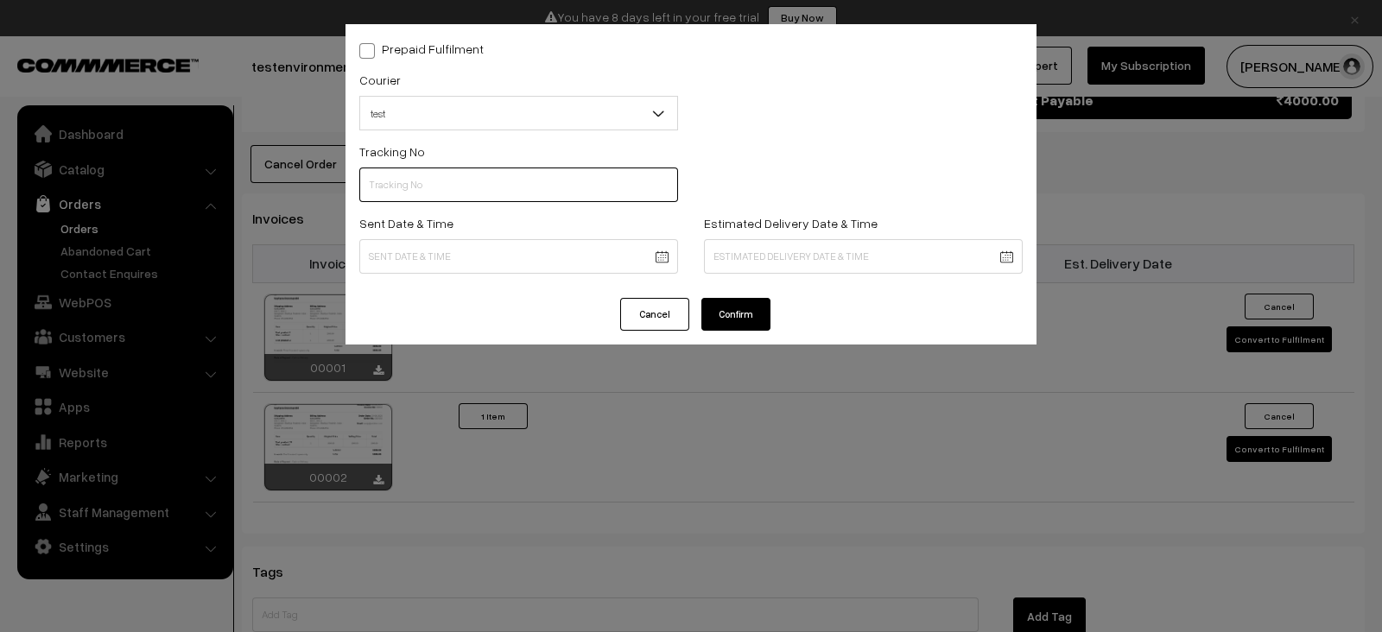
click at [612, 178] on input "text" at bounding box center [518, 185] width 319 height 35
type input "232424"
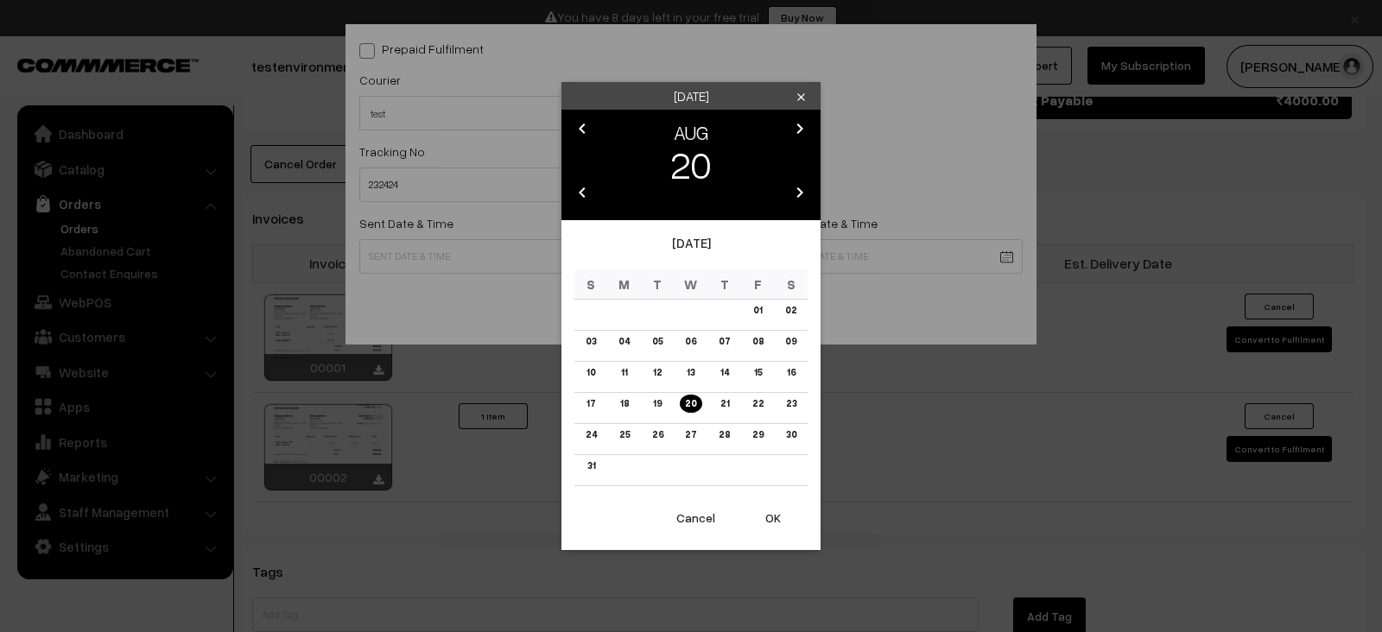
click at [690, 410] on link "20" at bounding box center [691, 404] width 22 height 18
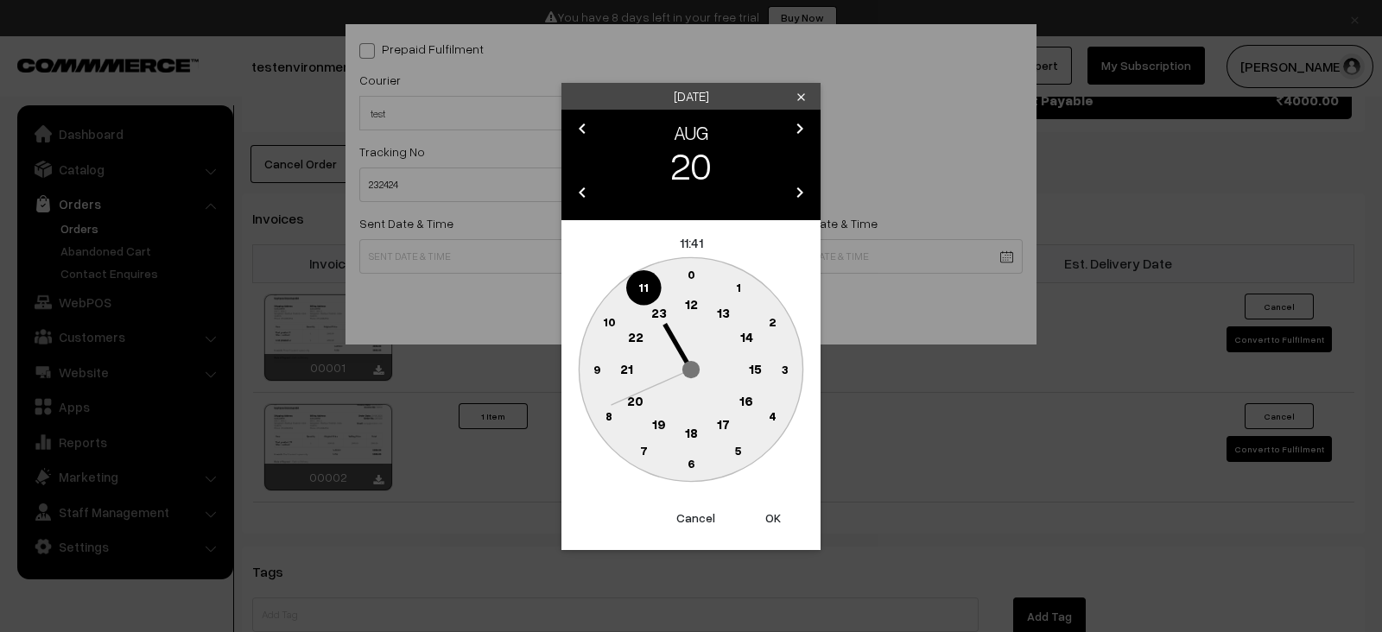
click at [776, 511] on button "OK" at bounding box center [772, 518] width 69 height 38
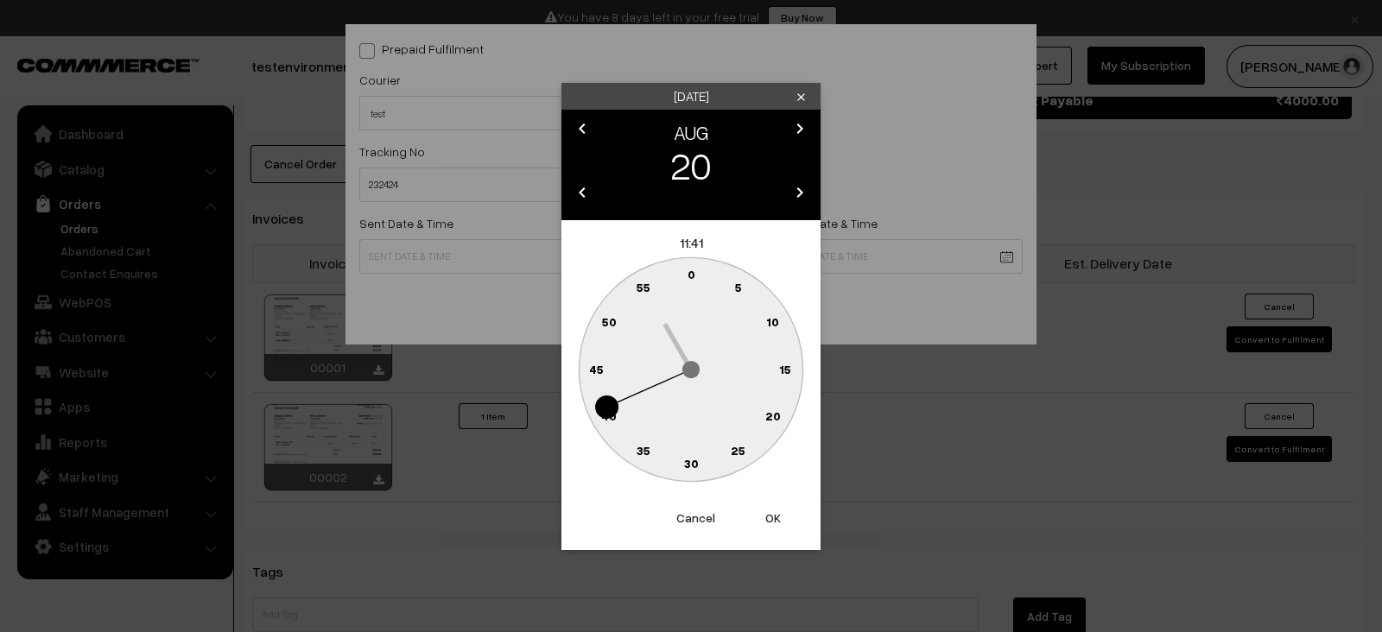
click at [776, 511] on button "OK" at bounding box center [772, 518] width 69 height 38
type input "20-08-2025 11:41"
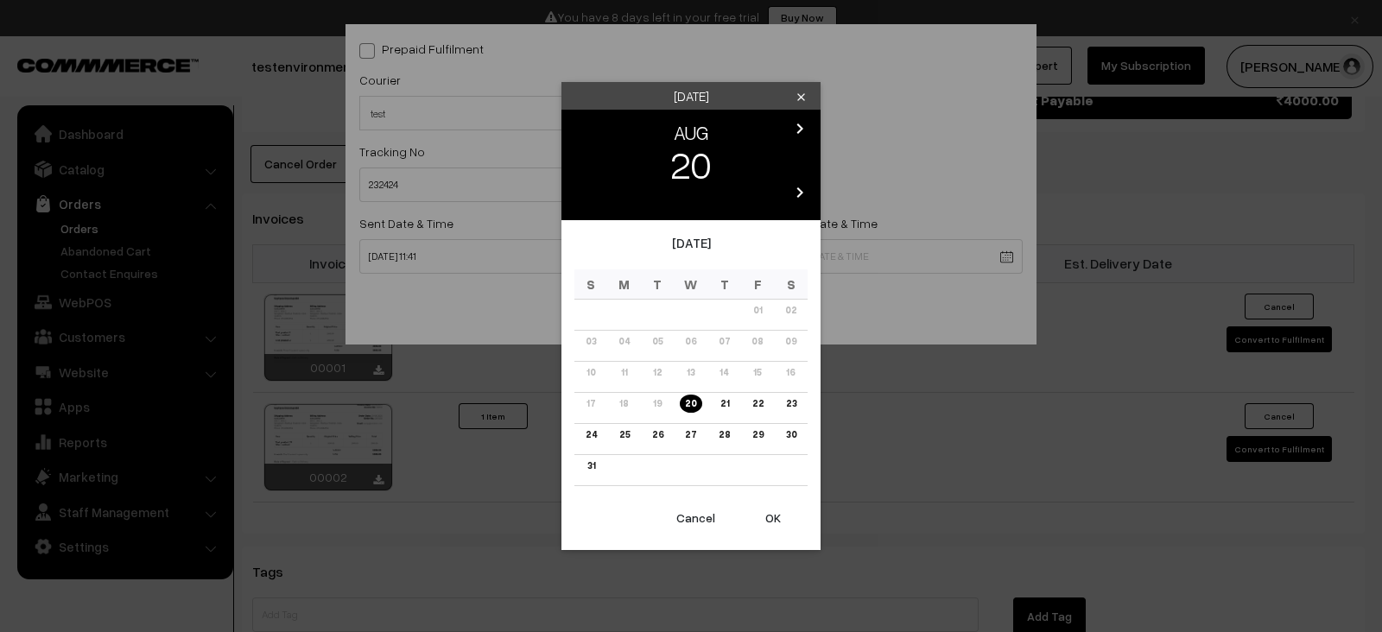
click at [721, 399] on link "21" at bounding box center [723, 404] width 19 height 18
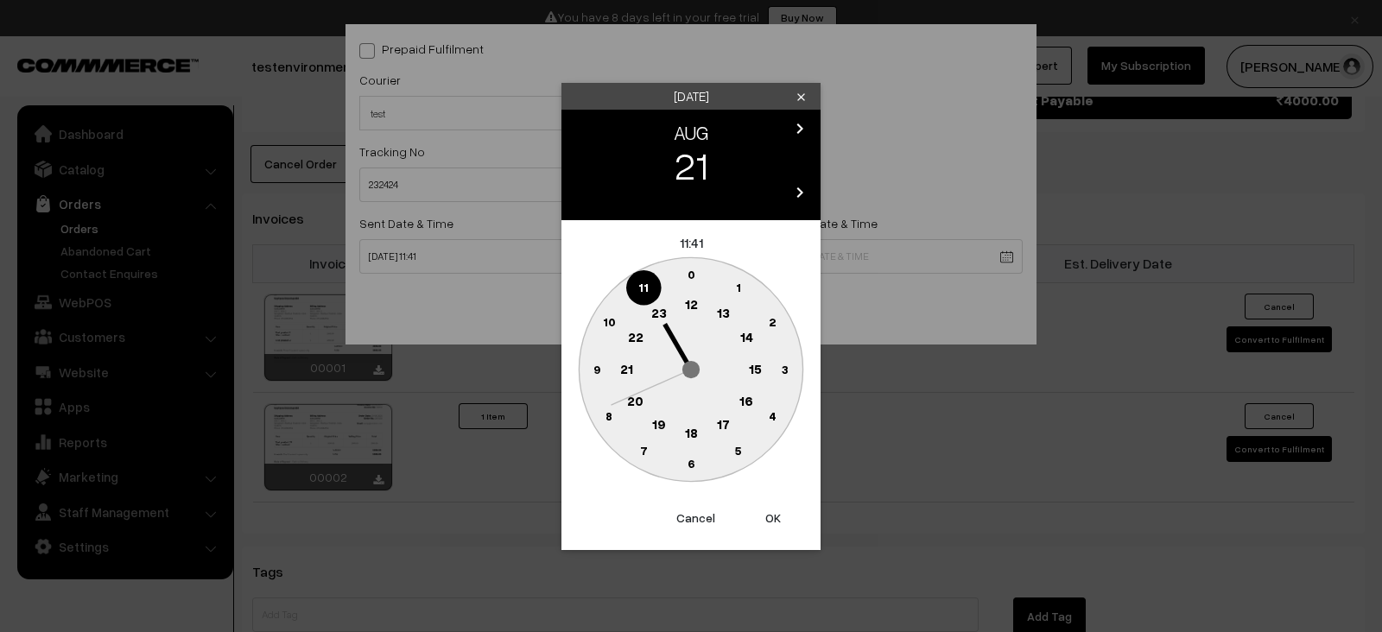
click at [771, 511] on button "OK" at bounding box center [772, 518] width 69 height 38
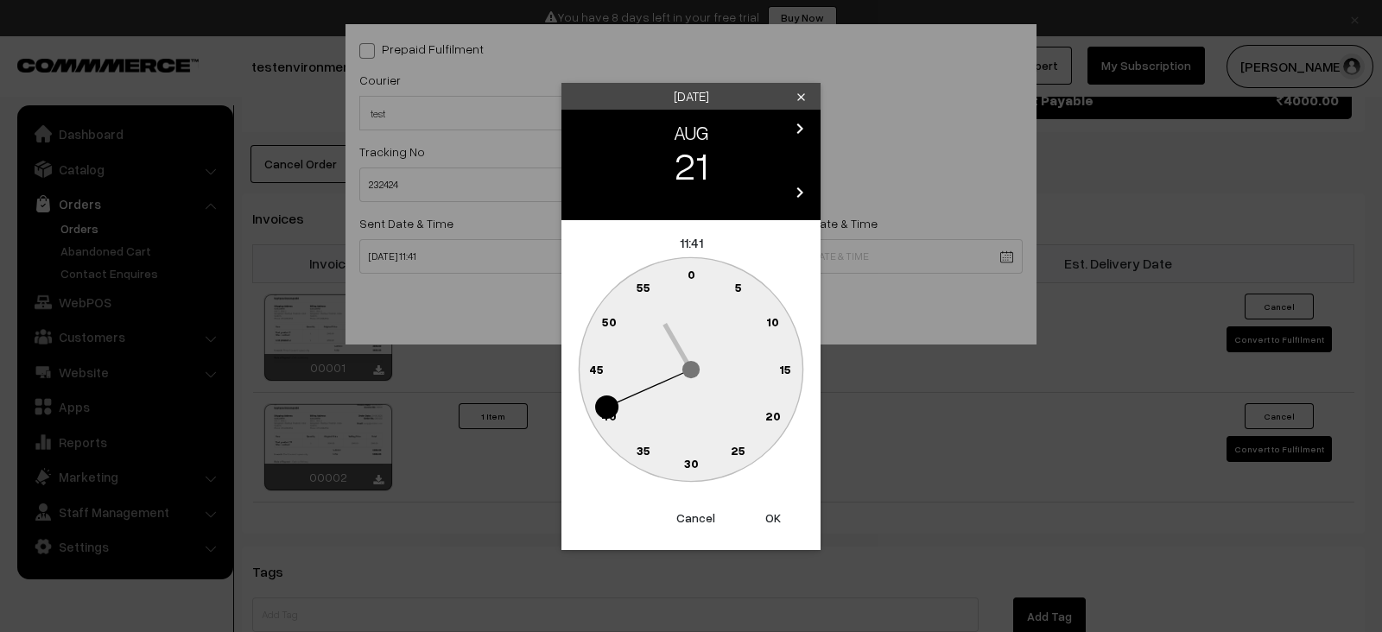
click at [771, 511] on button "OK" at bounding box center [772, 518] width 69 height 38
type input "21-08-2025 11:41"
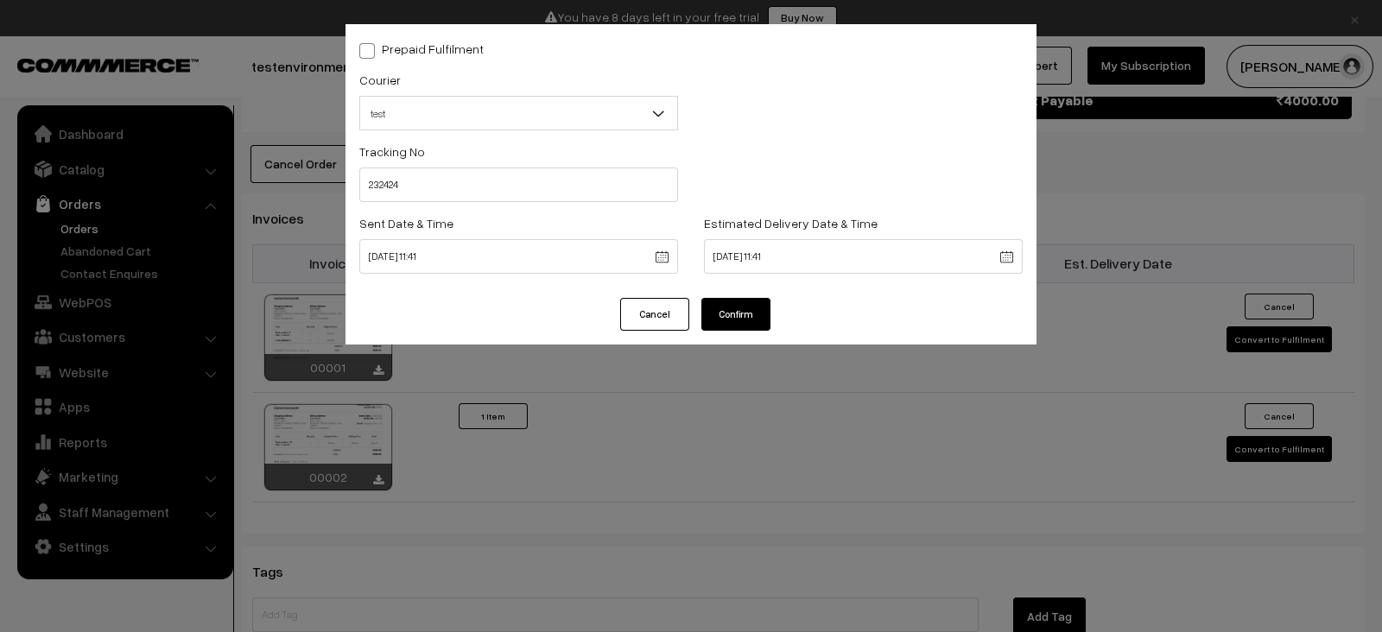
click at [730, 324] on button "Confirm" at bounding box center [735, 314] width 69 height 33
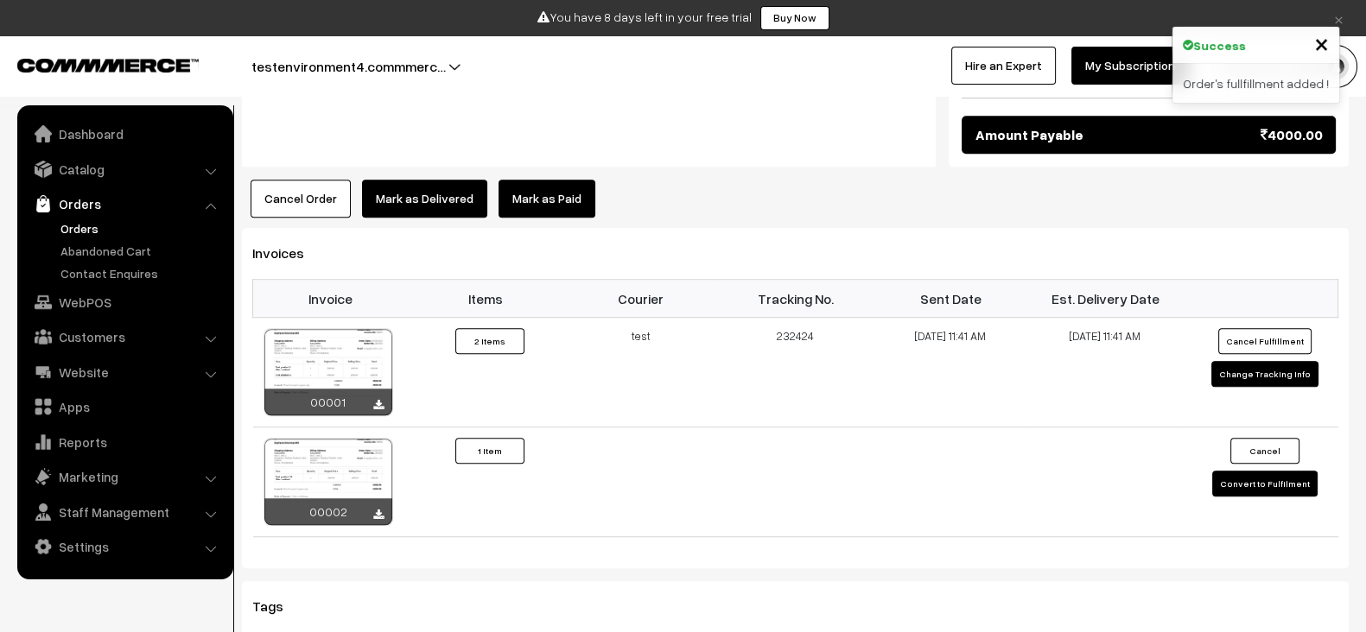
scroll to position [1377, 0]
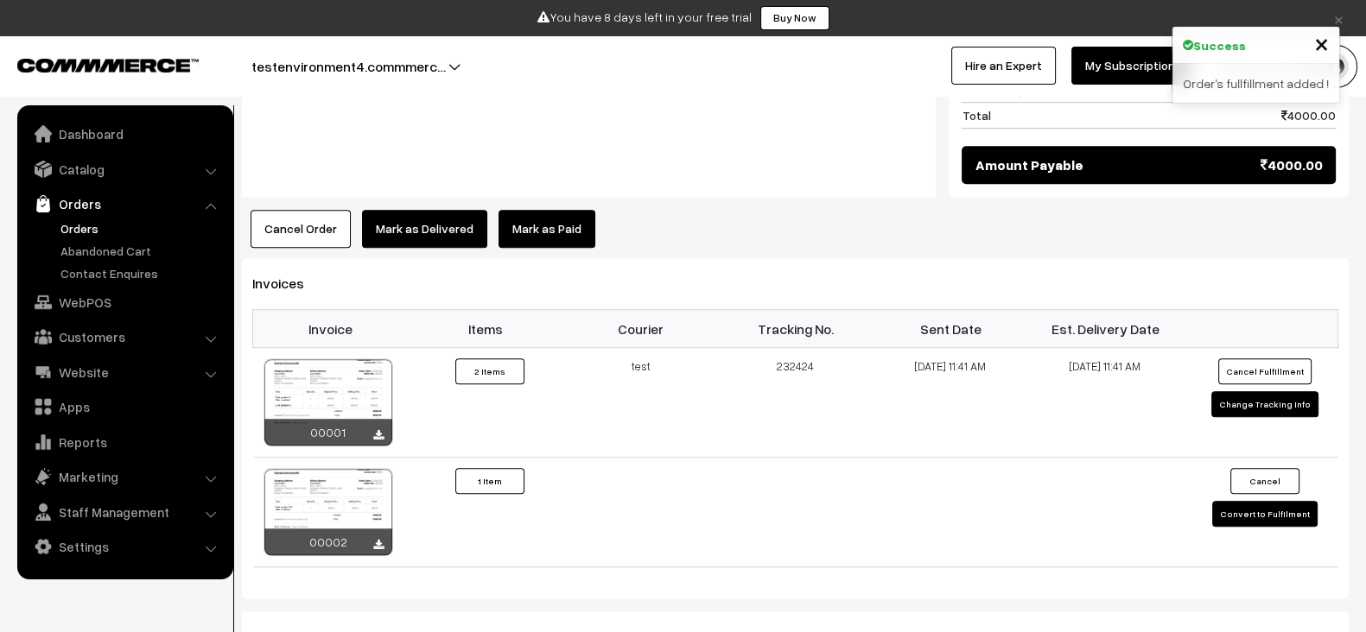
click at [420, 219] on button "Mark as Delivered" at bounding box center [424, 229] width 125 height 38
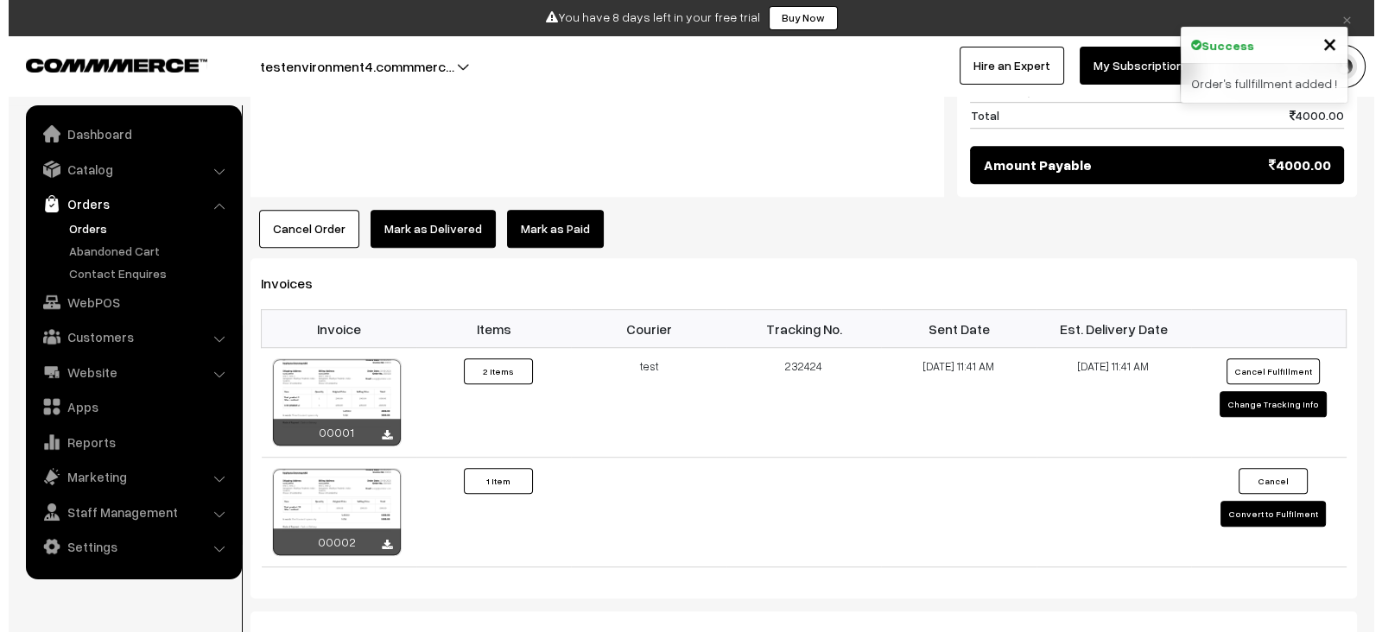
scroll to position [1385, 0]
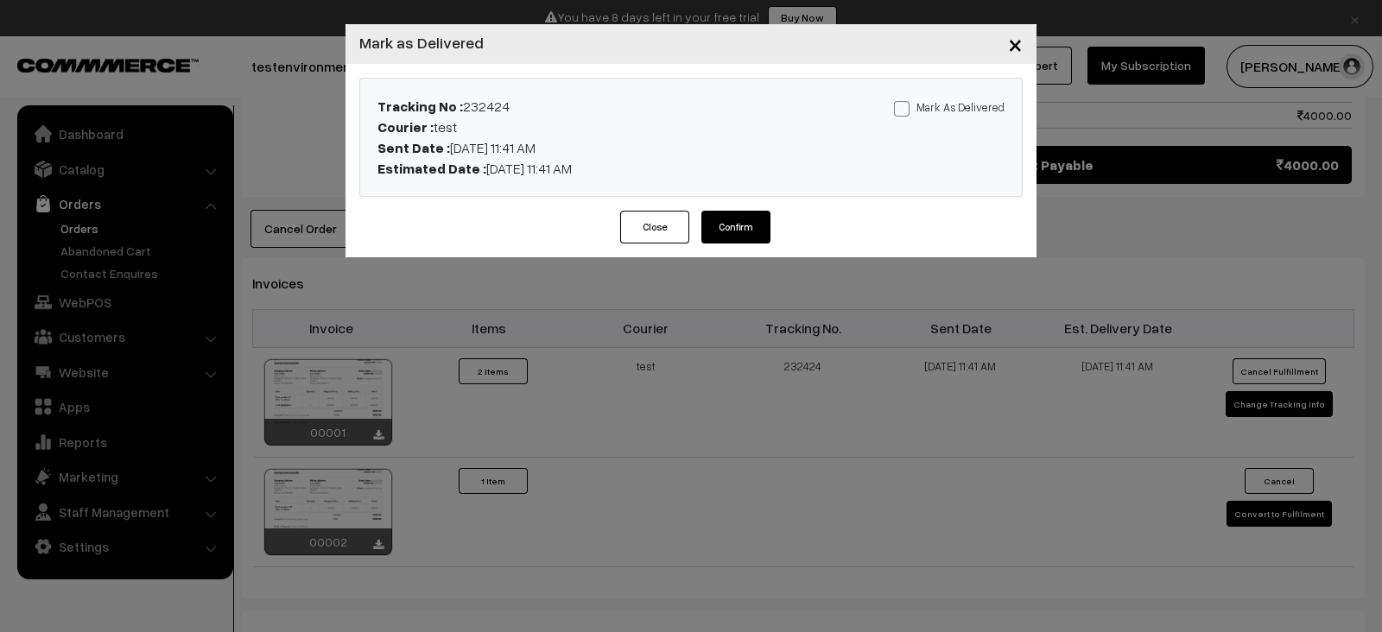
click at [909, 110] on span at bounding box center [902, 109] width 16 height 16
click at [905, 110] on input "Mark As Delivered" at bounding box center [899, 105] width 11 height 11
checkbox input "true"
click at [743, 224] on button "Confirm" at bounding box center [735, 227] width 69 height 33
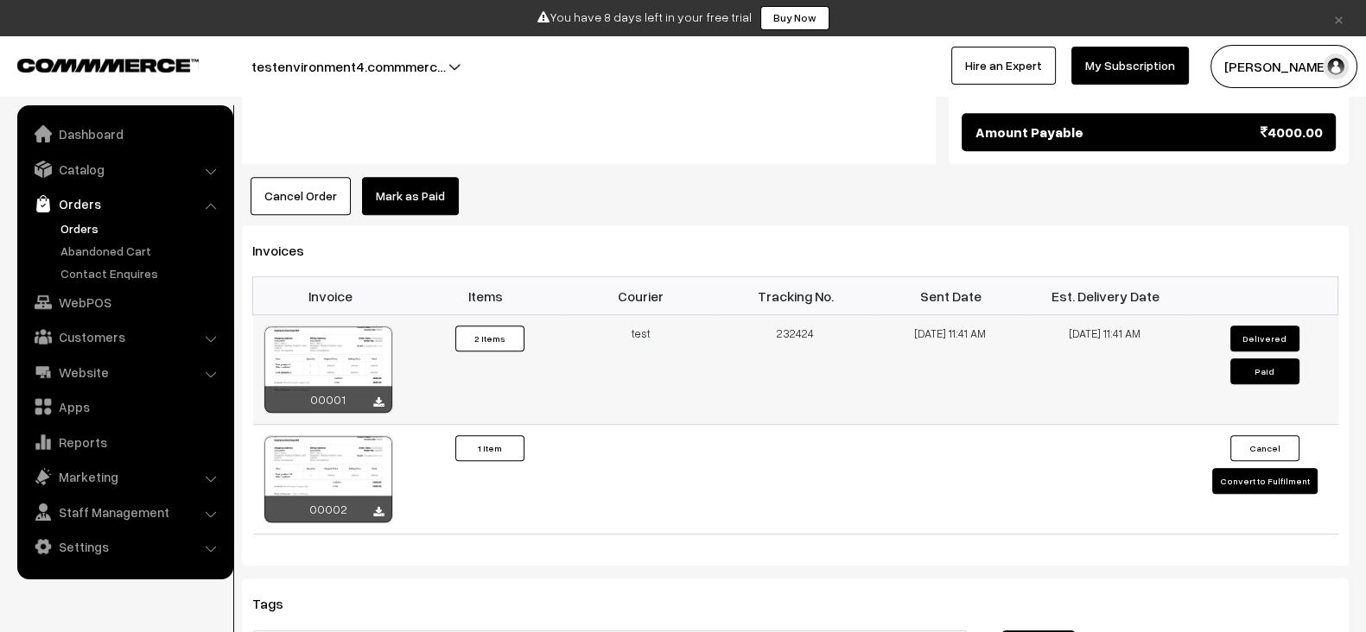
scroll to position [1398, 0]
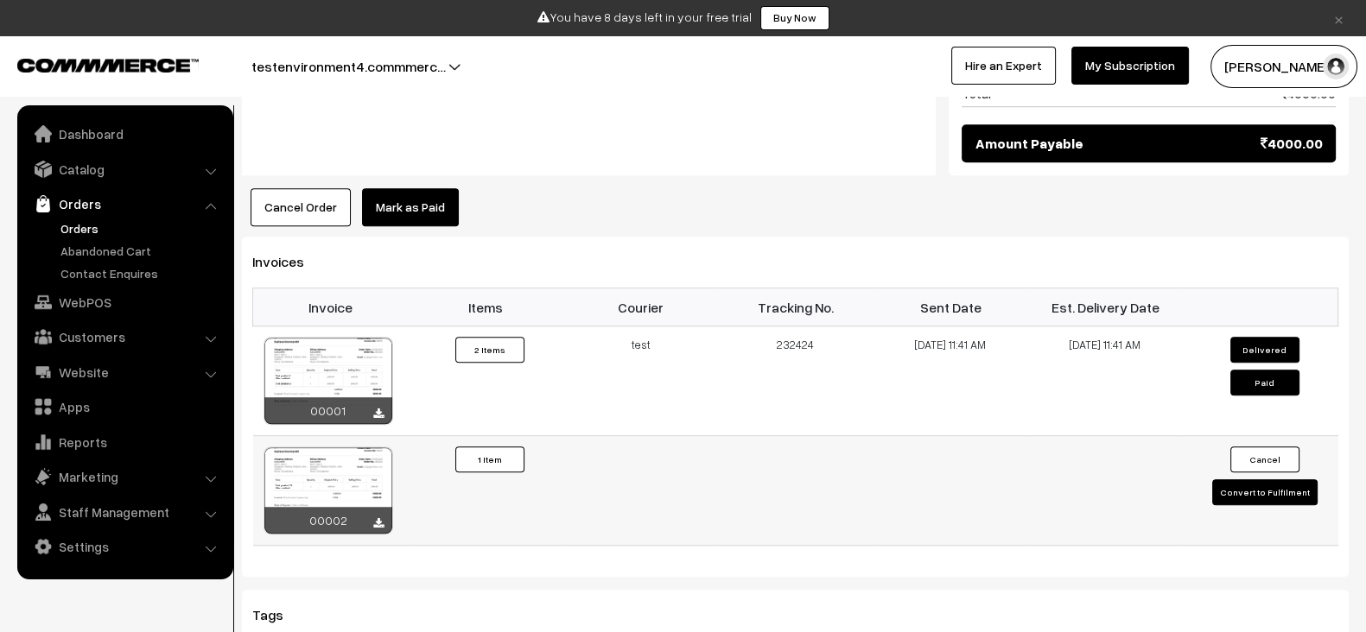
click at [1273, 447] on button "Cancel" at bounding box center [1264, 460] width 69 height 26
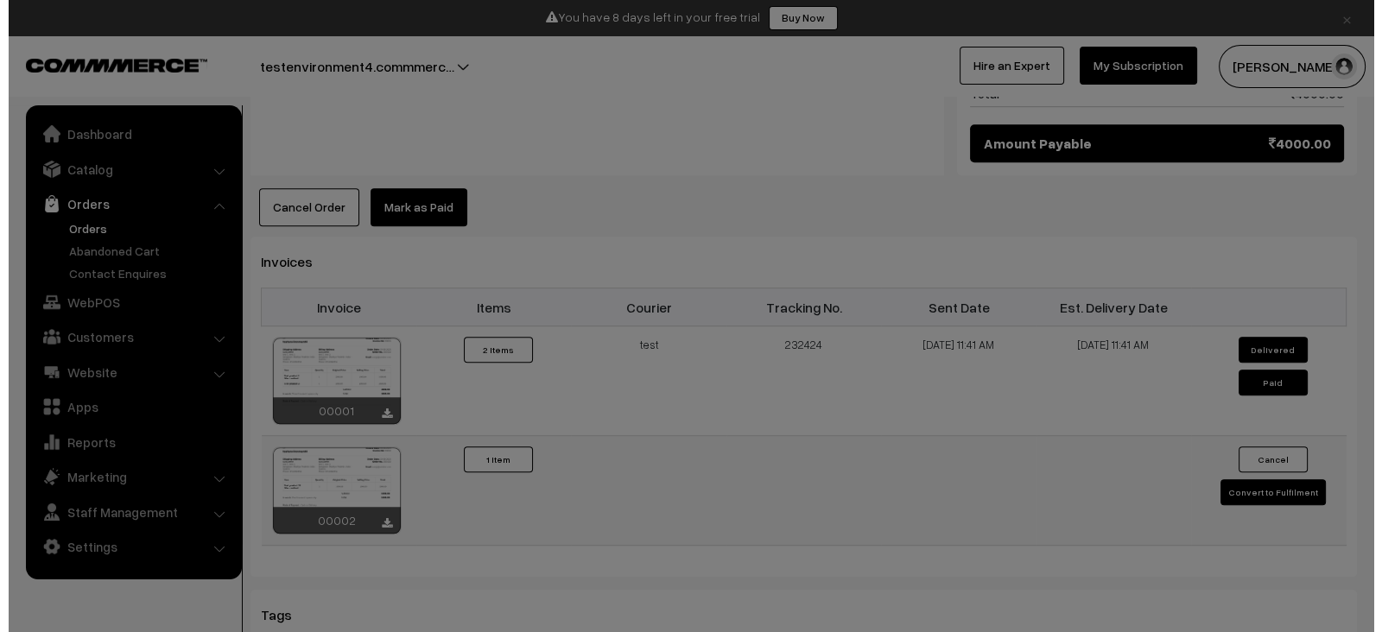
scroll to position [1407, 0]
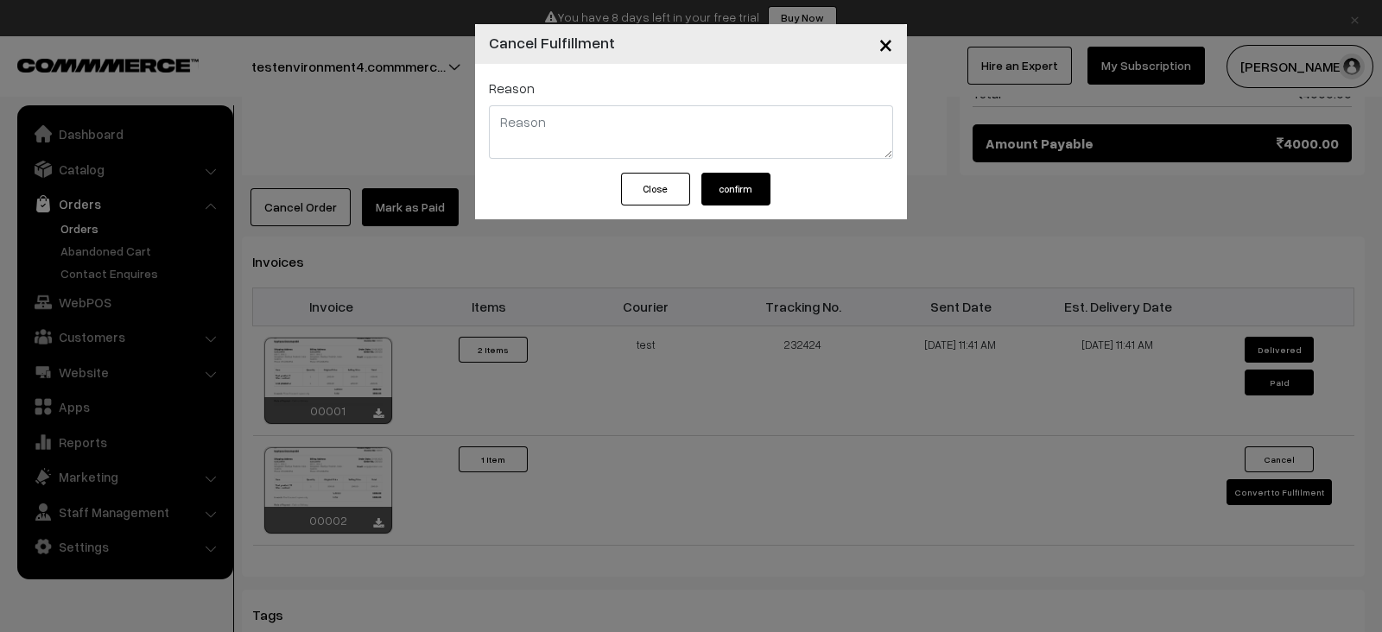
click at [708, 146] on textarea at bounding box center [691, 132] width 404 height 54
type textarea "test"
click at [718, 206] on div "Close confirm" at bounding box center [691, 196] width 432 height 47
click at [726, 199] on button "confirm" at bounding box center [735, 189] width 69 height 33
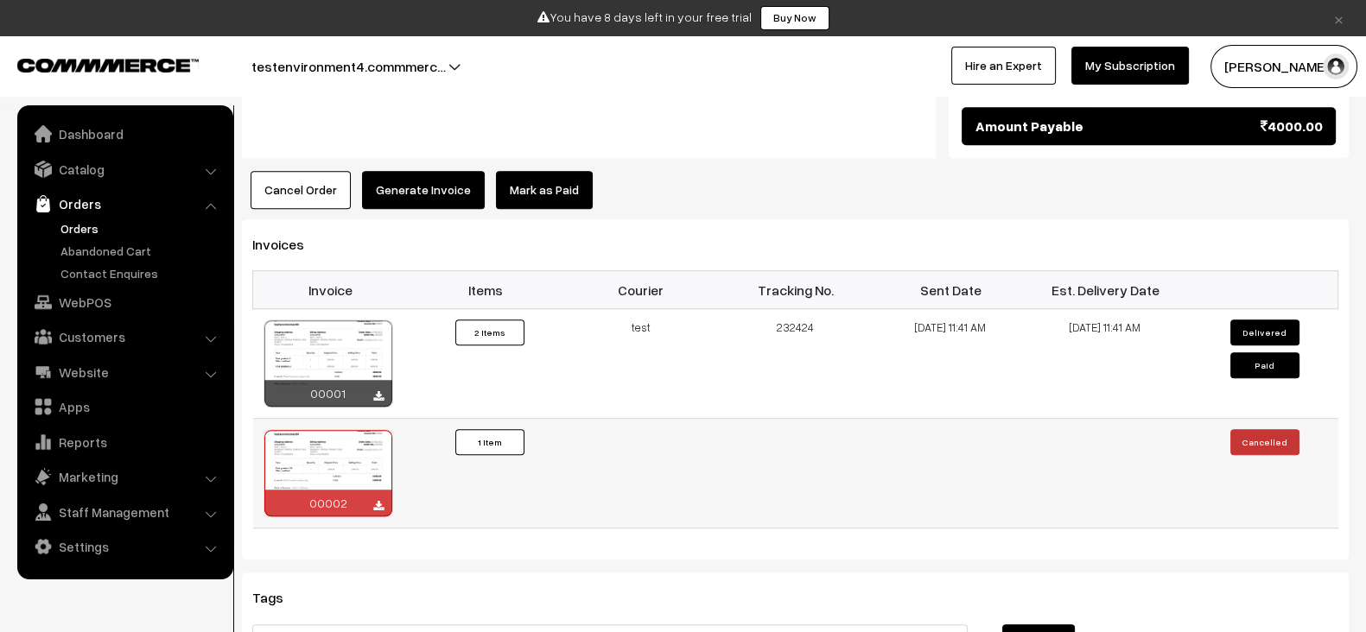
scroll to position [1417, 0]
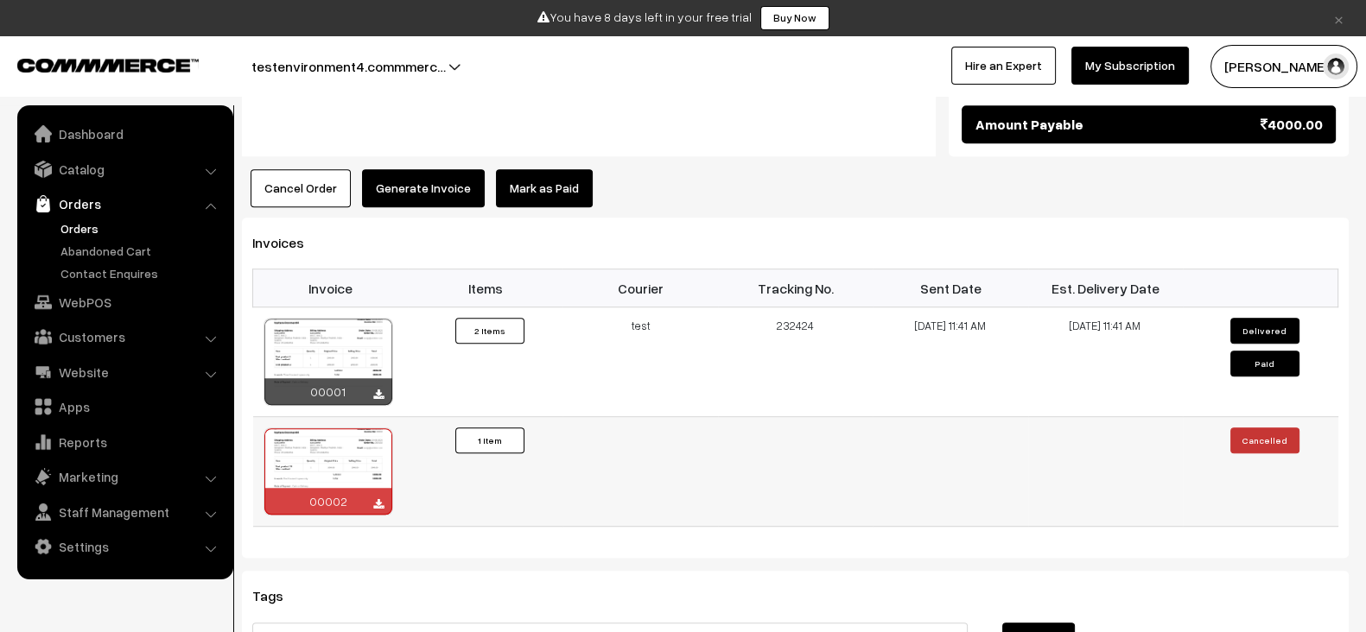
click at [491, 428] on button "1 Item" at bounding box center [489, 441] width 69 height 26
click at [1265, 428] on button "Cancelled" at bounding box center [1264, 441] width 69 height 26
click at [448, 174] on button "Generate Invoice" at bounding box center [423, 188] width 123 height 38
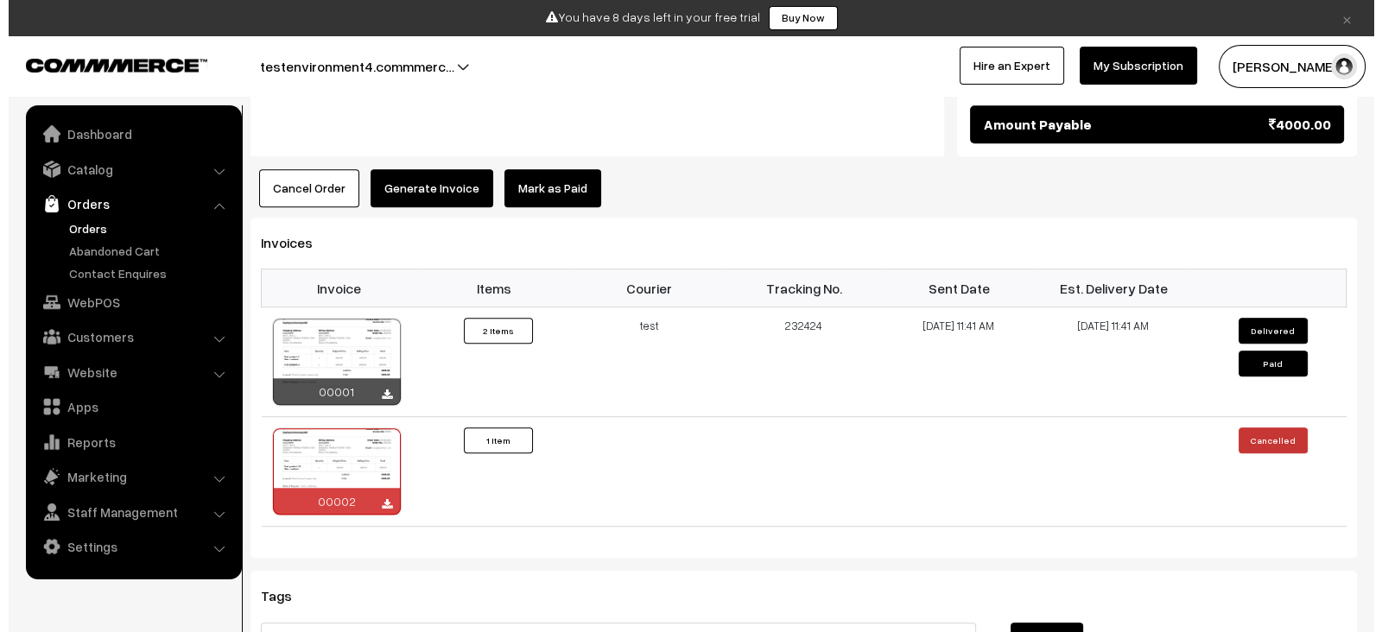
scroll to position [1426, 0]
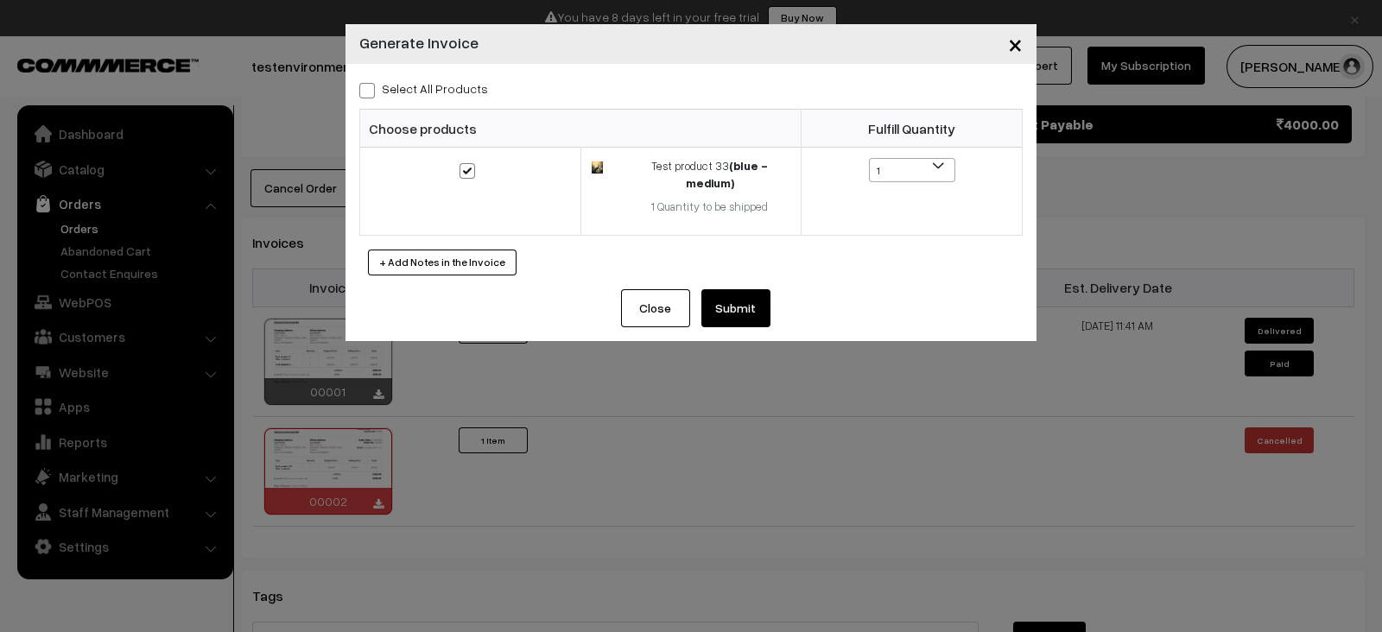
click at [738, 289] on button "Submit" at bounding box center [735, 308] width 69 height 38
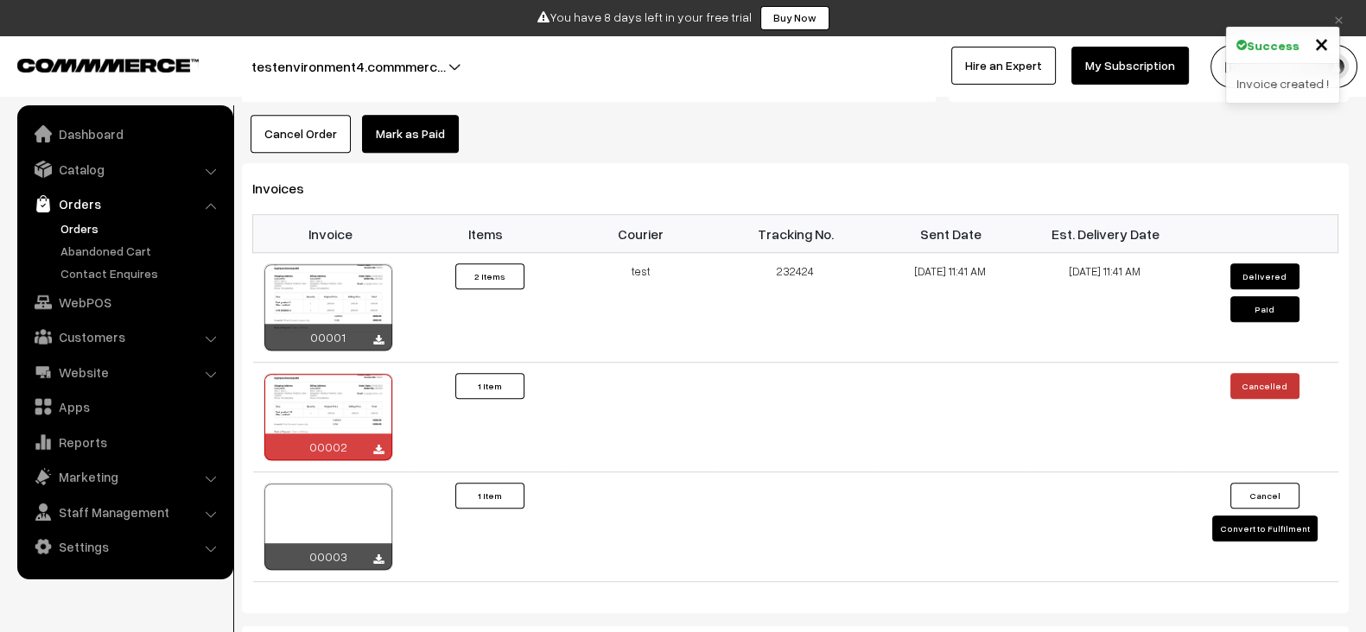
scroll to position [1475, 0]
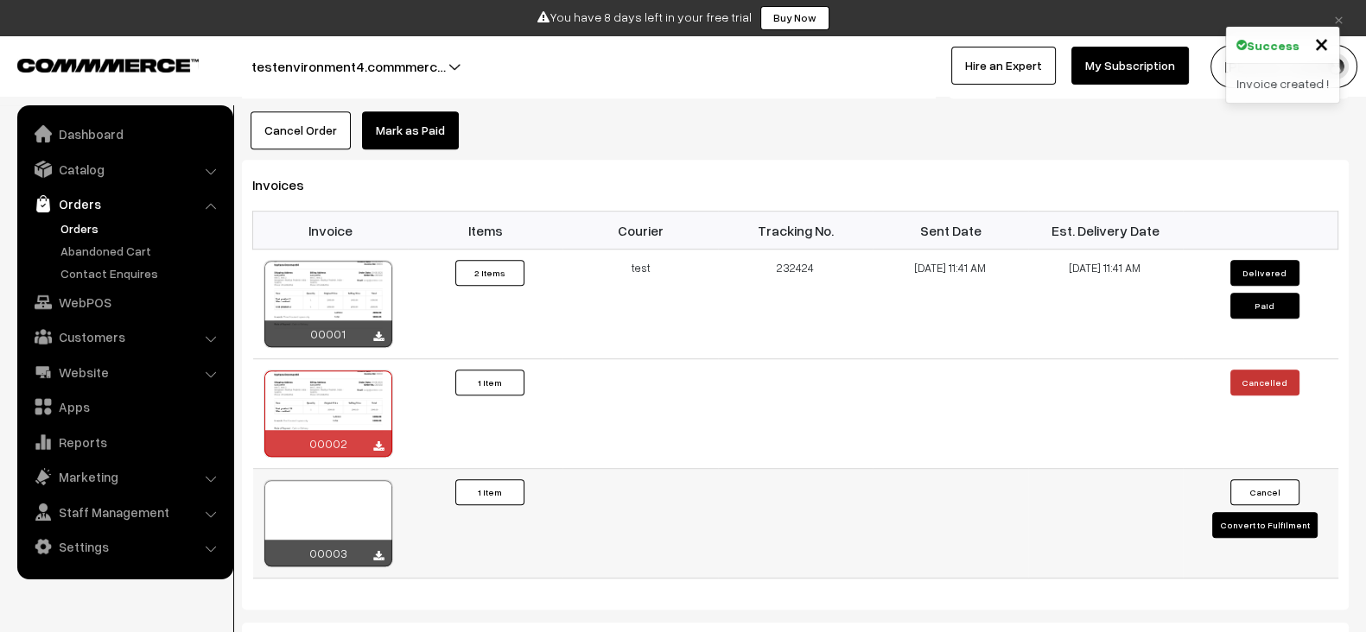
click at [1286, 512] on button "Convert to Fulfilment" at bounding box center [1264, 525] width 105 height 26
select select "0"
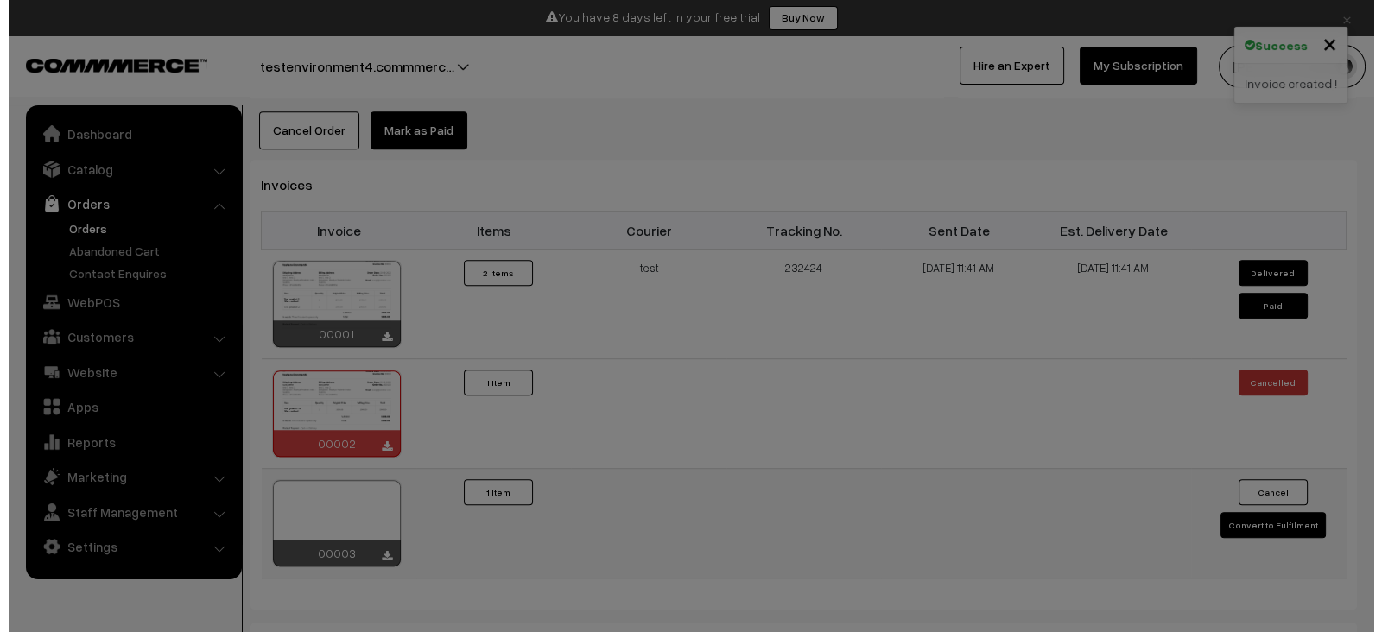
scroll to position [1484, 0]
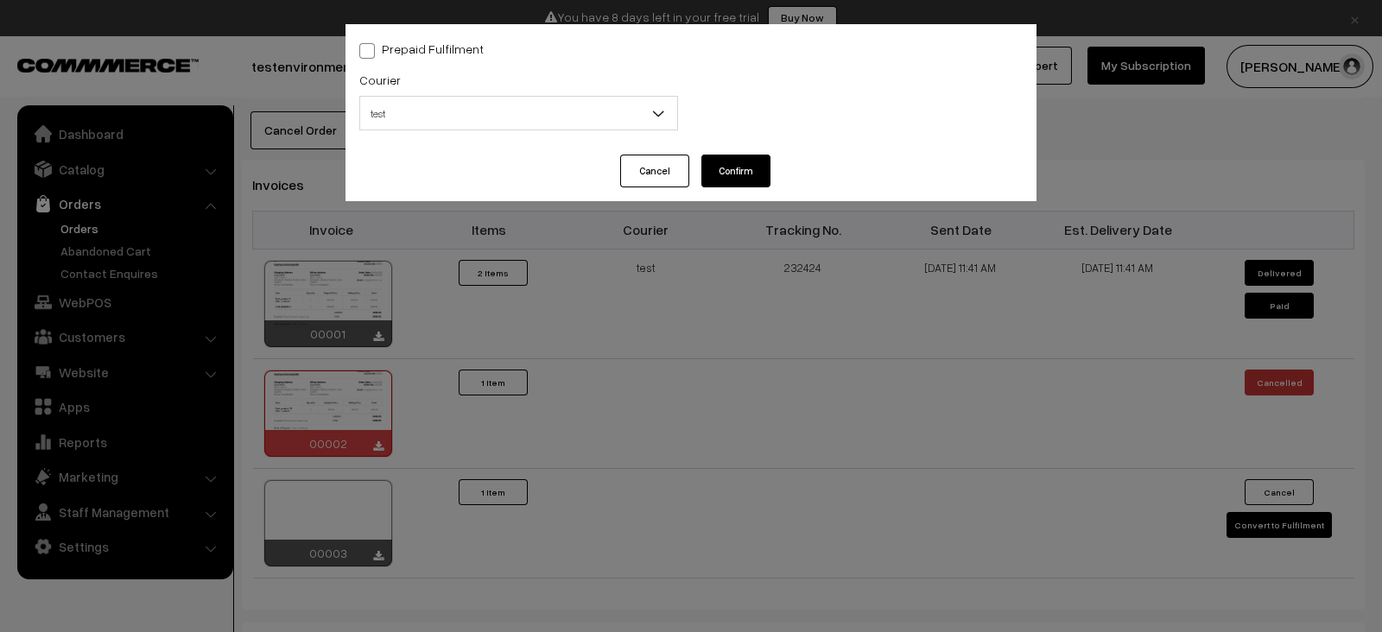
click at [629, 168] on button "Cancel" at bounding box center [654, 171] width 69 height 33
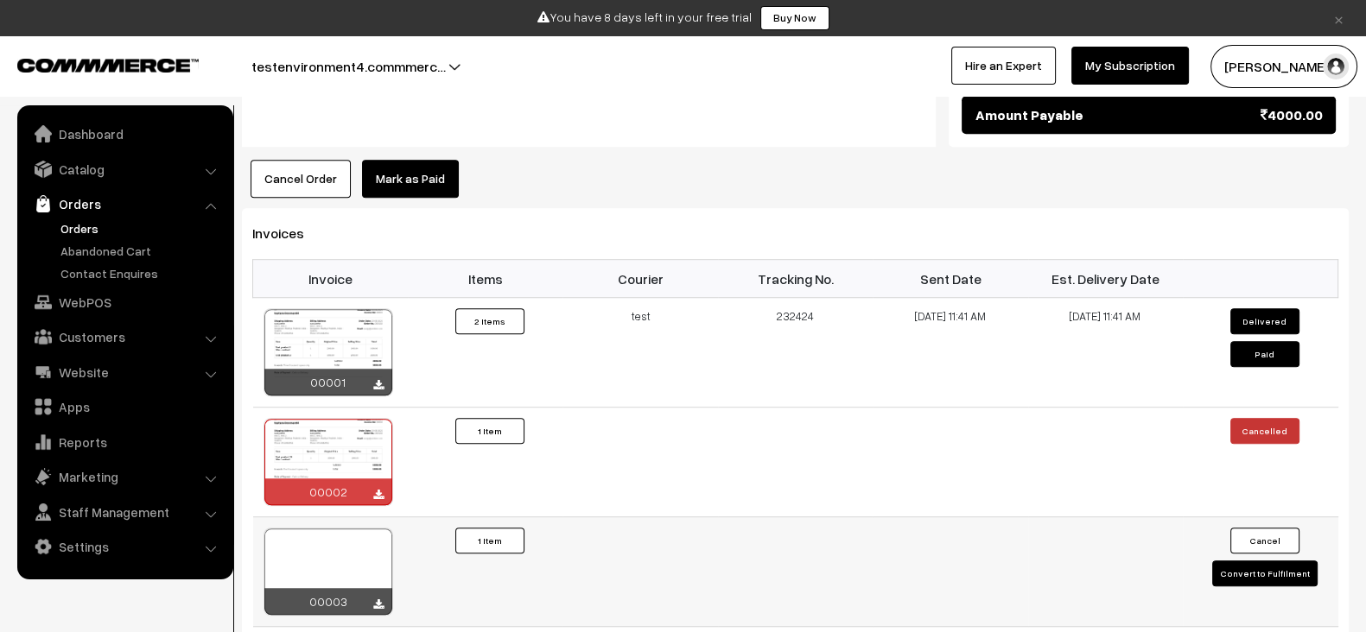
scroll to position [1429, 0]
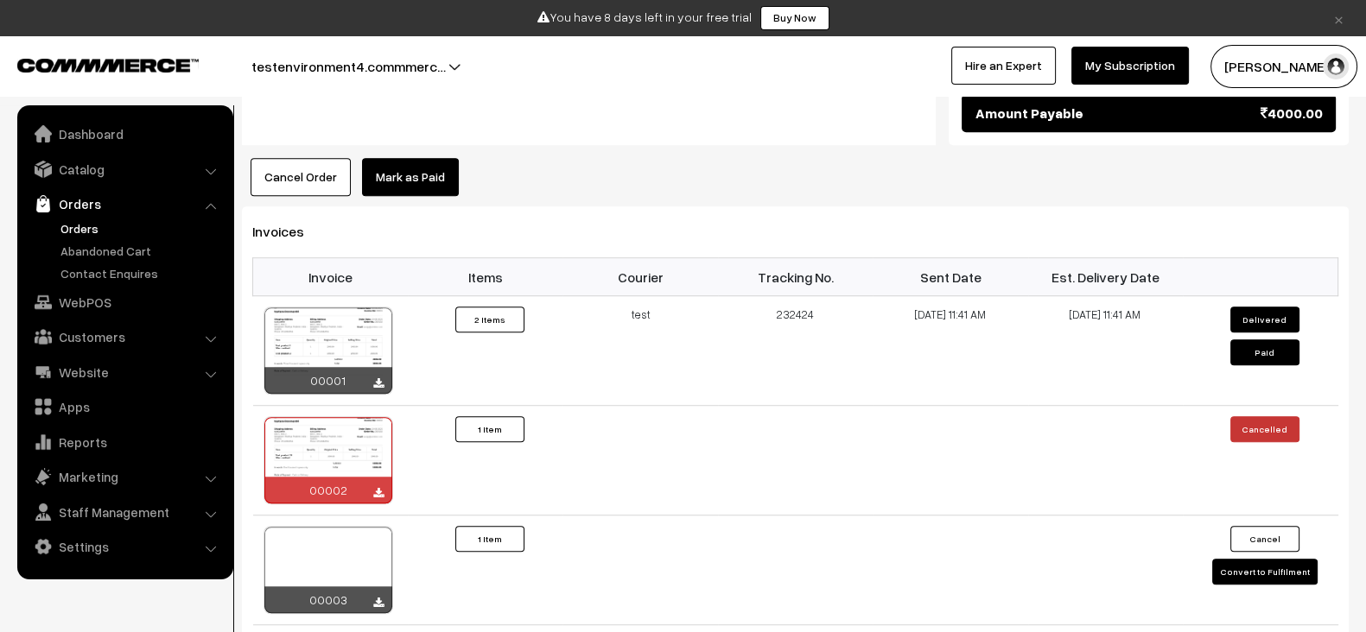
click at [328, 158] on button "Cancel Order" at bounding box center [300, 177] width 100 height 38
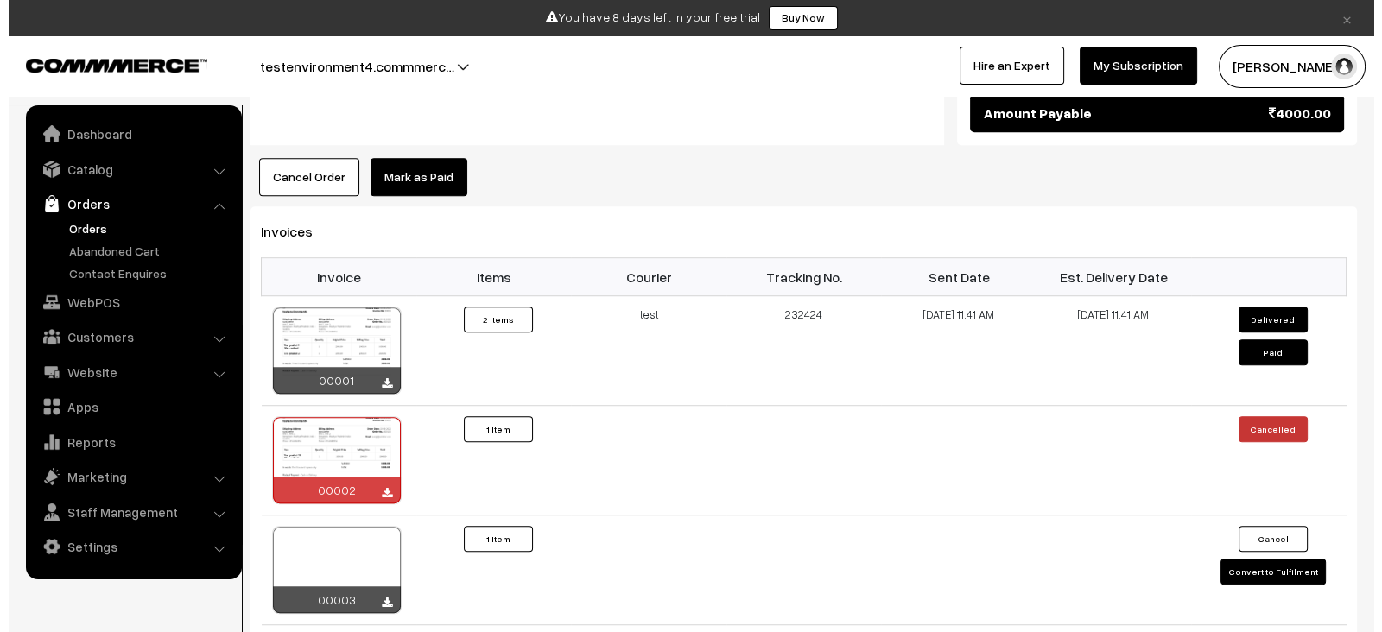
scroll to position [1437, 0]
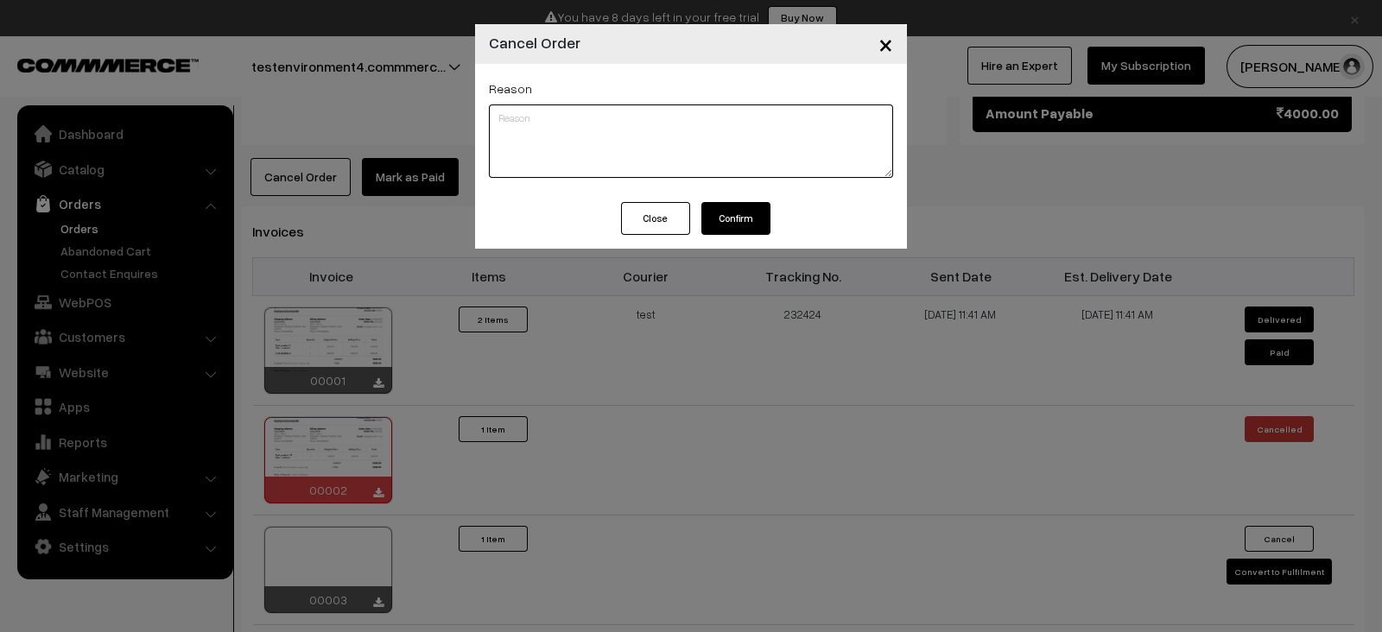
click at [642, 143] on textarea at bounding box center [691, 141] width 404 height 73
type textarea "Test"
click at [759, 231] on button "Confirm" at bounding box center [735, 218] width 69 height 33
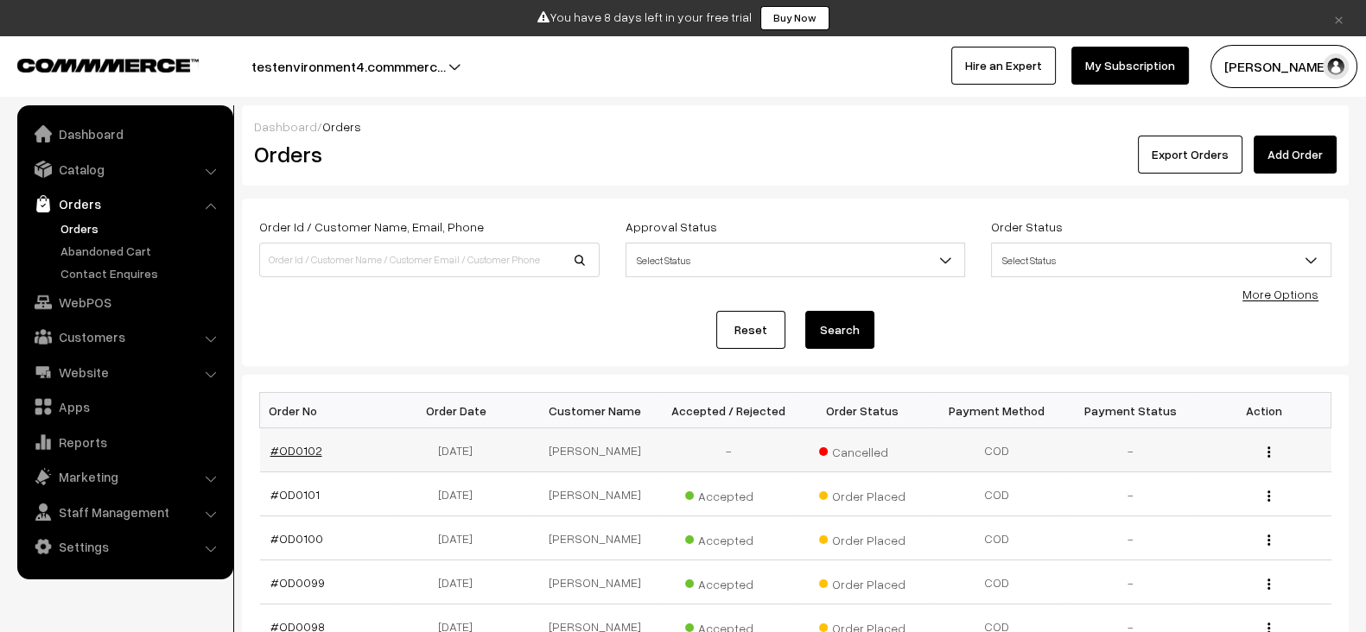
click at [293, 447] on link "#OD0102" at bounding box center [296, 450] width 52 height 15
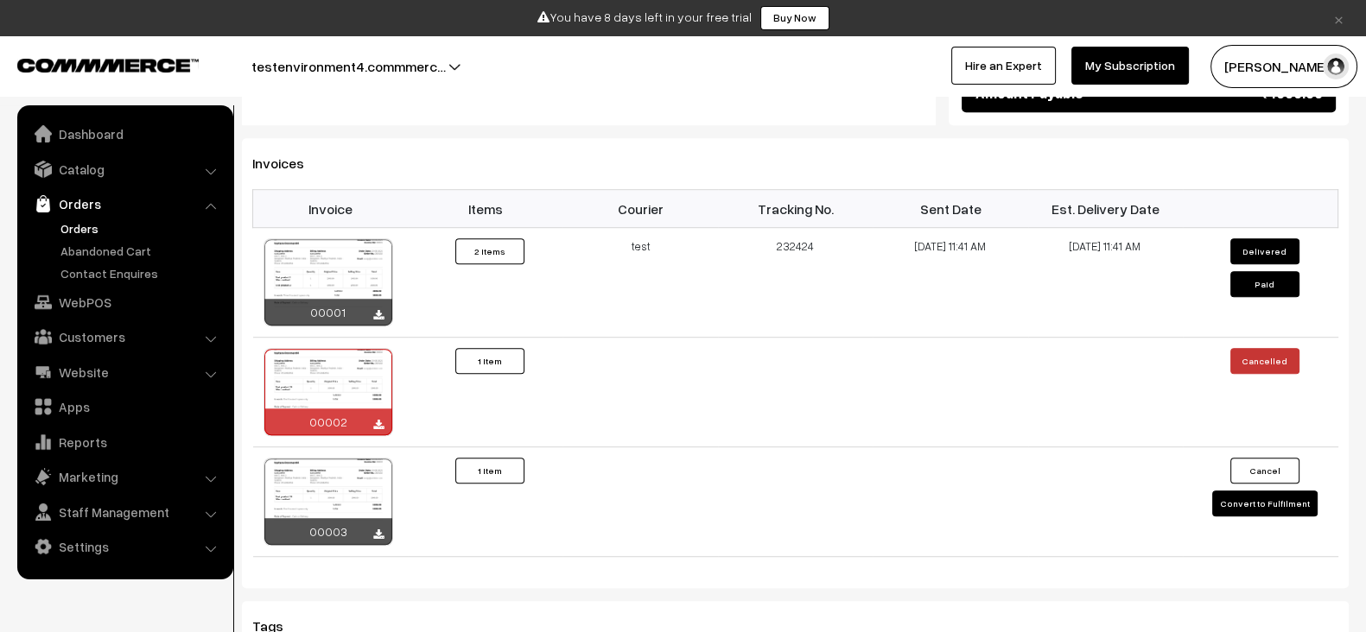
scroll to position [1433, 0]
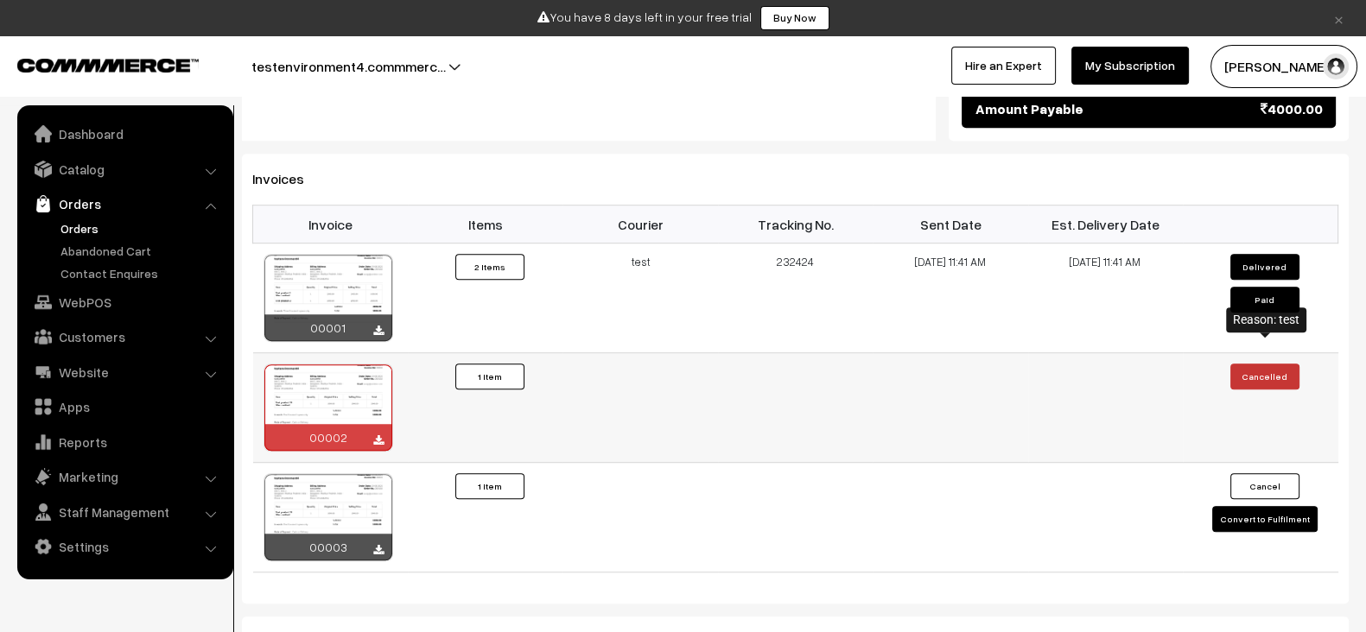
click at [1275, 364] on button "Cancelled" at bounding box center [1264, 377] width 69 height 26
click at [317, 381] on div at bounding box center [328, 407] width 128 height 86
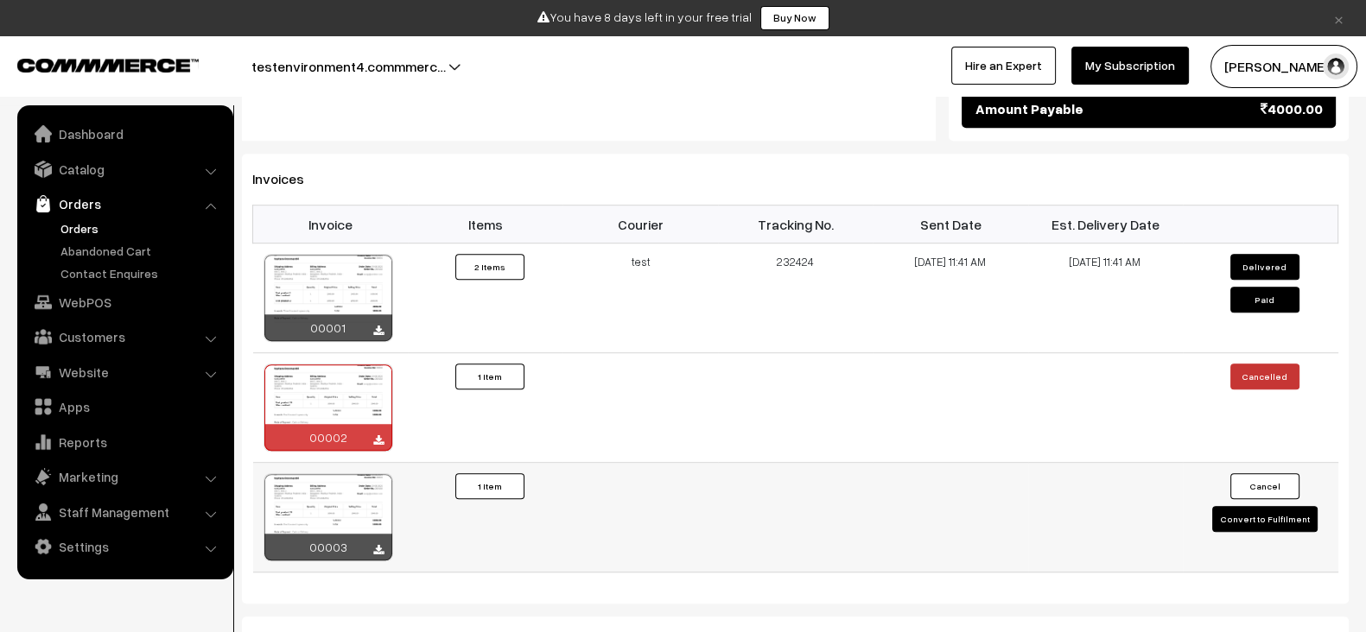
click at [669, 463] on td at bounding box center [639, 518] width 155 height 110
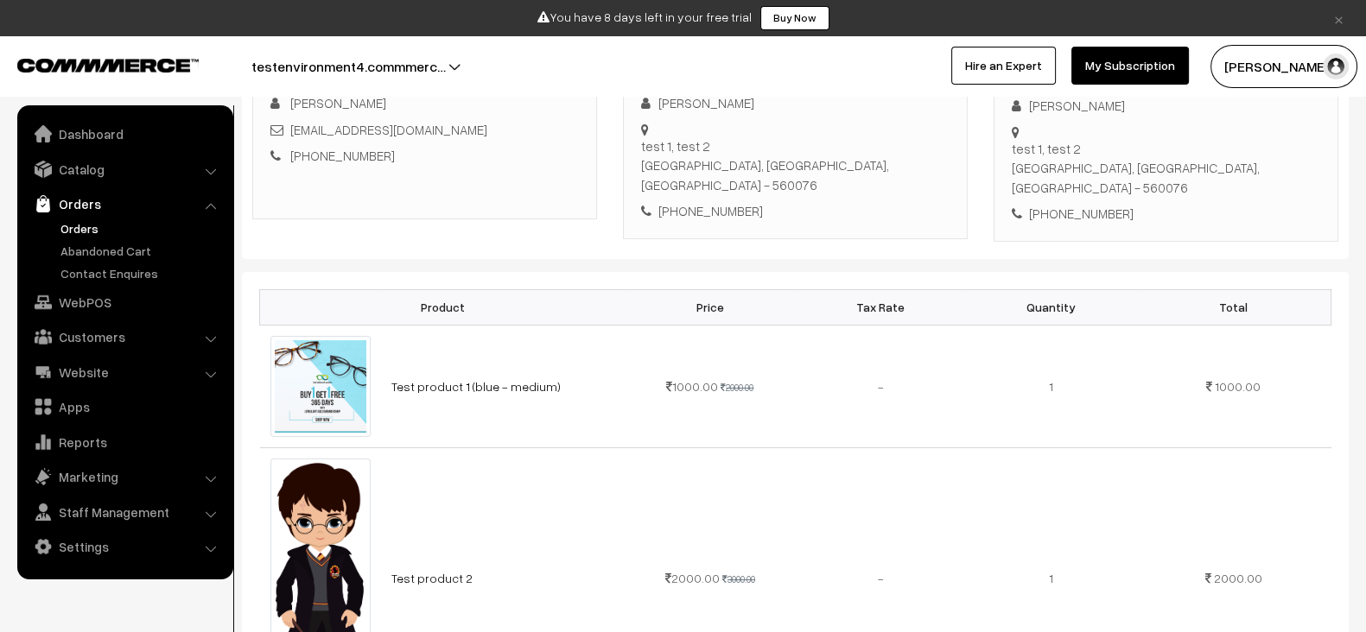
scroll to position [0, 0]
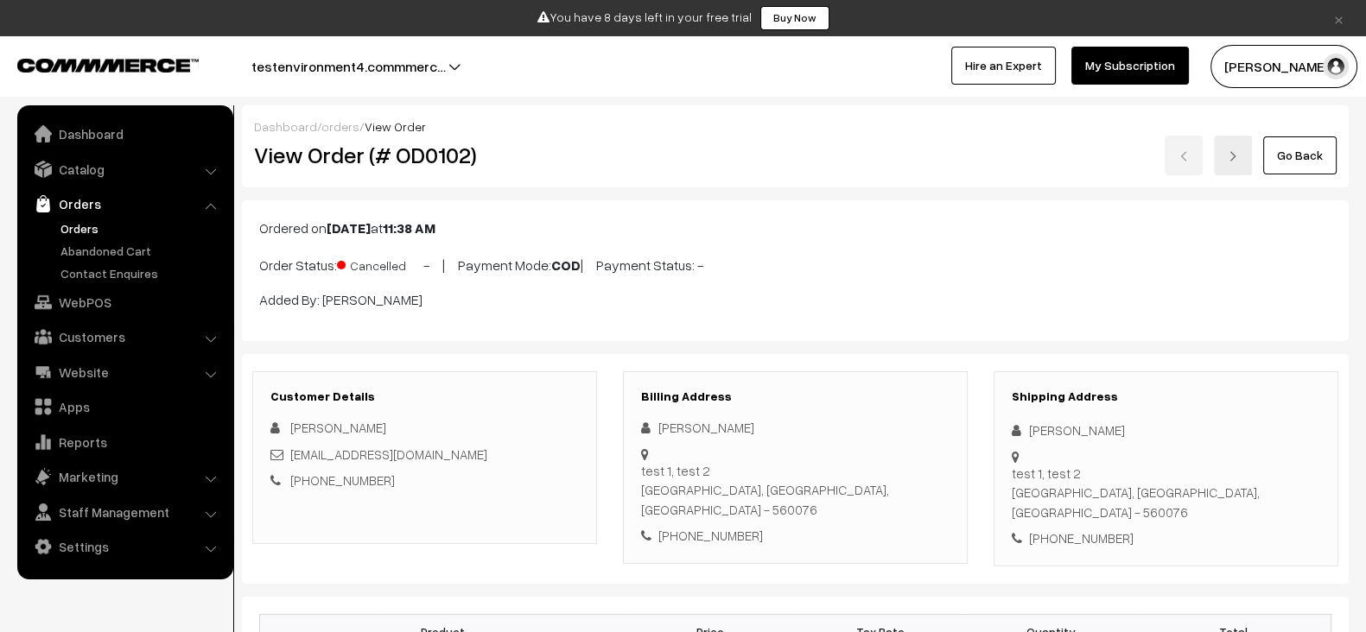
click at [374, 274] on p "Order Status: Cancelled - | Payment Mode: COD | Payment Status: -" at bounding box center [795, 263] width 1072 height 23
copy span "Cancelled"
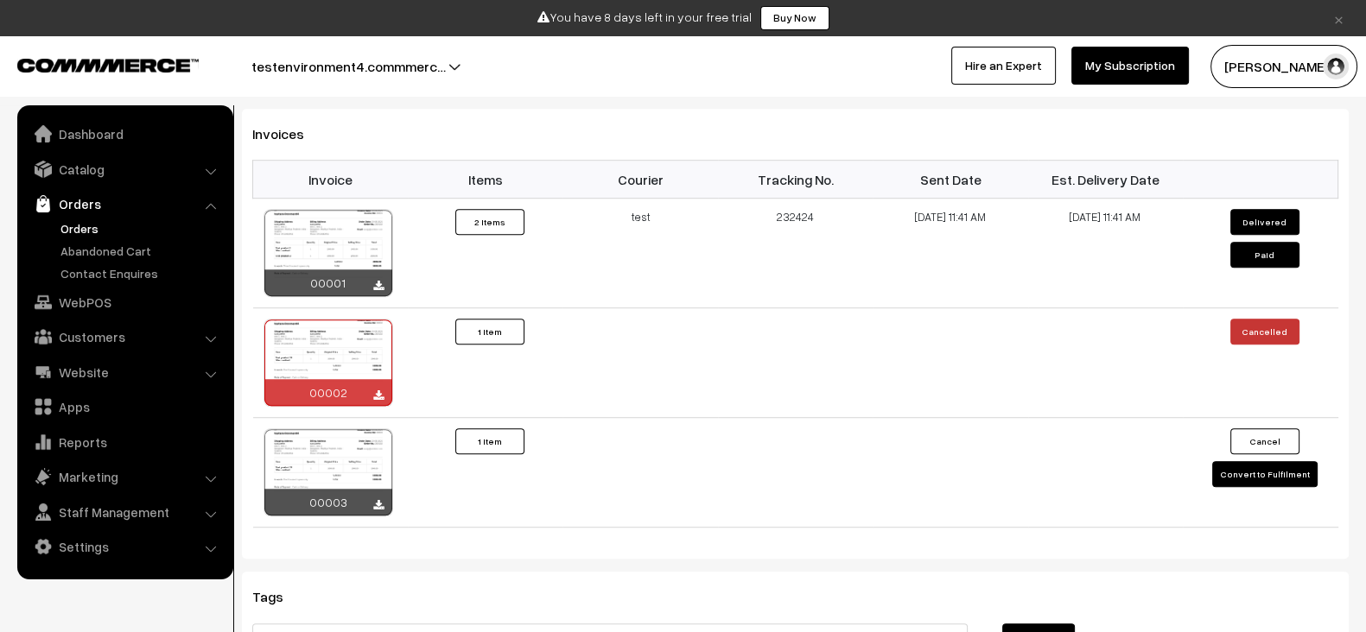
scroll to position [1472, 0]
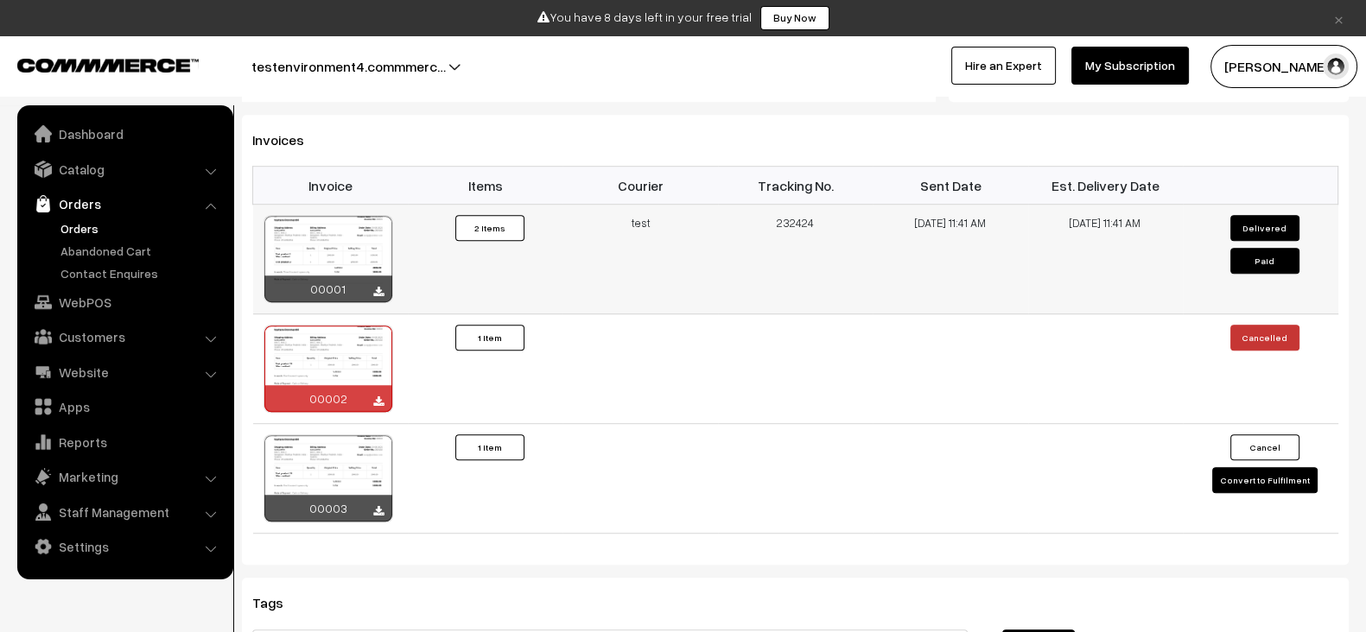
click at [492, 215] on button "2 Items" at bounding box center [489, 228] width 69 height 26
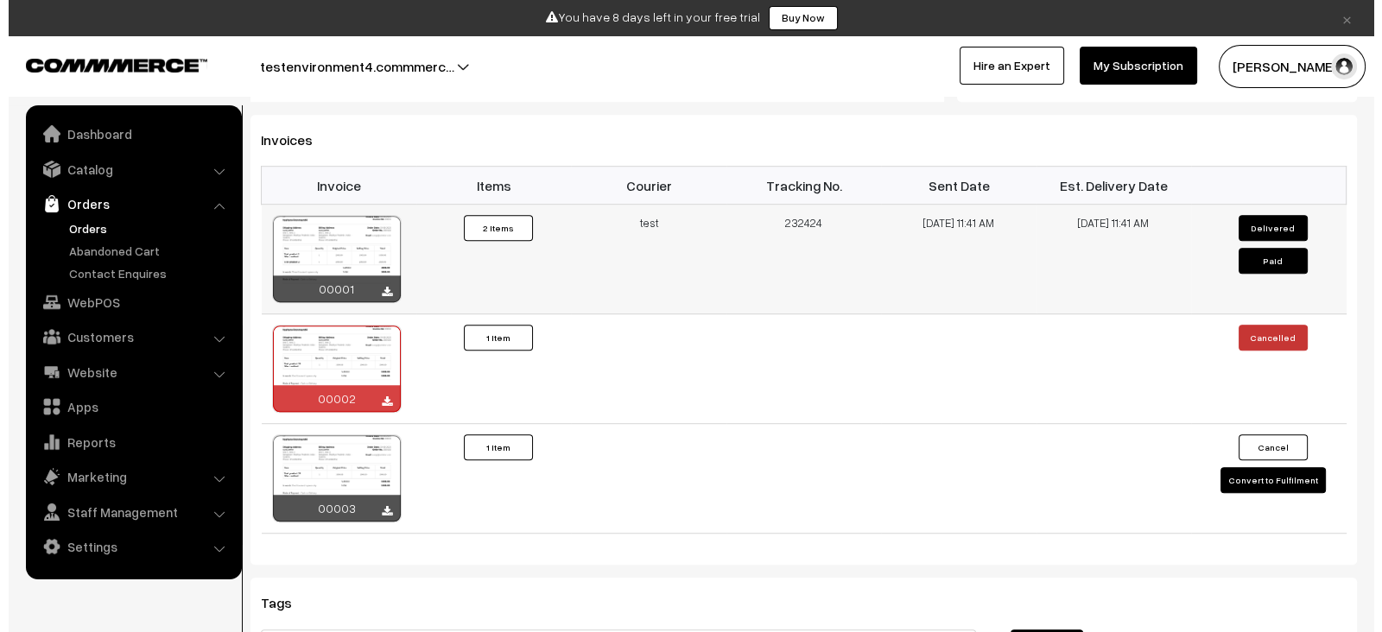
scroll to position [1480, 0]
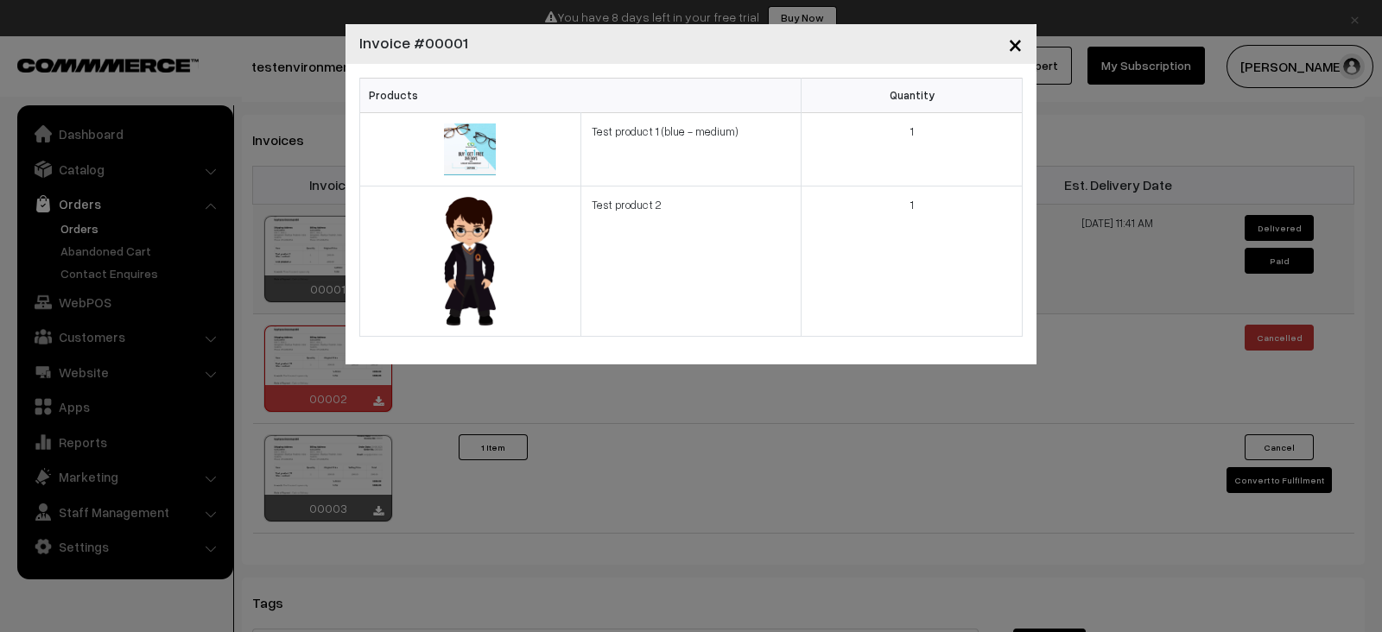
click at [1017, 49] on span "×" at bounding box center [1015, 44] width 15 height 32
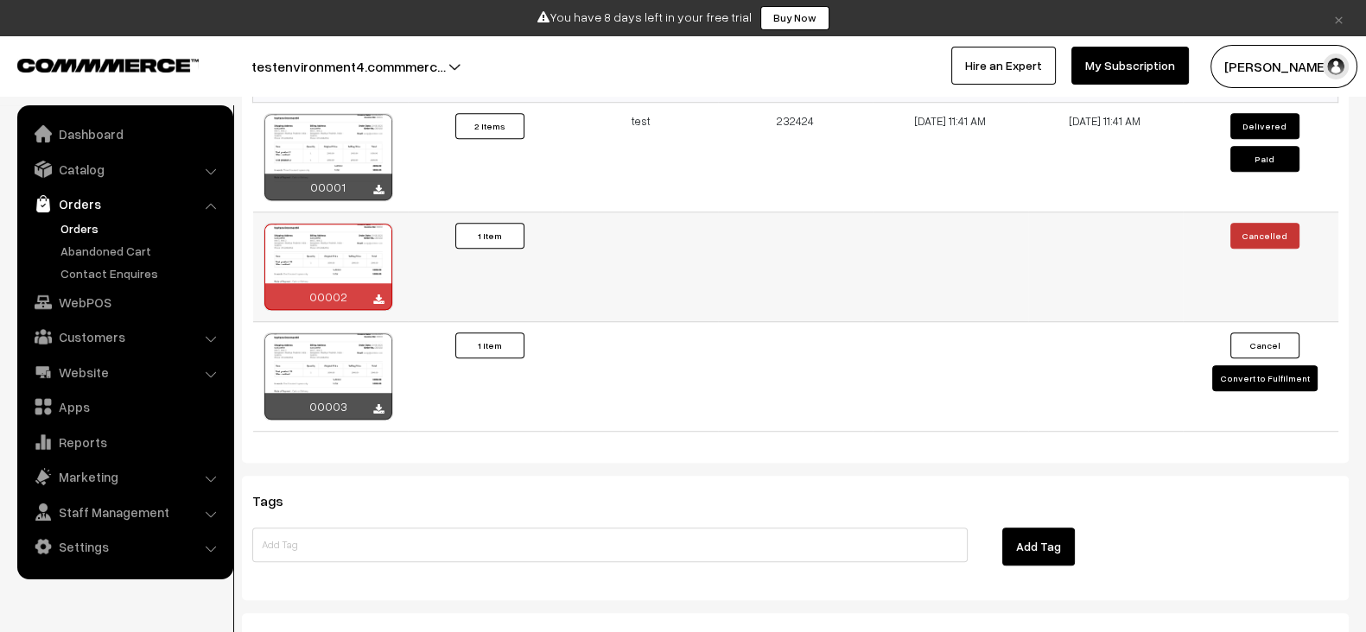
scroll to position [1573, 0]
click at [1261, 366] on button "Convert to Fulfilment" at bounding box center [1264, 379] width 105 height 26
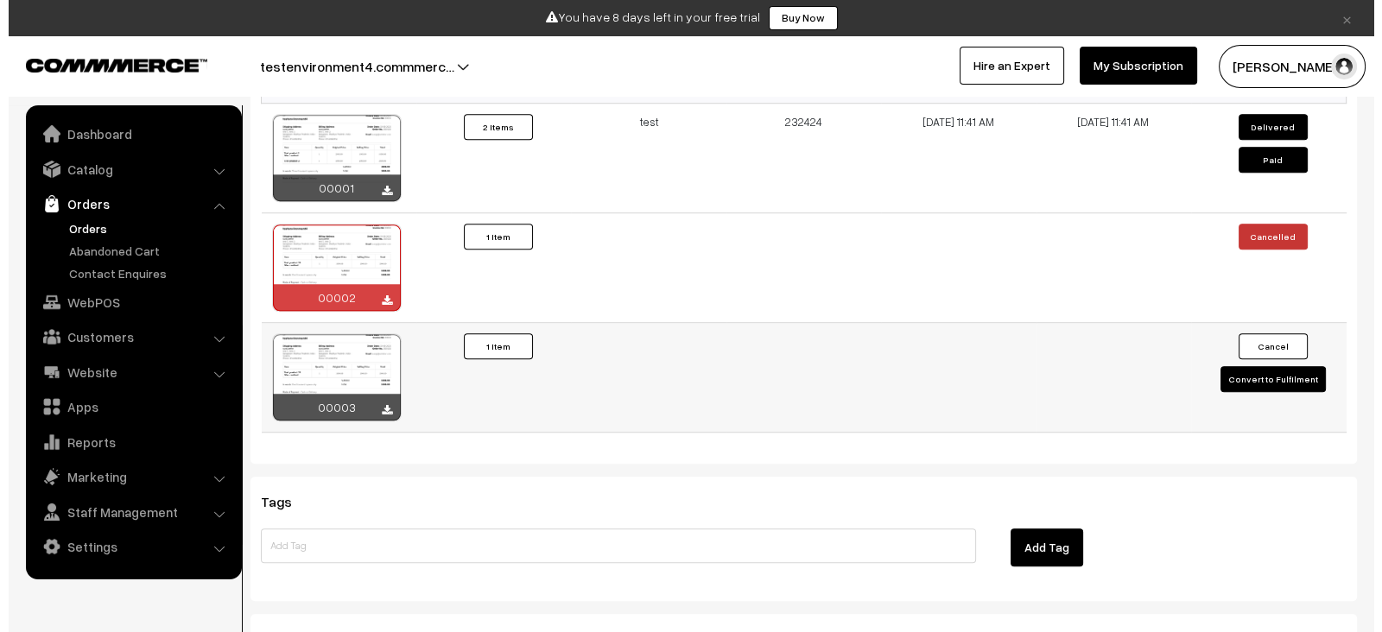
scroll to position [1581, 0]
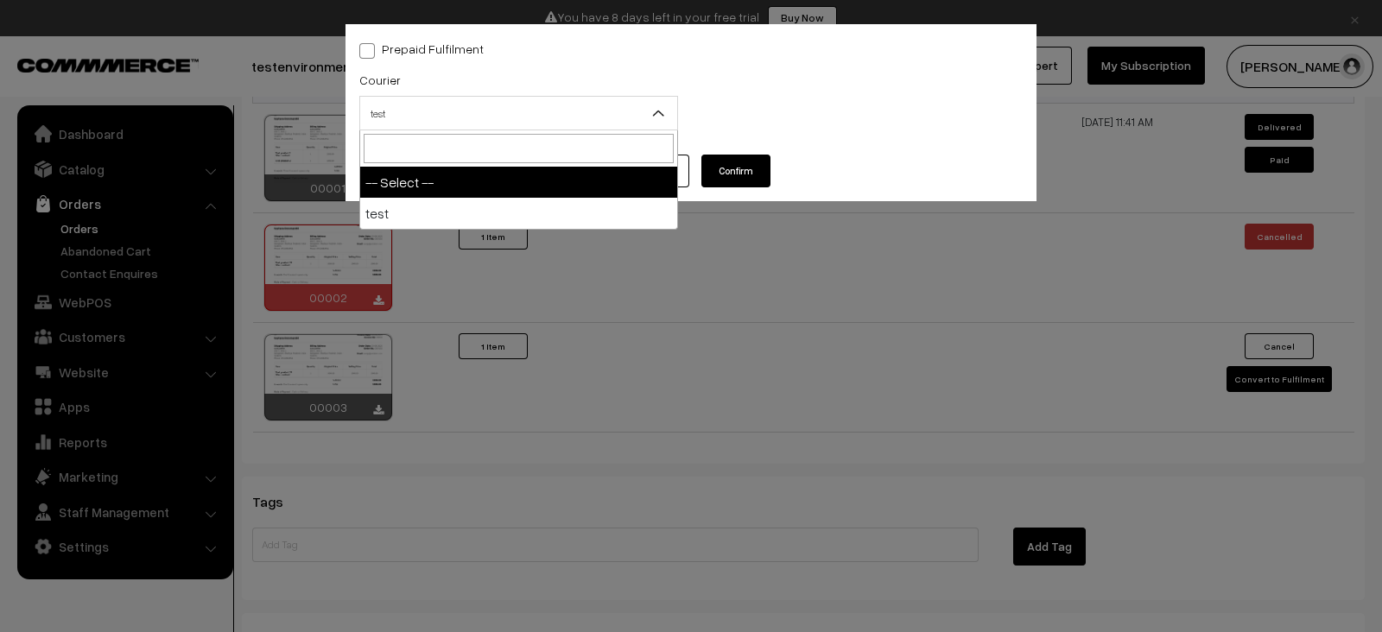
click at [587, 110] on span "test" at bounding box center [518, 113] width 317 height 30
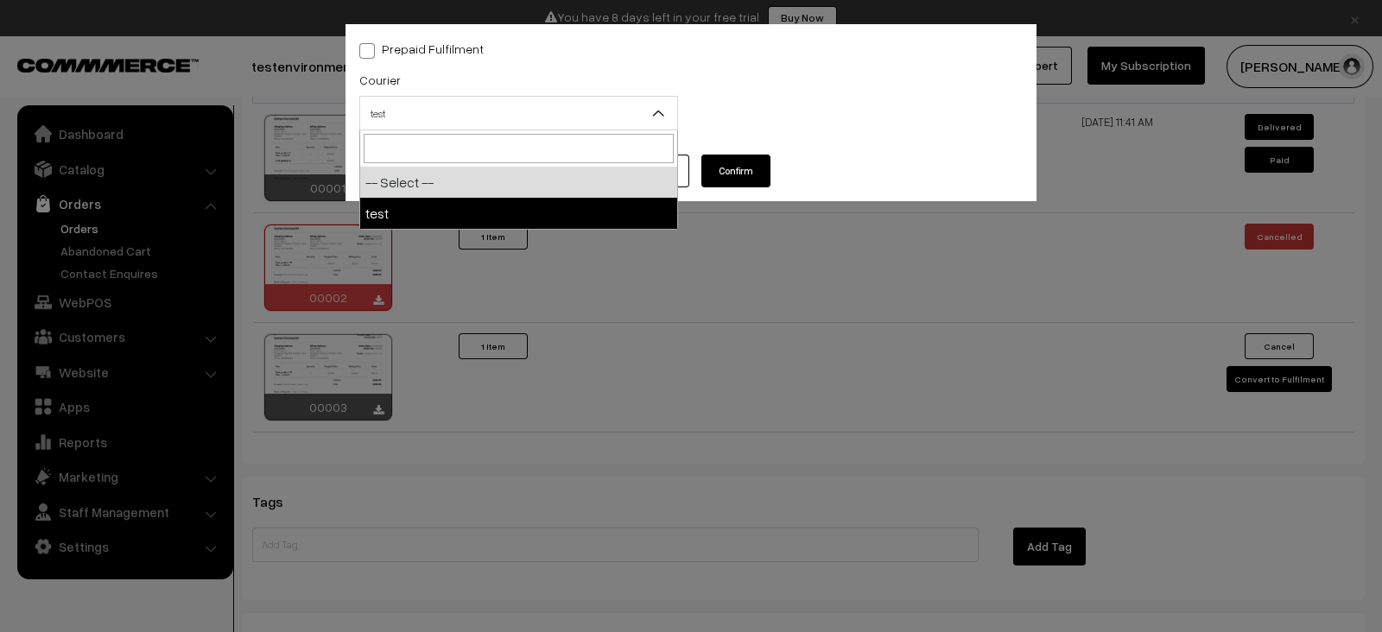
select select "1"
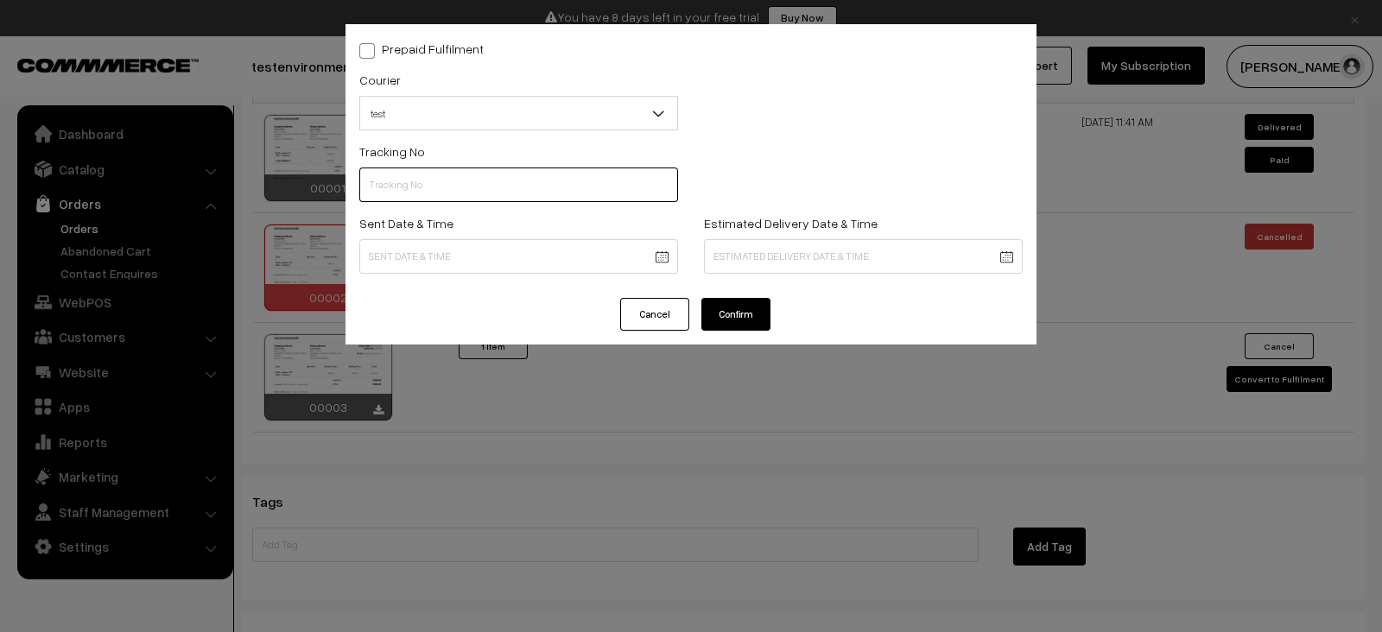
click at [540, 183] on input "text" at bounding box center [518, 185] width 319 height 35
type input "656"
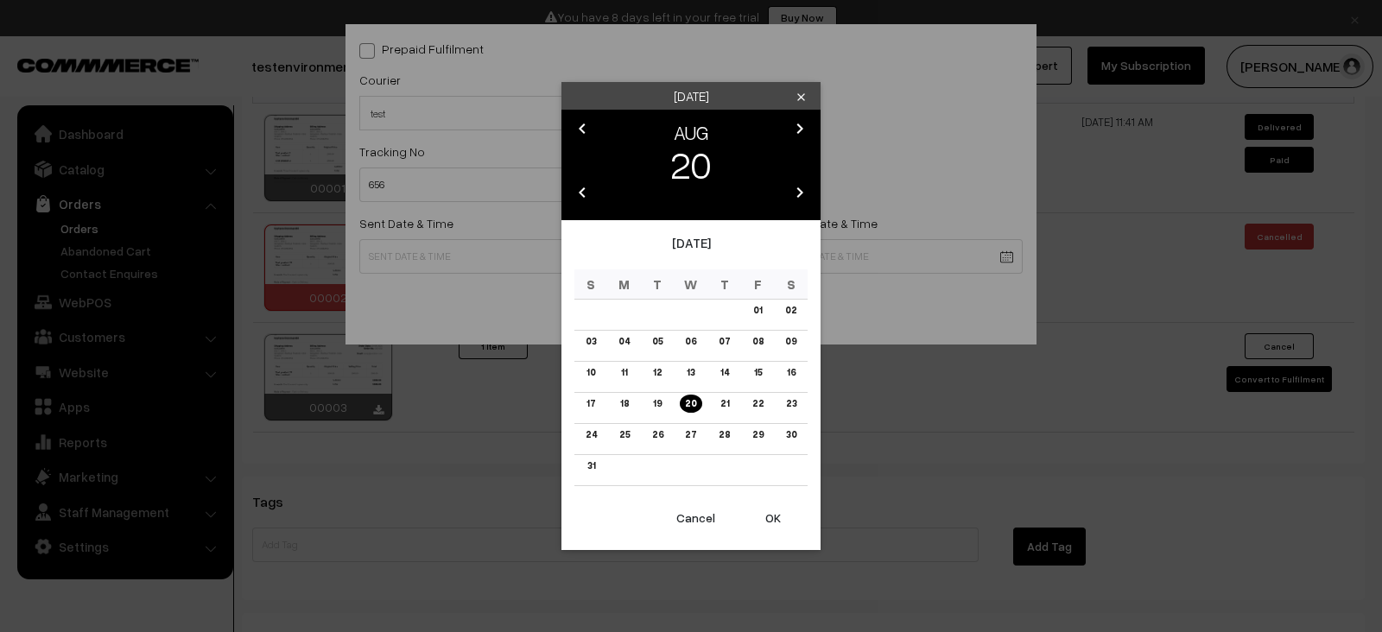
click at [776, 524] on button "OK" at bounding box center [772, 518] width 69 height 38
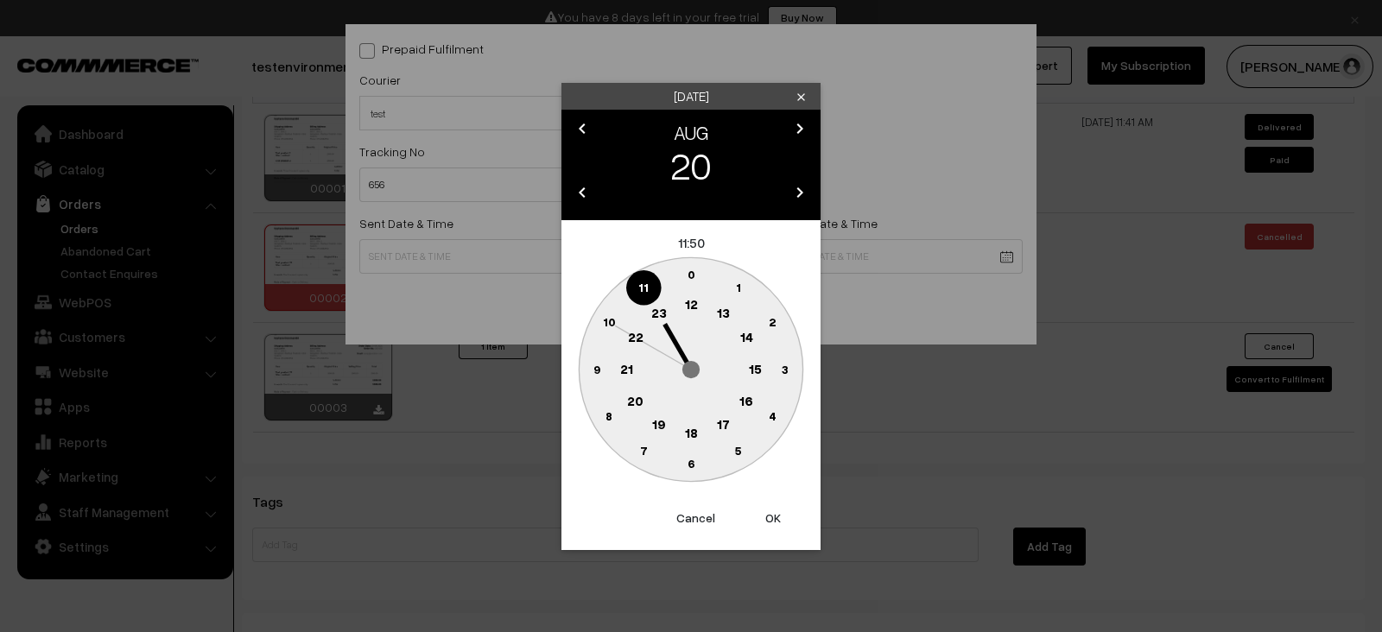
click at [776, 524] on button "OK" at bounding box center [772, 518] width 69 height 38
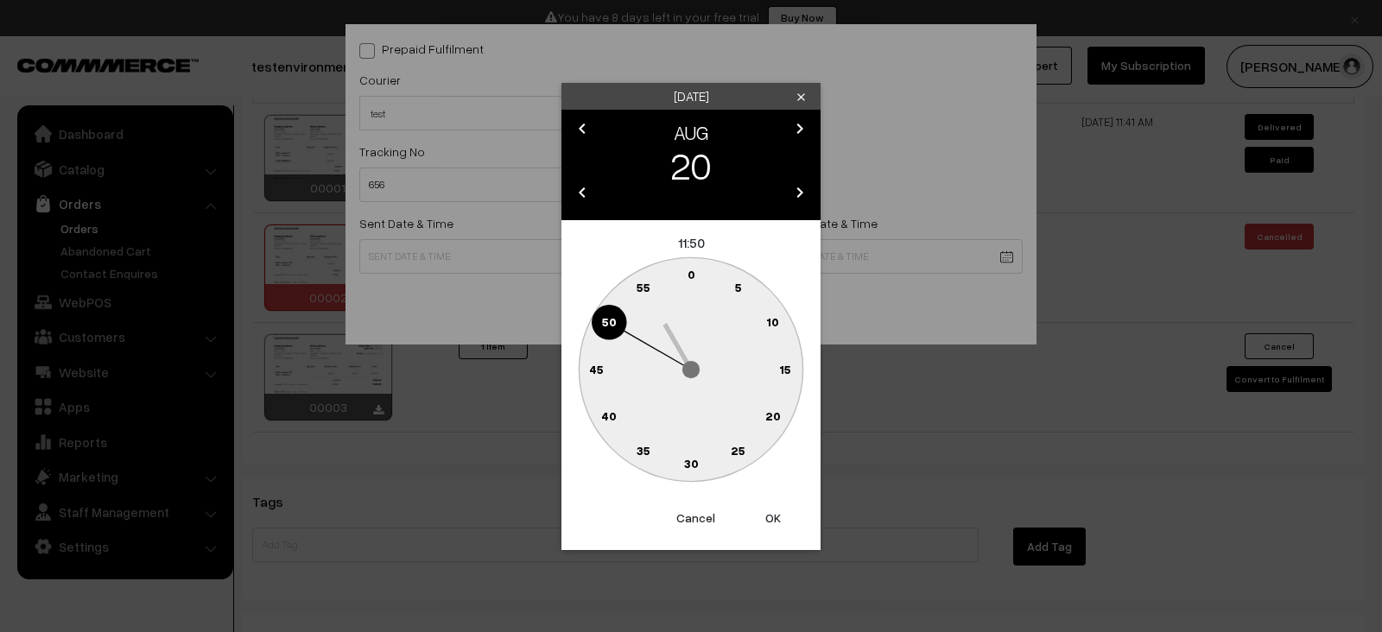
click at [776, 524] on button "OK" at bounding box center [772, 518] width 69 height 38
type input "20-08-2025 11:50"
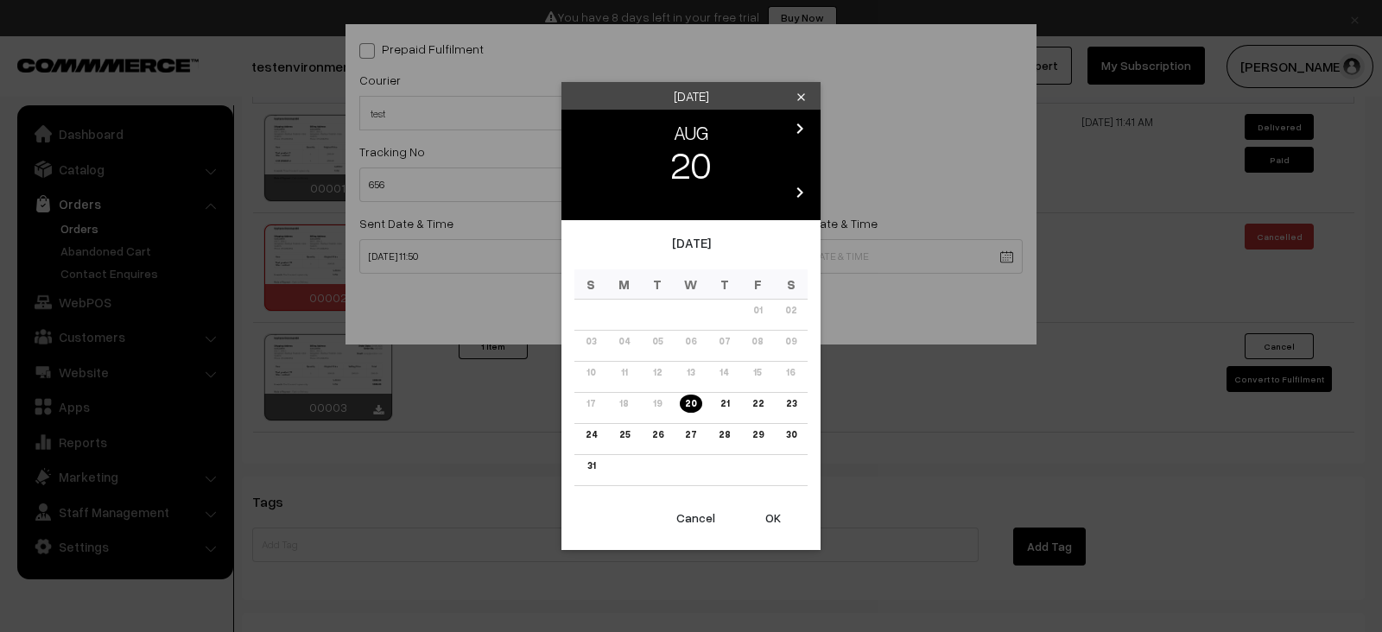
click at [732, 402] on link "21" at bounding box center [723, 404] width 19 height 18
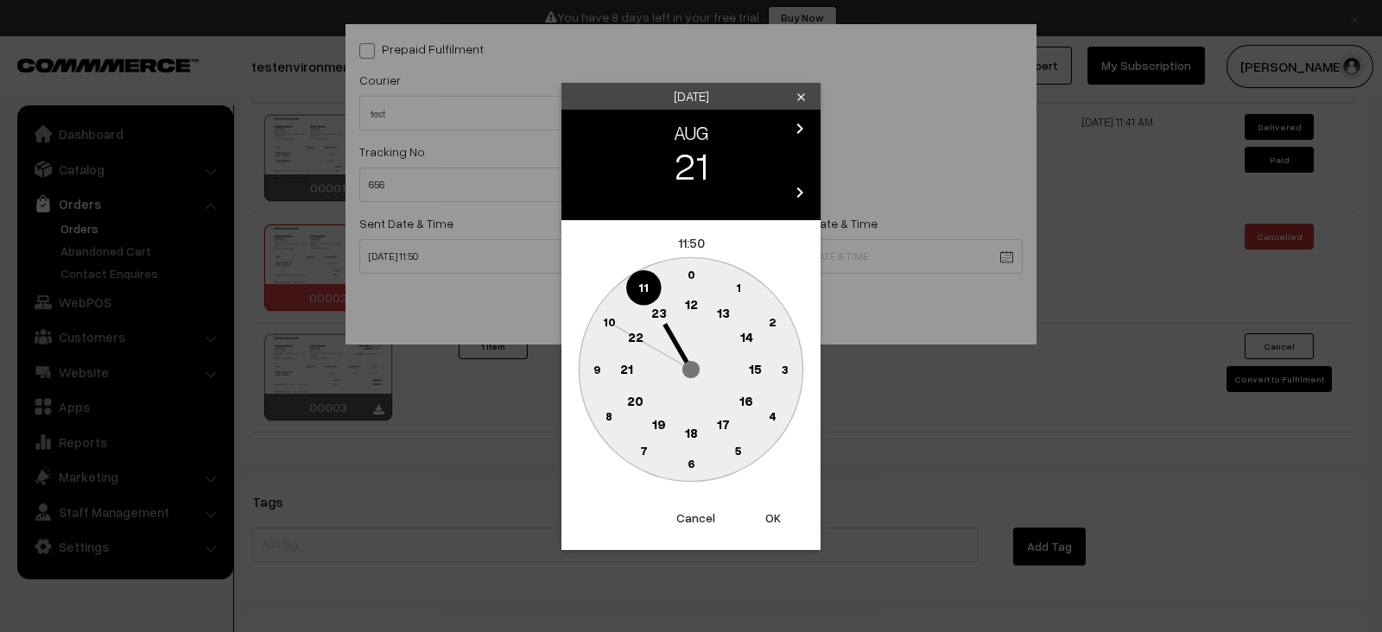
click at [777, 515] on button "OK" at bounding box center [772, 518] width 69 height 38
type input "21-08-2025 11:50"
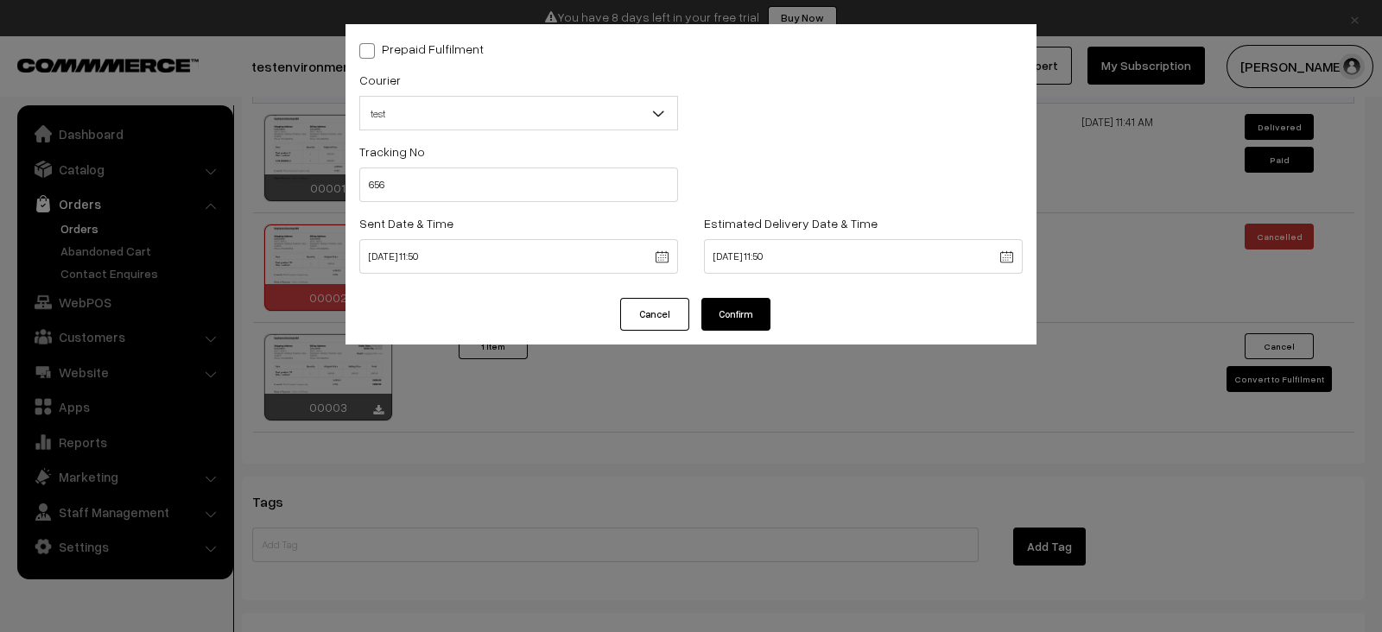
click at [777, 515] on div "Prepaid Fulfilment Courier -- Select -- test test Packing Material ( Add new 656" at bounding box center [691, 316] width 1382 height 632
click at [743, 320] on button "Confirm" at bounding box center [735, 314] width 69 height 33
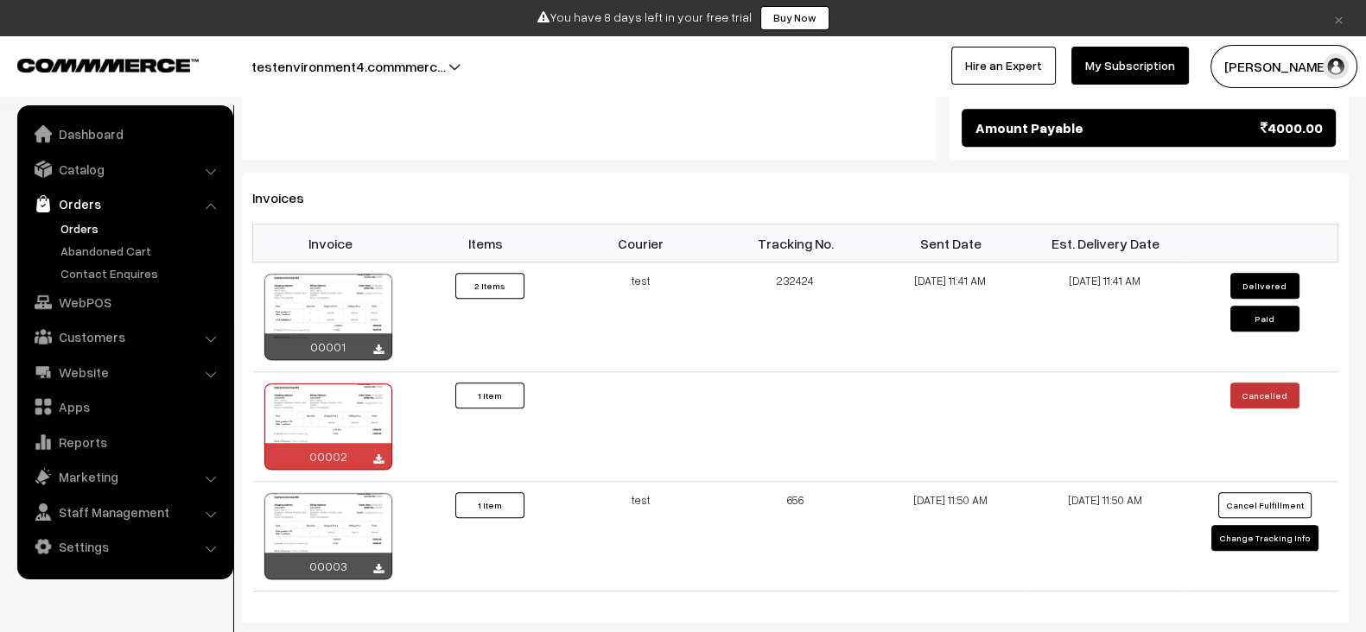
scroll to position [1424, 0]
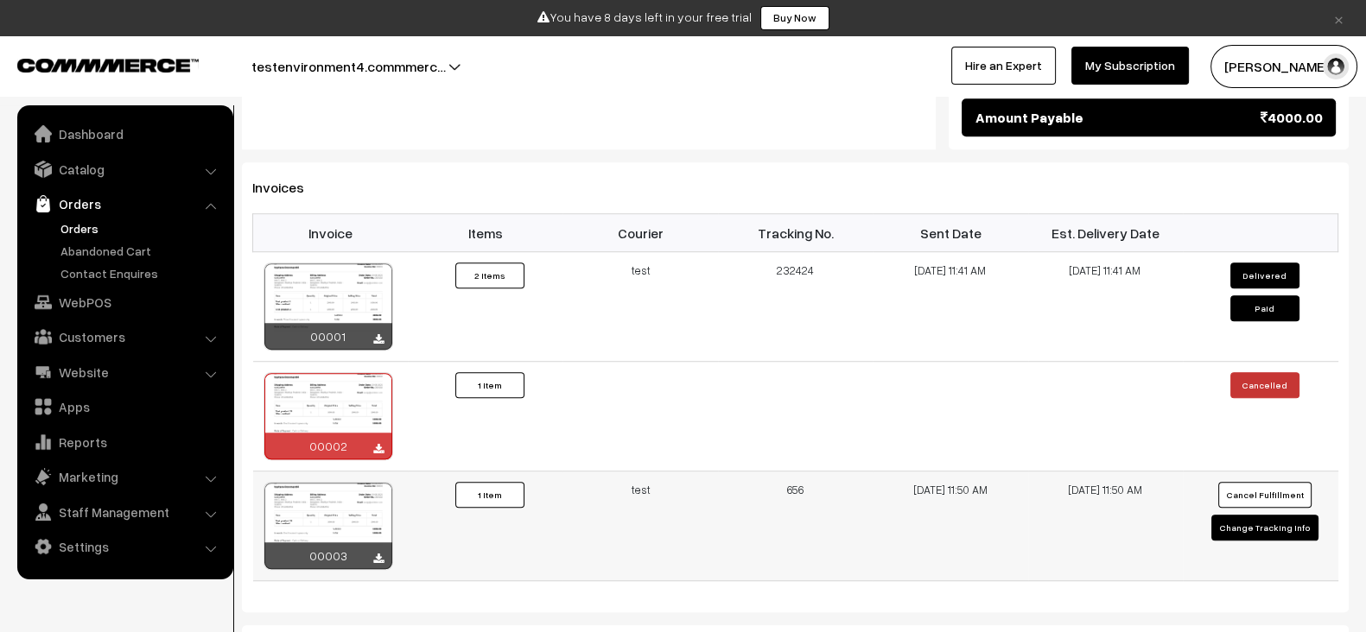
click at [1251, 515] on button "Change Tracking Info" at bounding box center [1264, 528] width 107 height 26
select select "1"
type input "656"
type input "20-08-2025 11:50"
type input "21-08-2025 11:50"
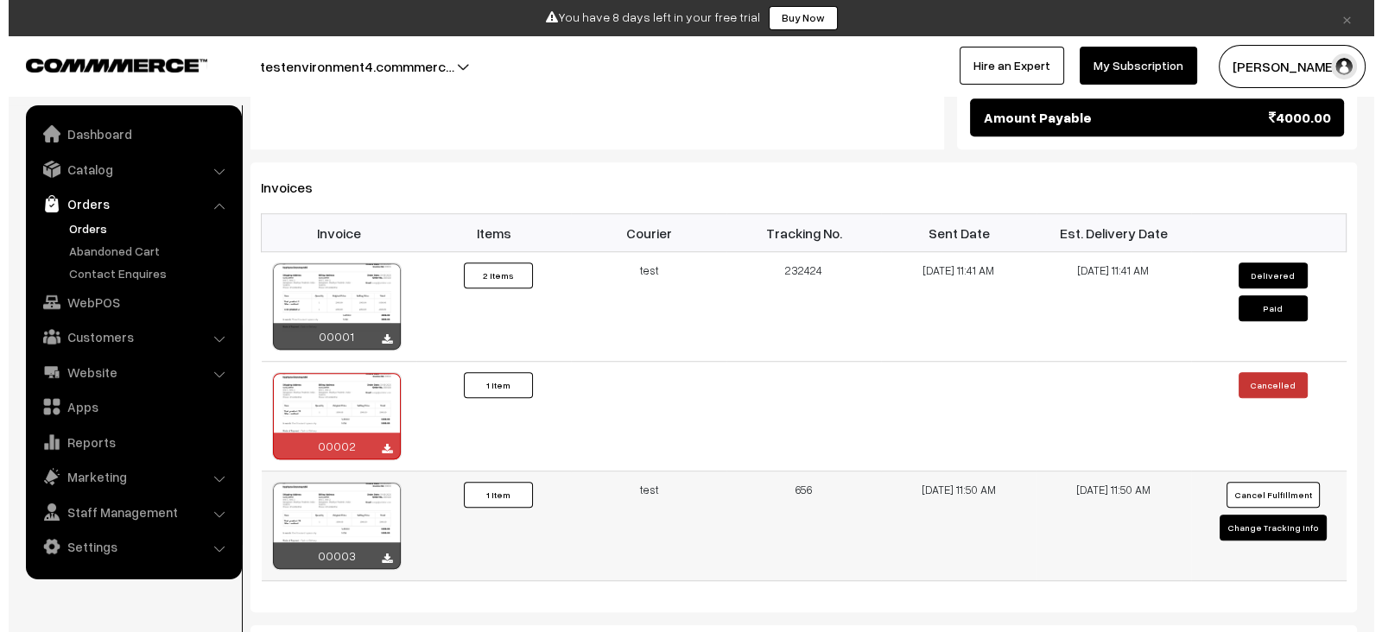
scroll to position [1433, 0]
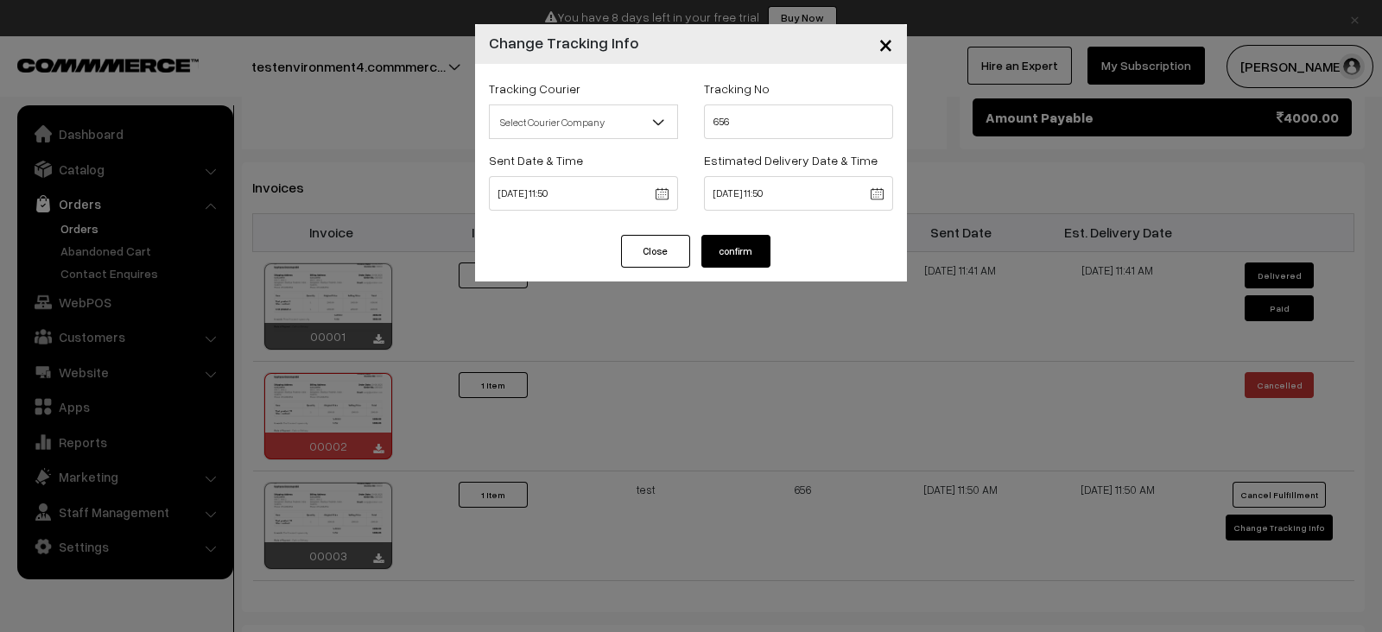
click at [741, 251] on button "confirm" at bounding box center [735, 251] width 69 height 33
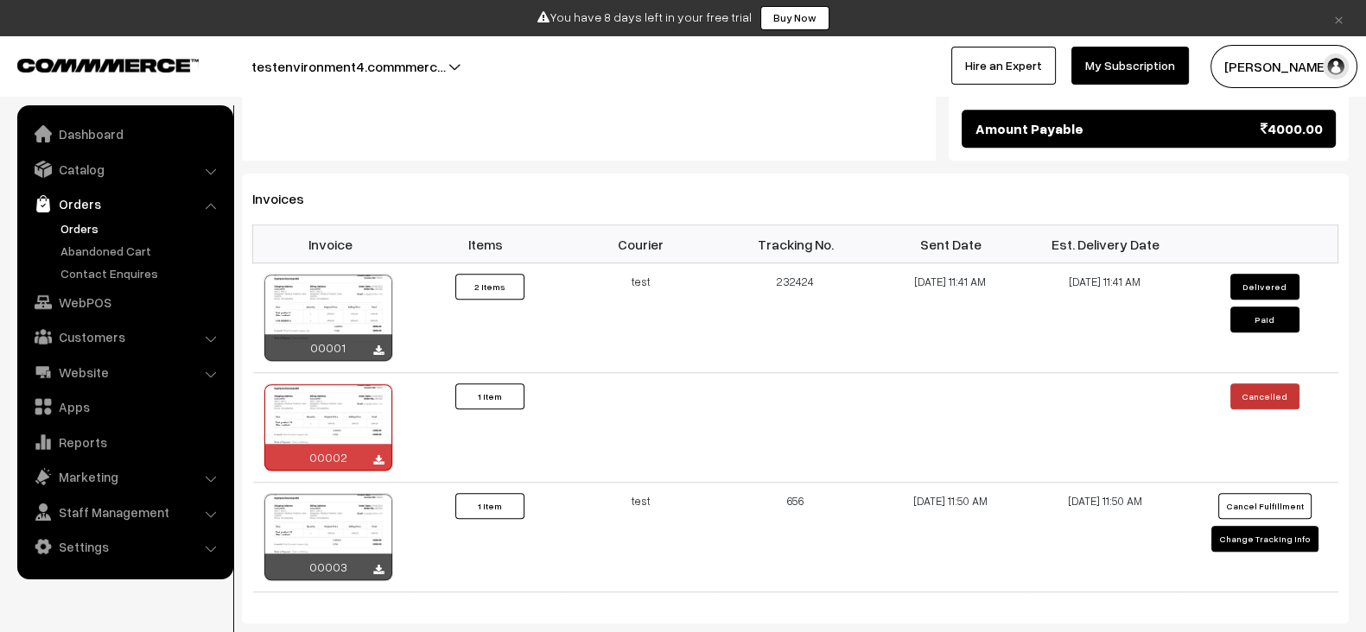
scroll to position [1411, 0]
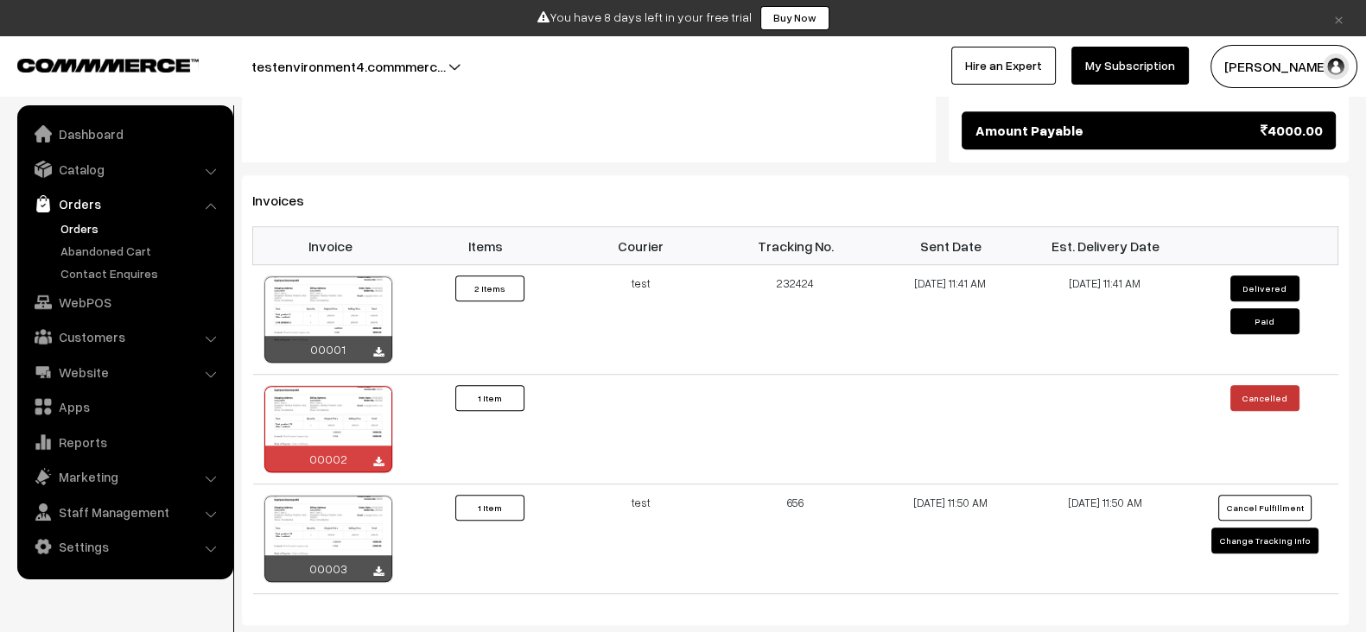
click at [507, 193] on h3 "Invoices" at bounding box center [795, 201] width 1086 height 16
